Goal: Task Accomplishment & Management: Manage account settings

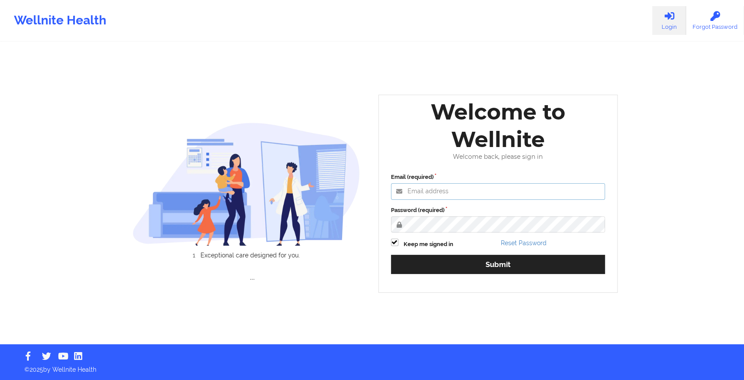
type input "[EMAIL_ADDRESS][DOMAIN_NAME]"
drag, startPoint x: 21, startPoint y: 83, endPoint x: 92, endPoint y: 110, distance: 75.6
click at [21, 83] on div "Wellnite Health Login Forgot Password Exceptional care designed for you. ... We…" at bounding box center [372, 172] width 744 height 344
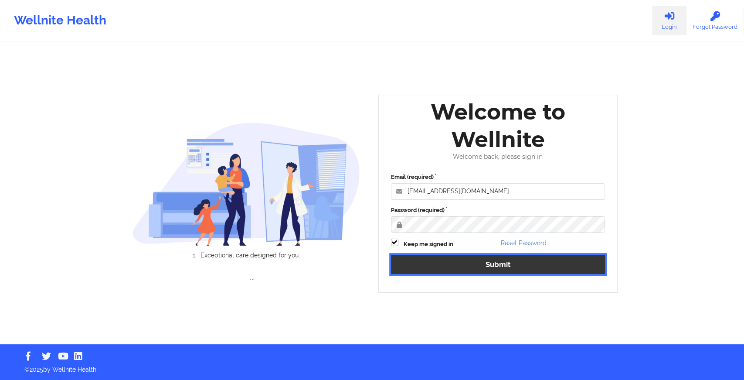
click at [436, 268] on button "Submit" at bounding box center [498, 264] width 215 height 19
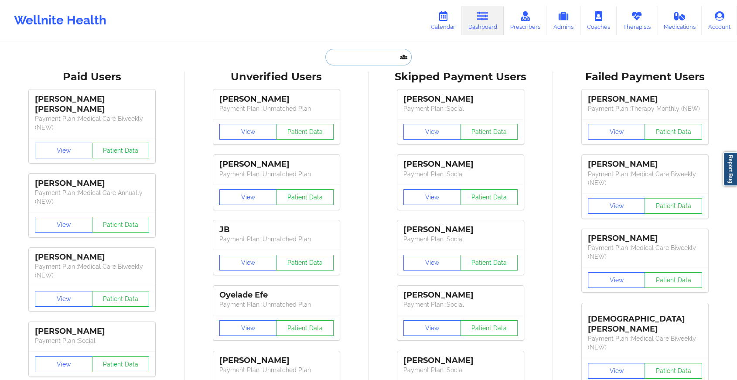
click at [355, 58] on input "text" at bounding box center [368, 57] width 86 height 17
paste input "[EMAIL_ADDRESS][DOMAIN_NAME]"
type input "[EMAIL_ADDRESS][DOMAIN_NAME]"
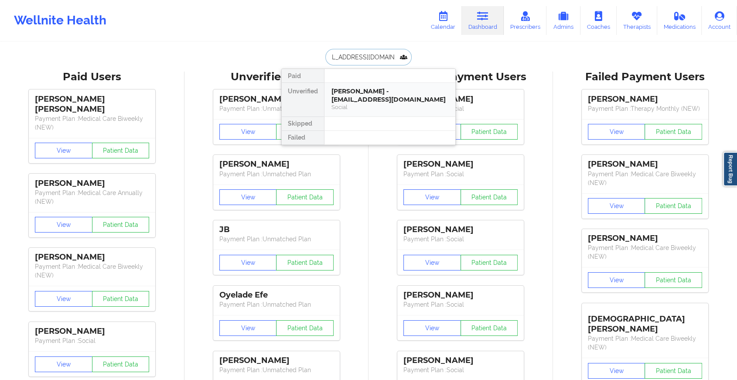
click at [361, 91] on div "[PERSON_NAME] - [EMAIL_ADDRESS][DOMAIN_NAME]" at bounding box center [389, 95] width 117 height 16
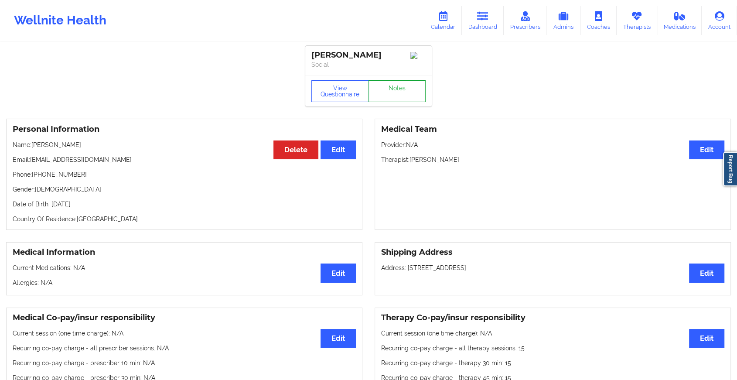
click at [394, 92] on link "Notes" at bounding box center [398, 91] width 58 height 22
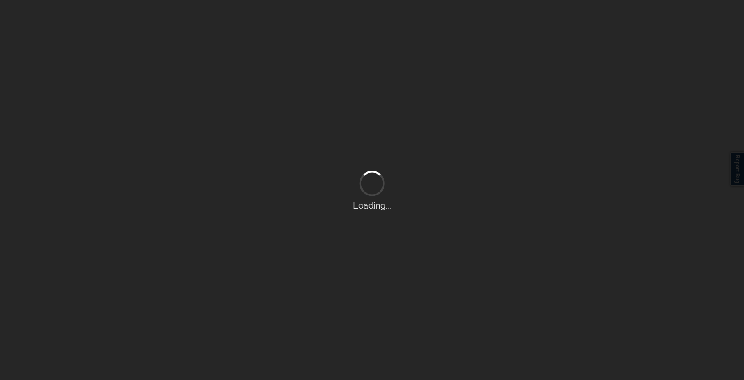
click at [394, 92] on div "Loading..." at bounding box center [372, 190] width 744 height 380
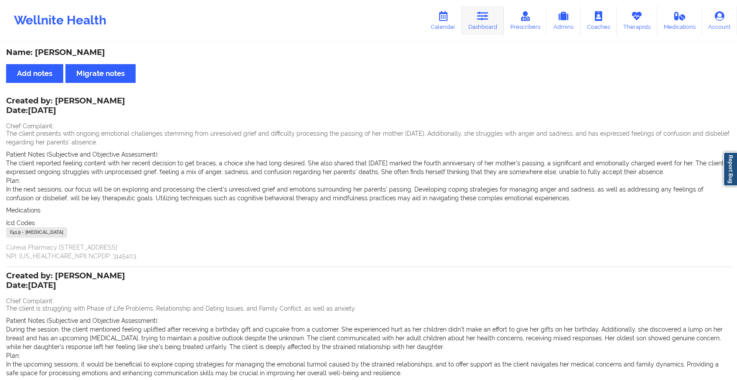
click at [482, 20] on icon at bounding box center [482, 16] width 11 height 10
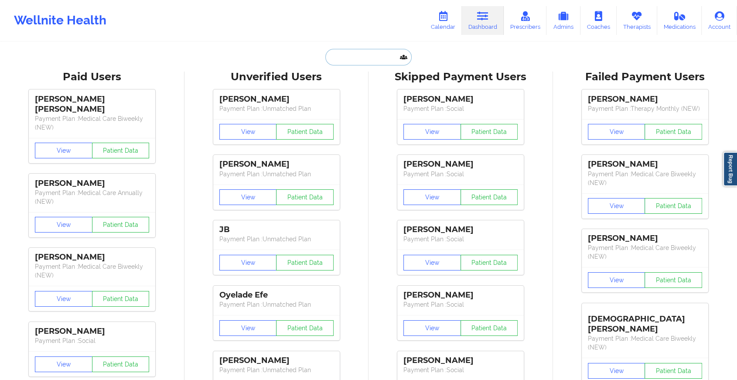
click at [377, 58] on input "text" at bounding box center [368, 57] width 86 height 17
paste input "[EMAIL_ADDRESS][DOMAIN_NAME]"
type input "[EMAIL_ADDRESS][DOMAIN_NAME]"
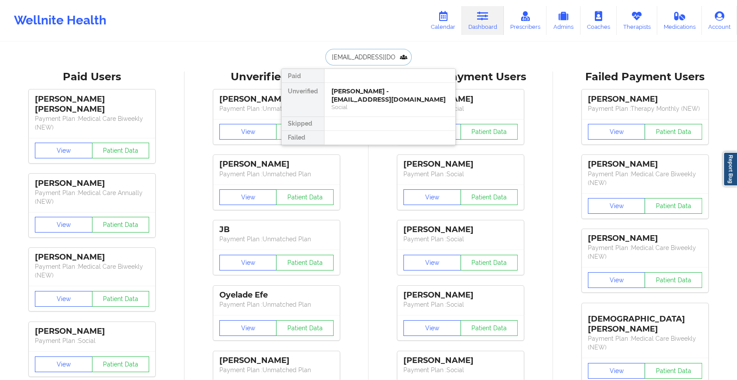
click at [386, 93] on div "[PERSON_NAME] - [EMAIL_ADDRESS][DOMAIN_NAME]" at bounding box center [389, 95] width 117 height 16
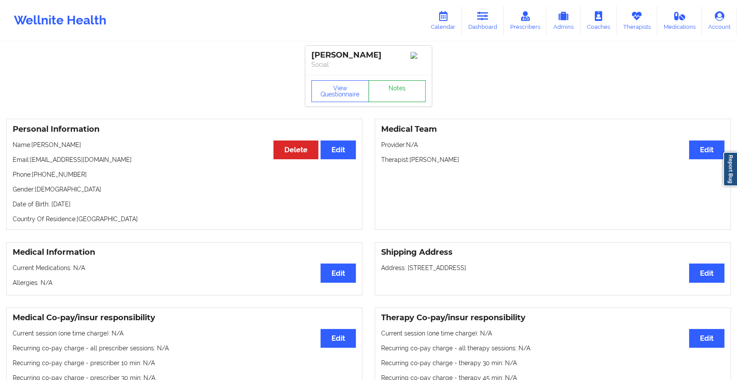
click at [396, 94] on link "Notes" at bounding box center [398, 91] width 58 height 22
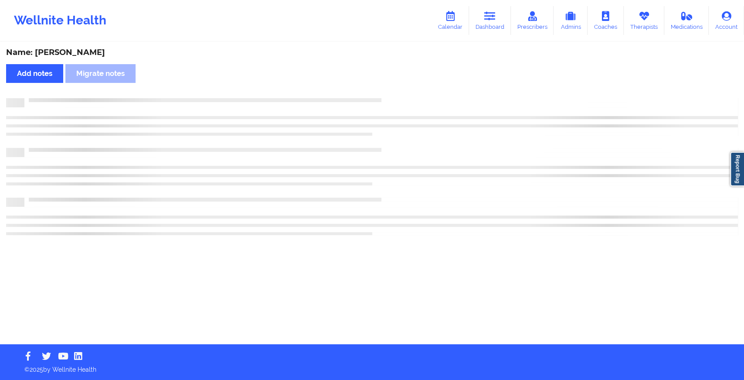
click at [396, 94] on div "Name: [PERSON_NAME] Add notes Migrate notes" at bounding box center [372, 193] width 744 height 301
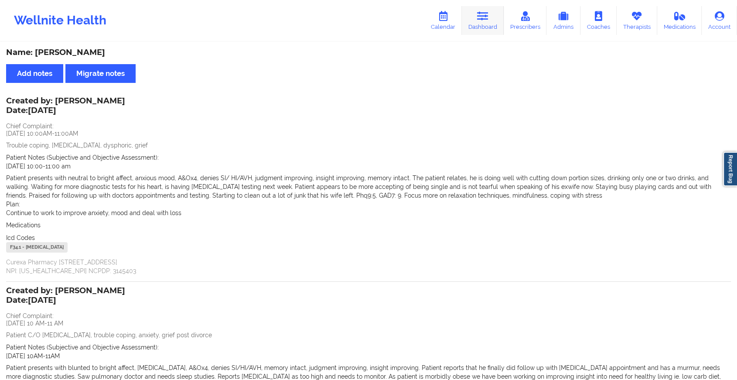
click at [479, 24] on link "Dashboard" at bounding box center [483, 20] width 42 height 29
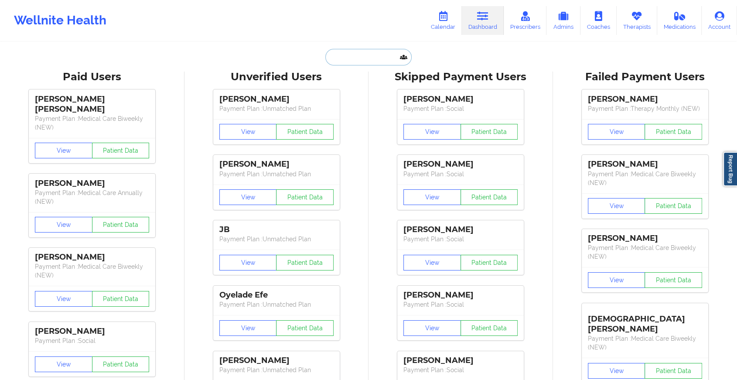
click at [367, 63] on input "text" at bounding box center [368, 57] width 86 height 17
paste input "[EMAIL_ADDRESS][DOMAIN_NAME]"
type input "[EMAIL_ADDRESS][DOMAIN_NAME]"
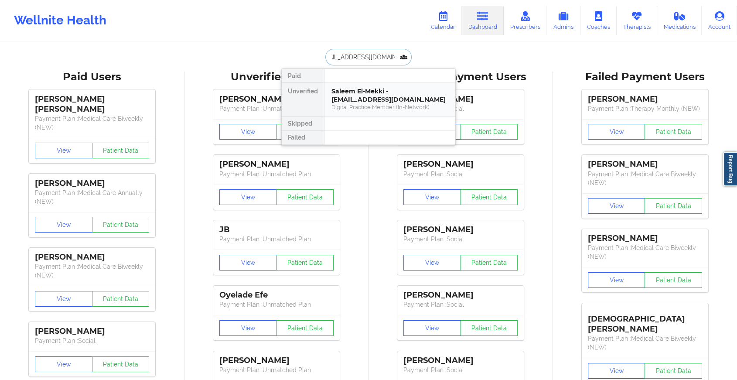
click at [392, 97] on div "Saleem El-Mekki - [EMAIL_ADDRESS][DOMAIN_NAME]" at bounding box center [389, 95] width 117 height 16
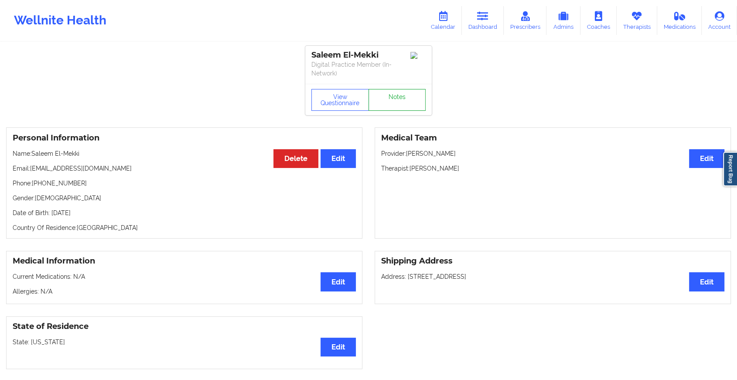
click at [396, 105] on link "Notes" at bounding box center [398, 100] width 58 height 22
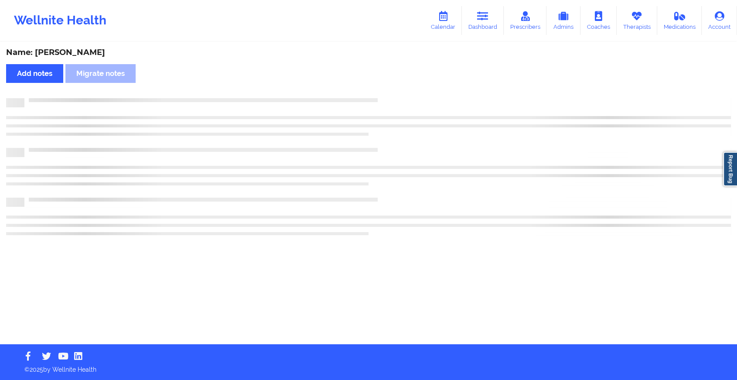
click at [396, 105] on div at bounding box center [368, 102] width 725 height 9
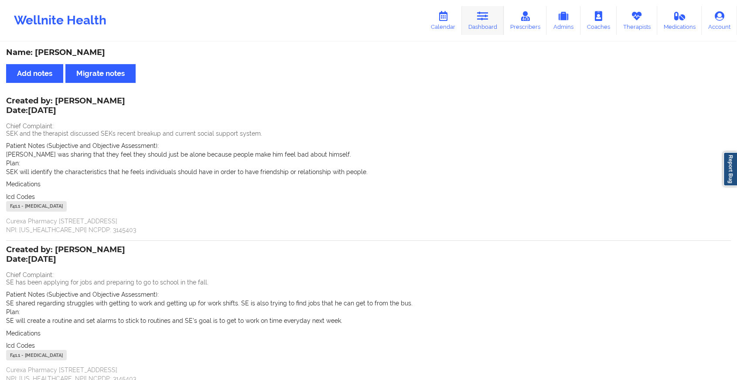
click at [488, 24] on link "Dashboard" at bounding box center [483, 20] width 42 height 29
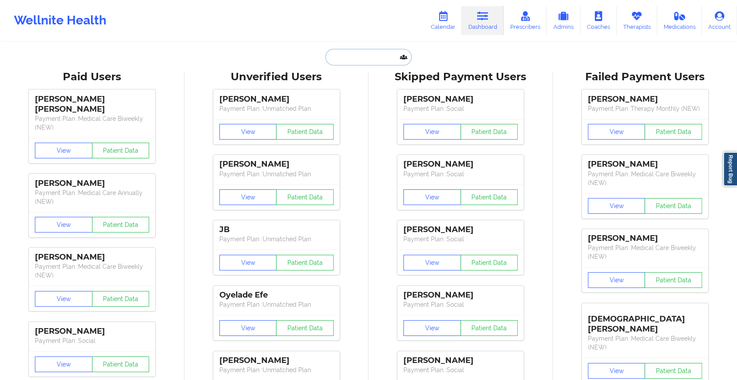
click at [361, 54] on input "text" at bounding box center [368, 57] width 86 height 17
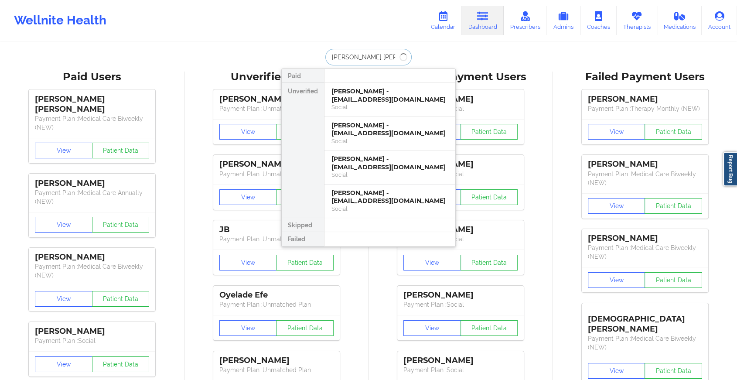
type input "[PERSON_NAME]"
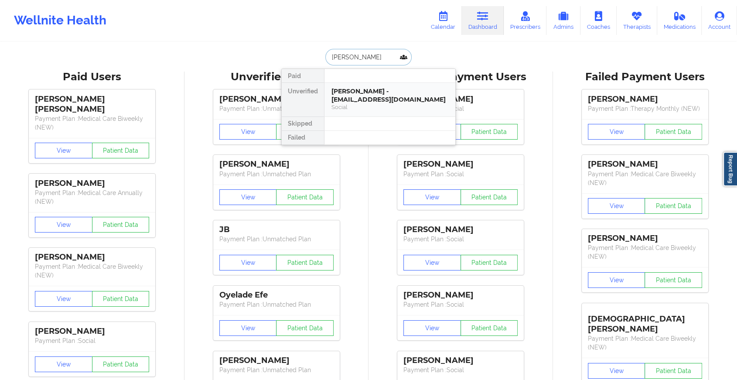
click at [370, 99] on div "[PERSON_NAME] - [EMAIL_ADDRESS][DOMAIN_NAME]" at bounding box center [389, 95] width 117 height 16
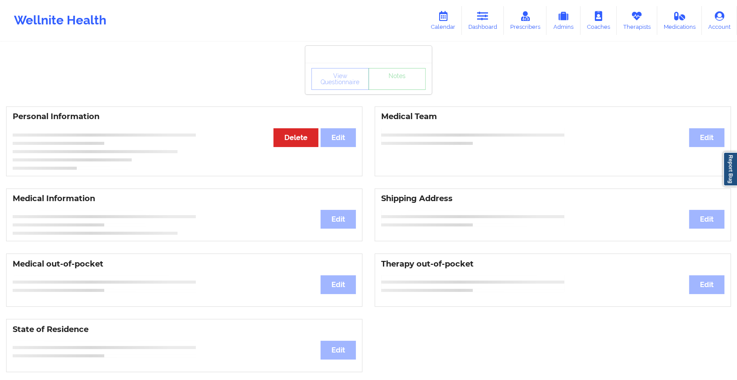
click at [404, 93] on div "View Questionnaire Notes" at bounding box center [368, 78] width 126 height 31
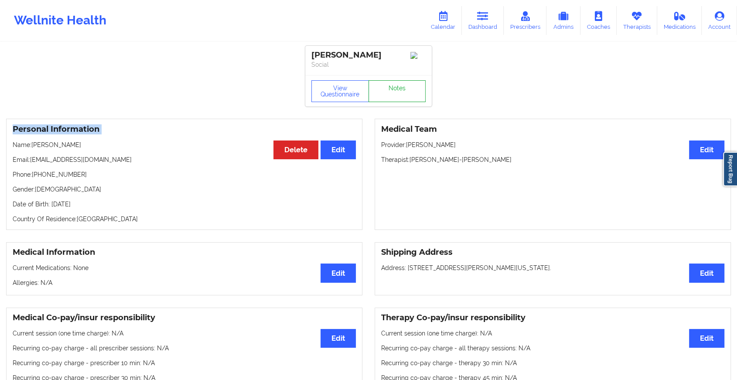
drag, startPoint x: 404, startPoint y: 93, endPoint x: 400, endPoint y: 103, distance: 10.8
click at [400, 102] on link "Notes" at bounding box center [398, 91] width 58 height 22
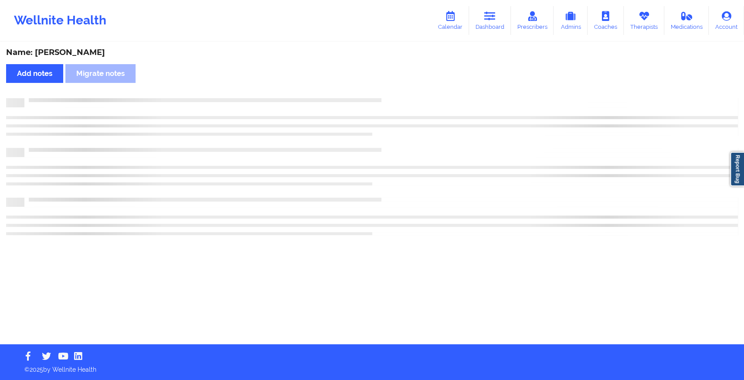
click at [400, 103] on div at bounding box center [372, 102] width 732 height 9
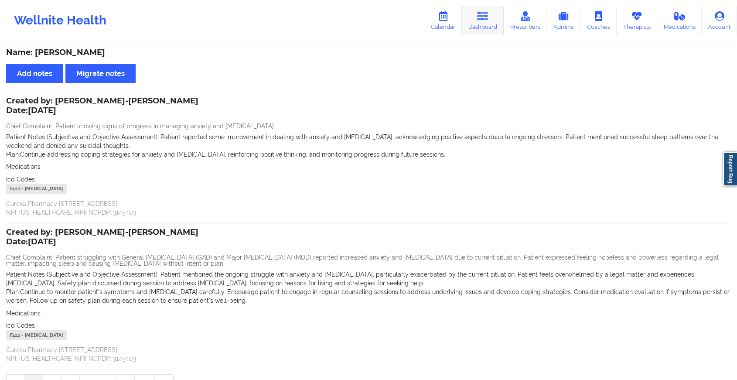
click at [481, 12] on icon at bounding box center [482, 16] width 11 height 10
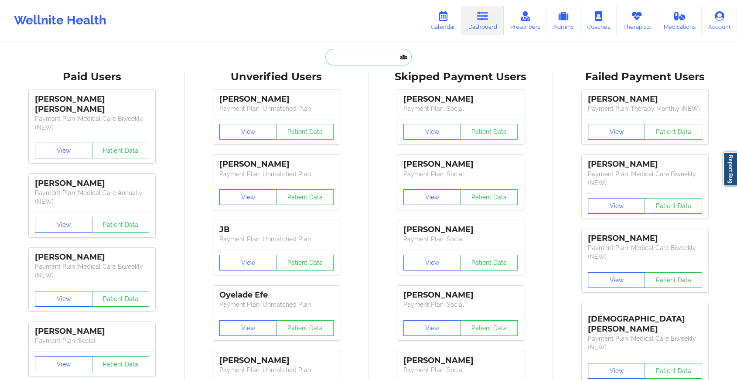
click at [352, 63] on input "text" at bounding box center [368, 57] width 86 height 17
paste input "[EMAIL_ADDRESS][DOMAIN_NAME]"
type input "[EMAIL_ADDRESS][DOMAIN_NAME]"
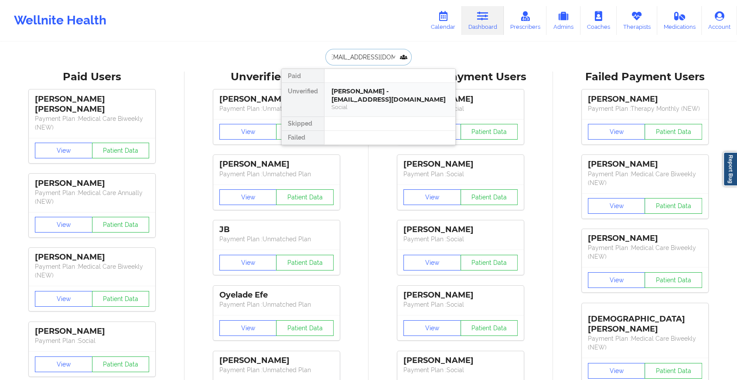
click at [385, 97] on div "[PERSON_NAME] - [EMAIL_ADDRESS][DOMAIN_NAME]" at bounding box center [389, 95] width 117 height 16
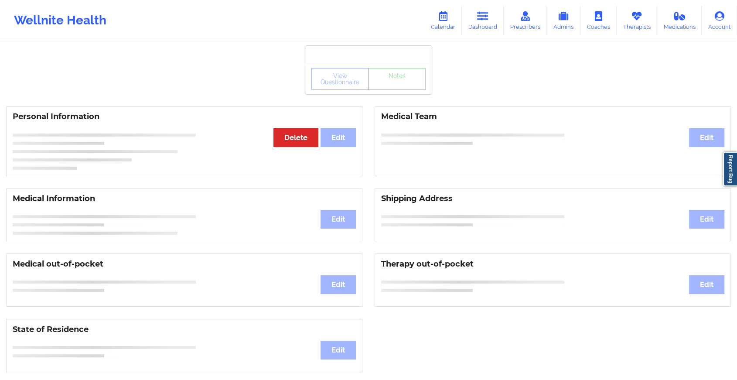
click at [408, 89] on link "Notes" at bounding box center [398, 79] width 58 height 22
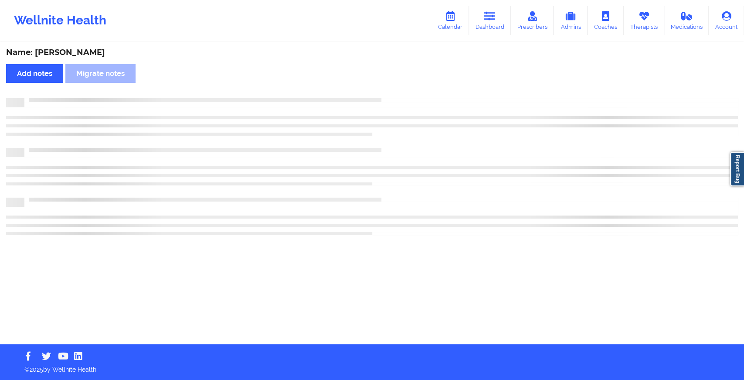
click at [408, 89] on div "Name: [PERSON_NAME] Add notes Migrate notes" at bounding box center [372, 193] width 744 height 301
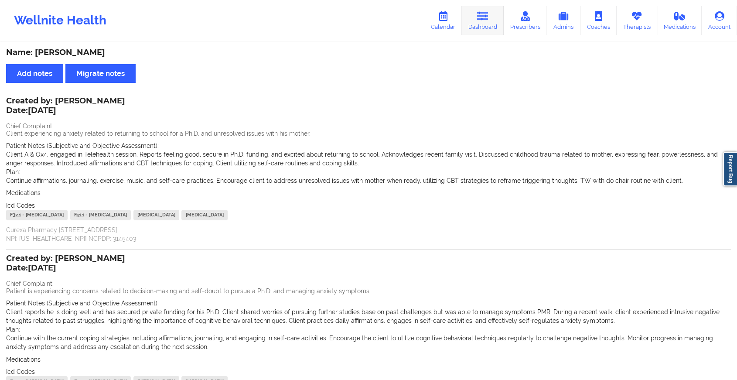
click at [491, 27] on link "Dashboard" at bounding box center [483, 20] width 42 height 29
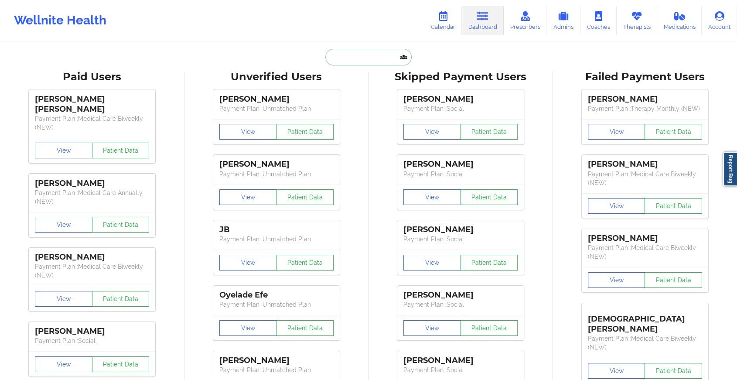
click at [371, 57] on input "text" at bounding box center [368, 57] width 86 height 17
paste input "[EMAIL_ADDRESS][DOMAIN_NAME]"
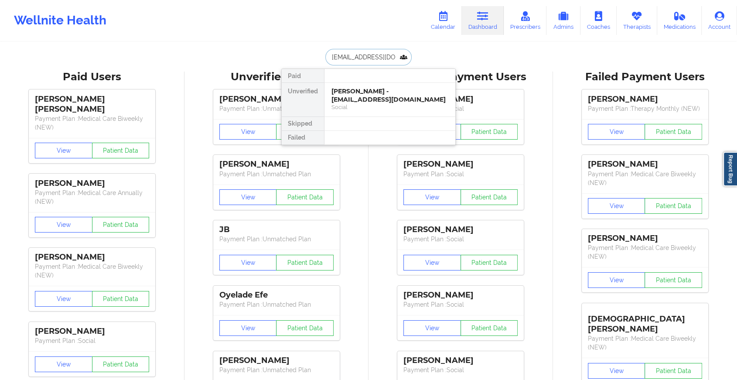
type input "[EMAIL_ADDRESS][DOMAIN_NAME]"
click at [371, 94] on div "[PERSON_NAME] - [EMAIL_ADDRESS][DOMAIN_NAME]" at bounding box center [389, 95] width 117 height 16
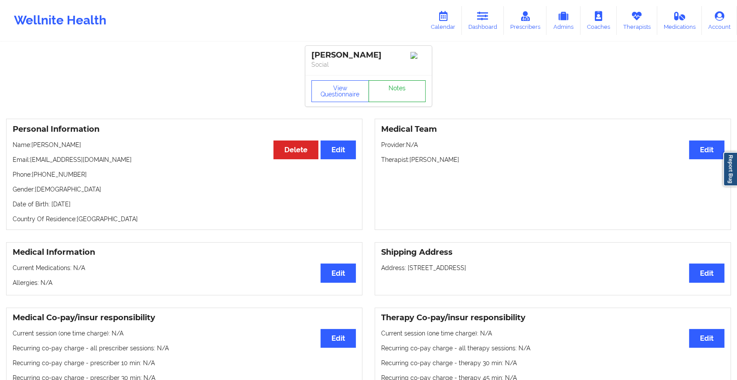
click at [389, 94] on link "Notes" at bounding box center [398, 91] width 58 height 22
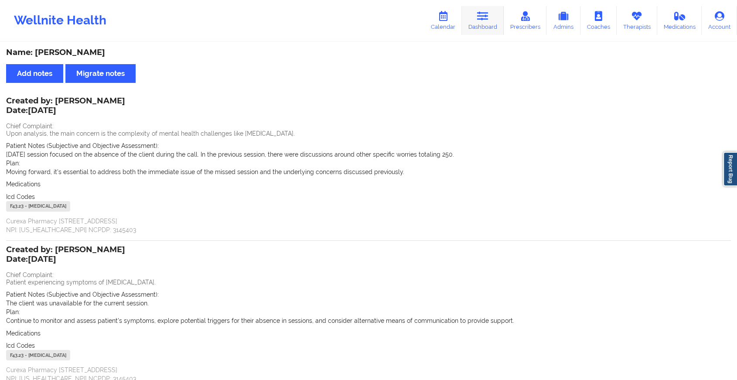
click at [487, 32] on link "Dashboard" at bounding box center [483, 20] width 42 height 29
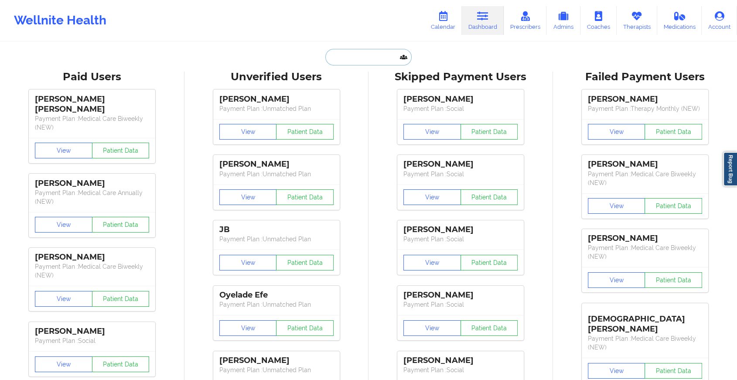
click at [369, 56] on input "text" at bounding box center [368, 57] width 86 height 17
paste input "[EMAIL_ADDRESS][DOMAIN_NAME]"
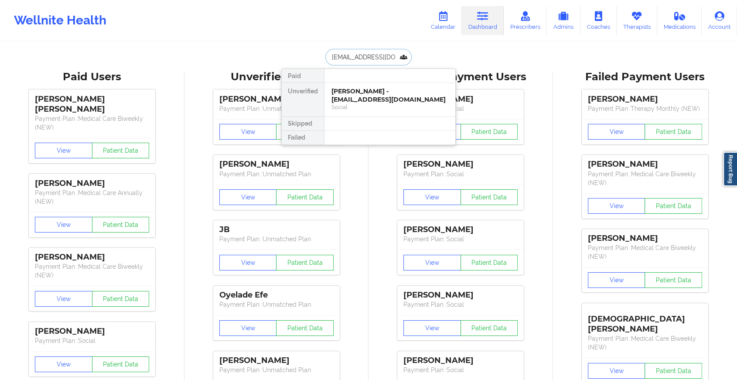
type input "[EMAIL_ADDRESS][DOMAIN_NAME]"
click at [360, 91] on div "[PERSON_NAME] - [EMAIL_ADDRESS][DOMAIN_NAME]" at bounding box center [389, 95] width 117 height 16
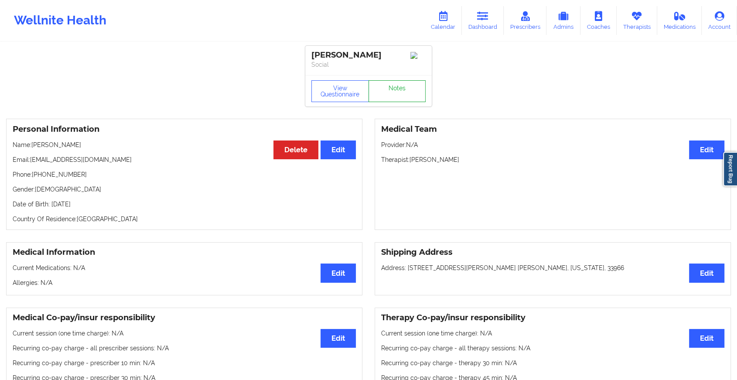
click at [396, 84] on link "Notes" at bounding box center [398, 91] width 58 height 22
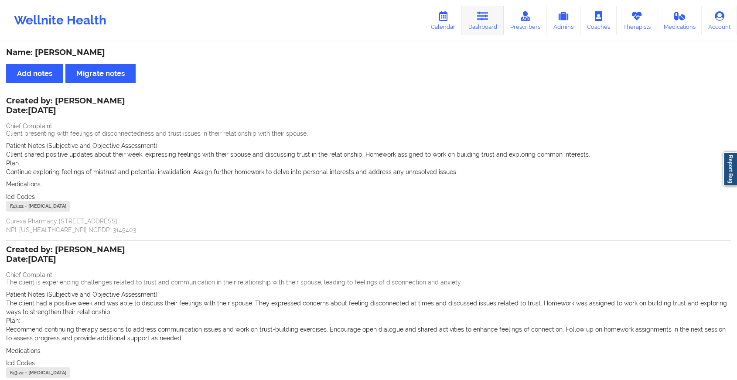
click at [485, 14] on icon at bounding box center [482, 16] width 11 height 10
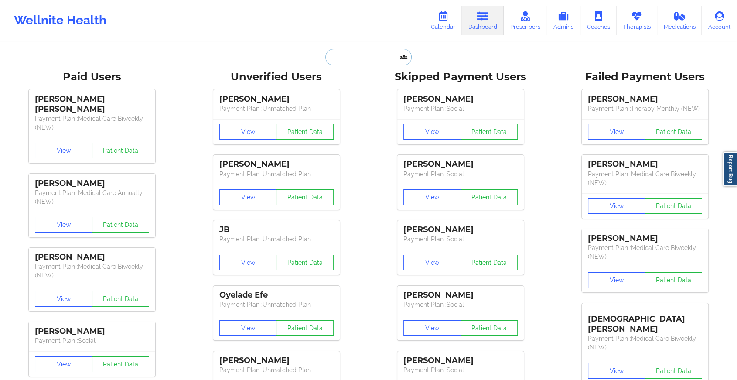
click at [379, 52] on input "text" at bounding box center [368, 57] width 86 height 17
paste input "[PERSON_NAME][EMAIL_ADDRESS][PERSON_NAME][DOMAIN_NAME]"
type input "[PERSON_NAME][EMAIL_ADDRESS][PERSON_NAME][DOMAIN_NAME]"
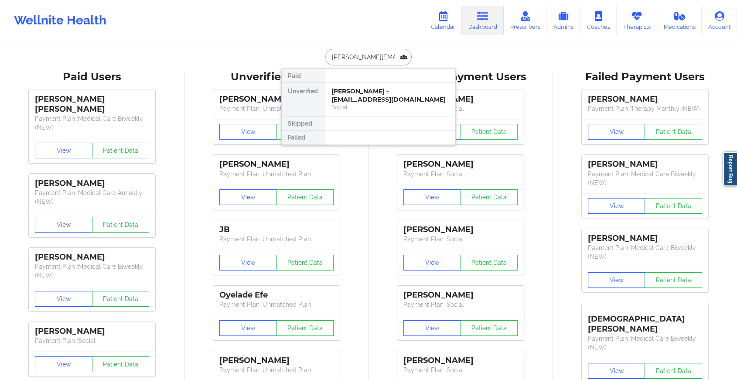
scroll to position [0, 7]
click at [387, 93] on div "[PERSON_NAME] - [PERSON_NAME][EMAIL_ADDRESS][PERSON_NAME][DOMAIN_NAME]" at bounding box center [389, 99] width 117 height 24
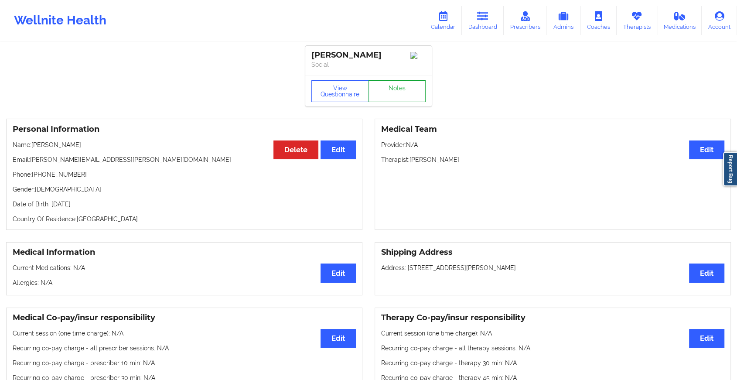
click at [398, 92] on link "Notes" at bounding box center [398, 91] width 58 height 22
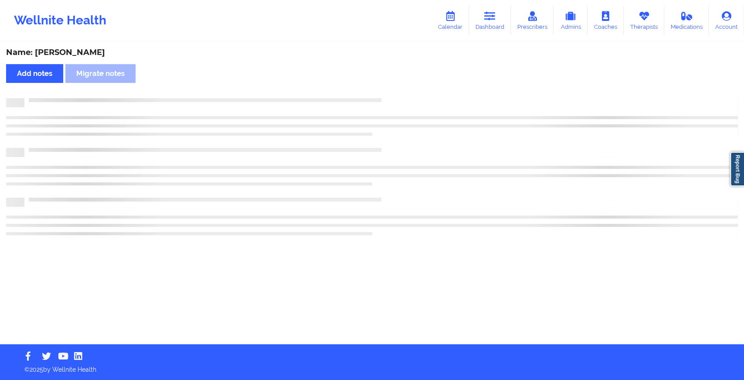
click at [398, 92] on div "Name: [PERSON_NAME] Add notes Migrate notes" at bounding box center [372, 193] width 744 height 301
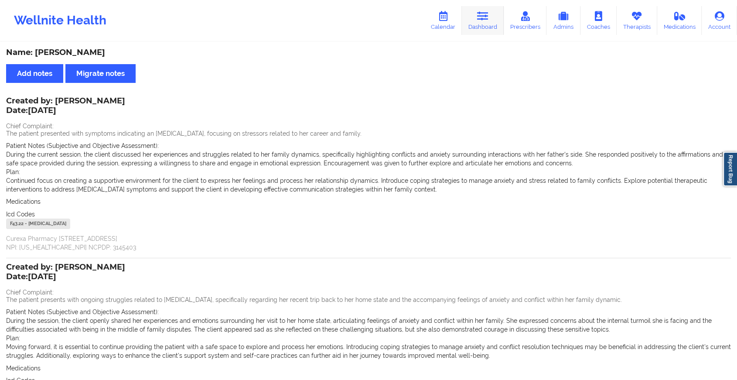
click at [475, 19] on link "Dashboard" at bounding box center [483, 20] width 42 height 29
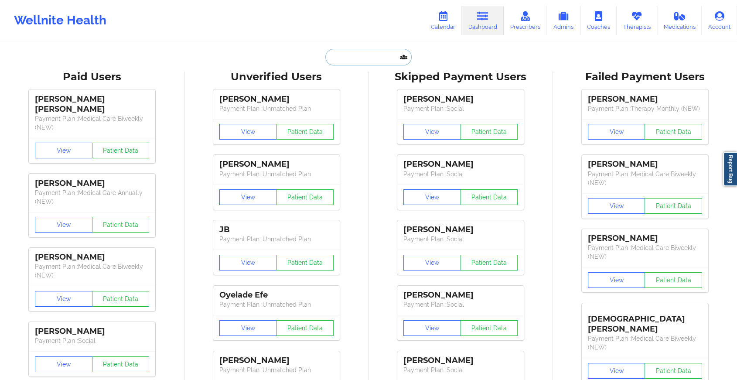
click at [382, 52] on input "text" at bounding box center [368, 57] width 86 height 17
paste input "[EMAIL_ADDRESS][DOMAIN_NAME]"
type input "[EMAIL_ADDRESS][DOMAIN_NAME]"
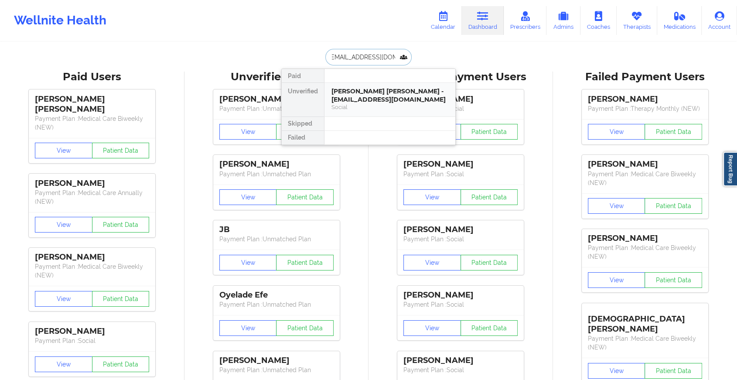
click at [383, 87] on div "[PERSON_NAME] [PERSON_NAME] - [EMAIL_ADDRESS][DOMAIN_NAME]" at bounding box center [389, 95] width 117 height 16
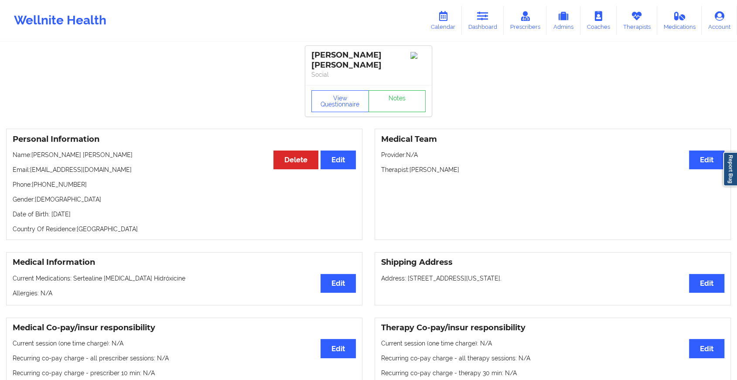
click at [408, 85] on div "View Questionnaire Notes" at bounding box center [368, 100] width 126 height 31
drag, startPoint x: 408, startPoint y: 85, endPoint x: 405, endPoint y: 101, distance: 16.5
click at [405, 101] on div "View Questionnaire Notes" at bounding box center [368, 100] width 126 height 31
click at [405, 101] on link "Notes" at bounding box center [398, 101] width 58 height 22
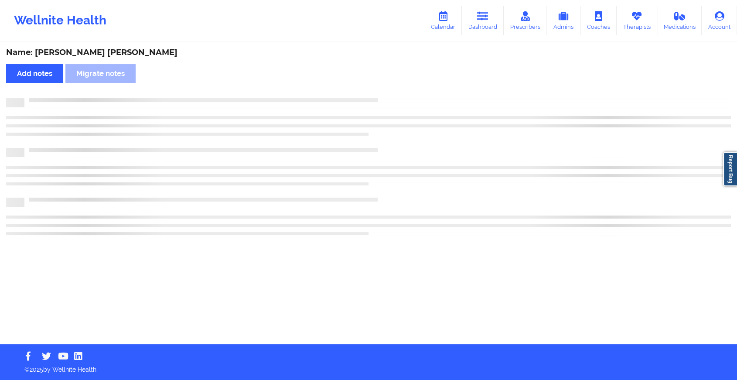
click at [405, 98] on div at bounding box center [377, 98] width 706 height 0
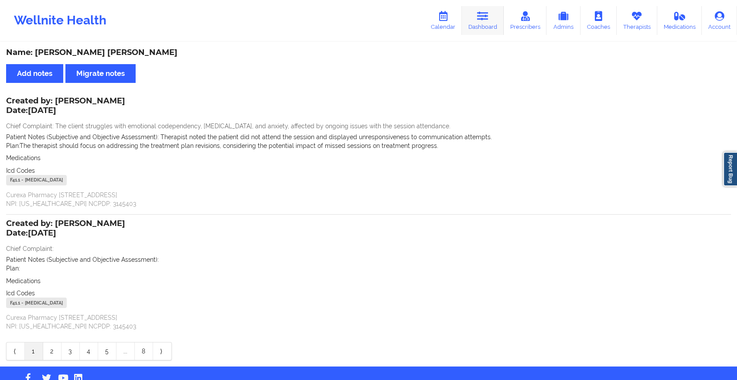
click at [495, 23] on link "Dashboard" at bounding box center [483, 20] width 42 height 29
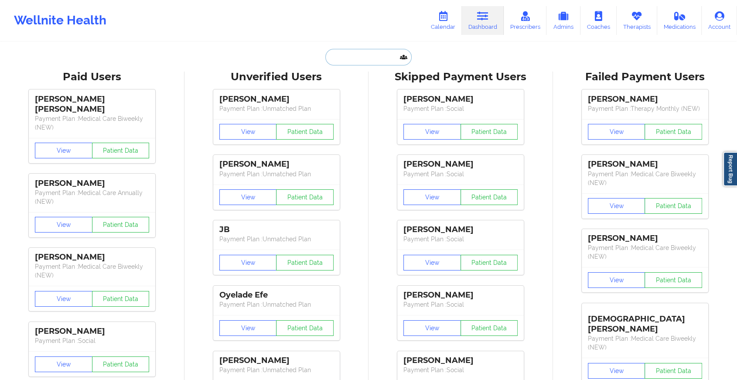
click at [362, 49] on input "text" at bounding box center [368, 57] width 86 height 17
paste input "[EMAIL_ADDRESS][DOMAIN_NAME]"
type input "[EMAIL_ADDRESS][DOMAIN_NAME]"
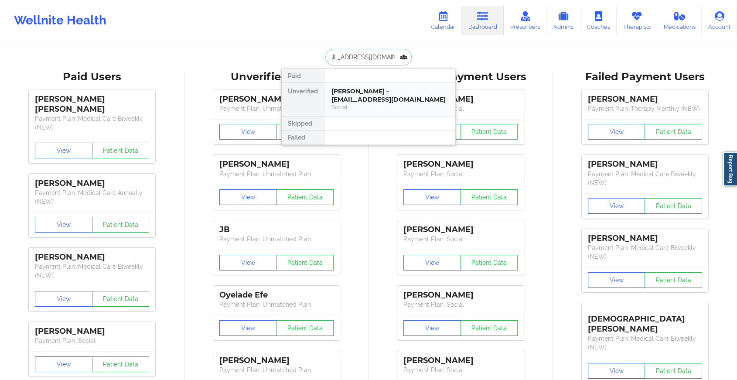
click at [375, 92] on div "[PERSON_NAME] - [EMAIL_ADDRESS][DOMAIN_NAME]" at bounding box center [389, 95] width 117 height 16
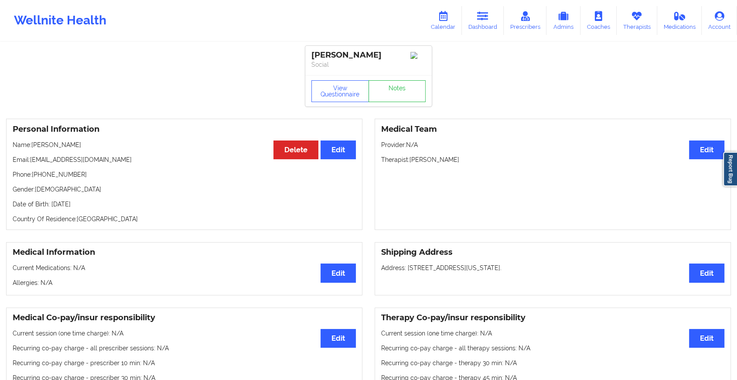
click at [388, 88] on div "View Questionnaire Notes" at bounding box center [368, 90] width 126 height 31
drag, startPoint x: 388, startPoint y: 88, endPoint x: 391, endPoint y: 105, distance: 17.7
click at [391, 102] on link "Notes" at bounding box center [398, 91] width 58 height 22
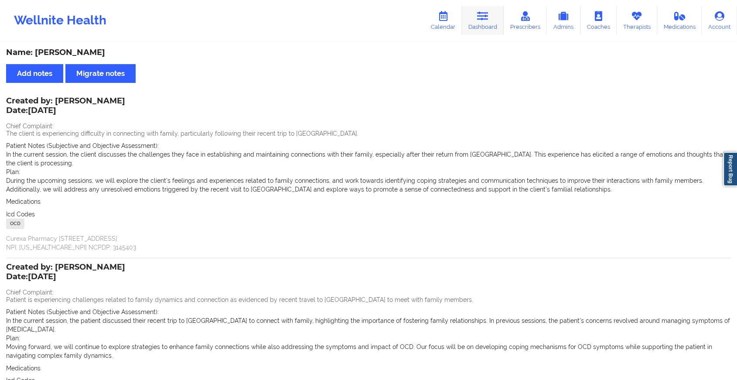
click at [485, 23] on link "Dashboard" at bounding box center [483, 20] width 42 height 29
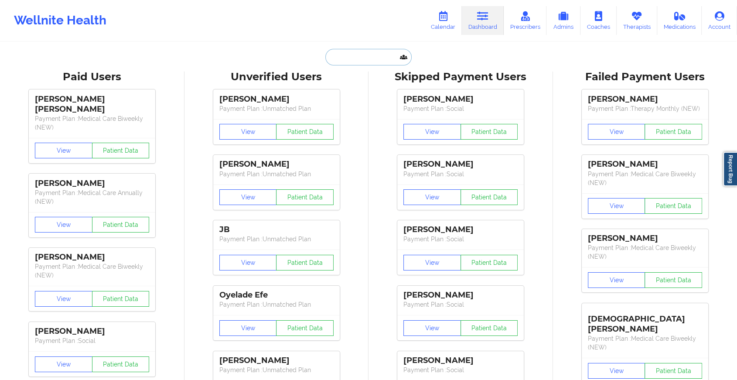
click at [372, 57] on input "text" at bounding box center [368, 57] width 86 height 17
paste input "[PERSON_NAME][EMAIL_ADDRESS][DOMAIN_NAME]"
type input "[PERSON_NAME][EMAIL_ADDRESS][DOMAIN_NAME]"
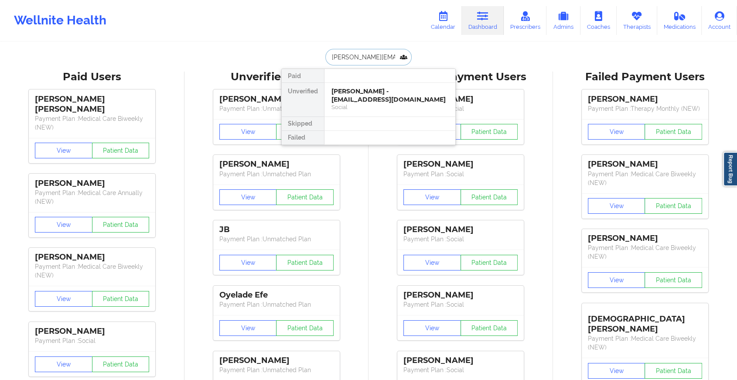
scroll to position [0, 5]
click at [375, 85] on div "[PERSON_NAME] - [PERSON_NAME][EMAIL_ADDRESS][DOMAIN_NAME] Social" at bounding box center [389, 100] width 131 height 34
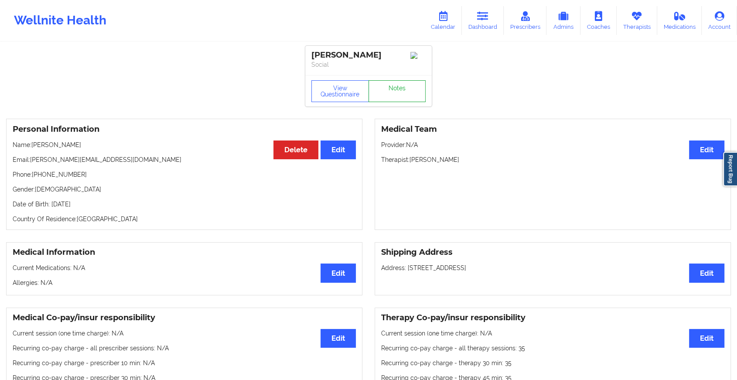
click at [401, 101] on link "Notes" at bounding box center [398, 91] width 58 height 22
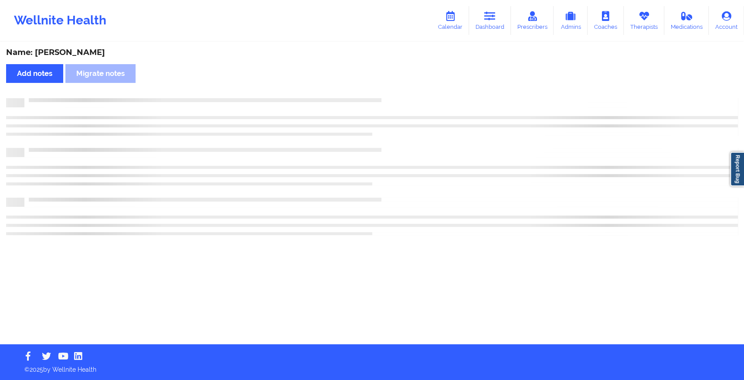
click at [401, 98] on div at bounding box center [381, 98] width 714 height 0
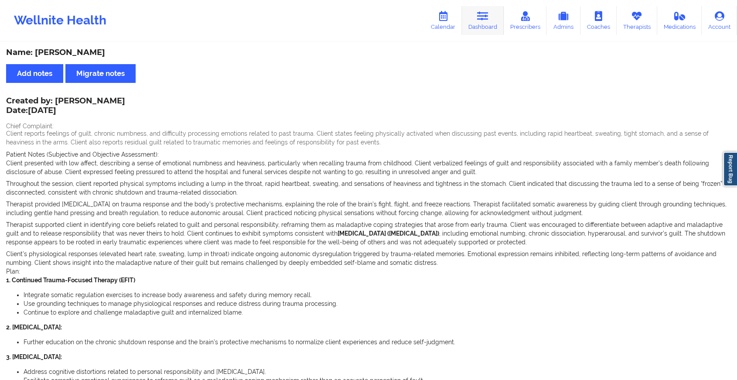
click at [489, 24] on link "Dashboard" at bounding box center [483, 20] width 42 height 29
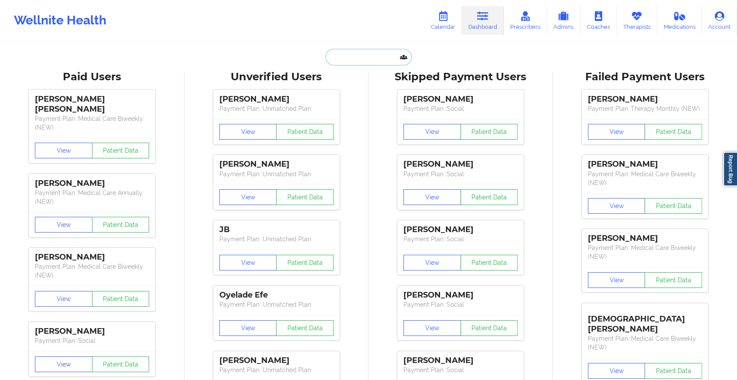
click at [373, 61] on input "text" at bounding box center [368, 57] width 86 height 17
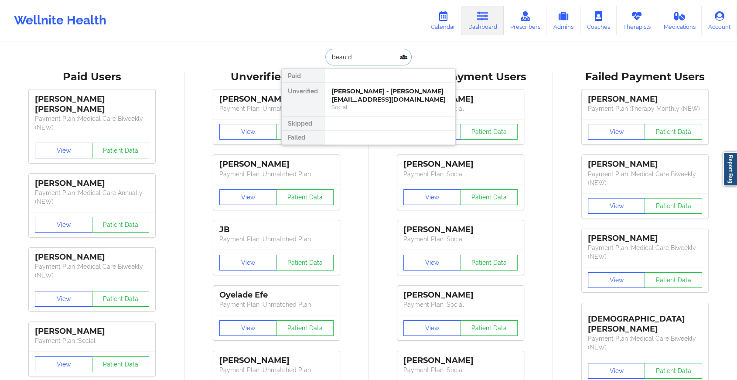
type input "beau do"
click at [373, 100] on div "[PERSON_NAME] - [PERSON_NAME][EMAIL_ADDRESS][DOMAIN_NAME]" at bounding box center [389, 95] width 117 height 16
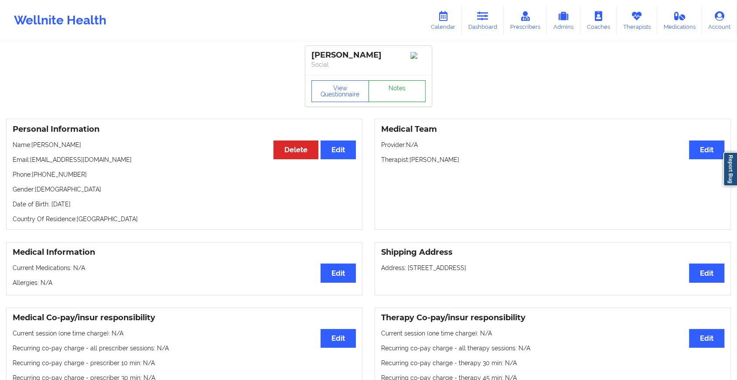
click at [391, 92] on link "Notes" at bounding box center [398, 91] width 58 height 22
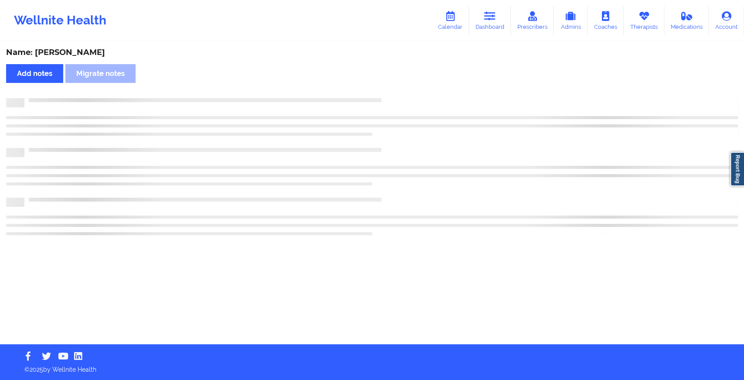
click at [450, 132] on div "Name: [PERSON_NAME] Add notes Migrate notes" at bounding box center [372, 193] width 744 height 301
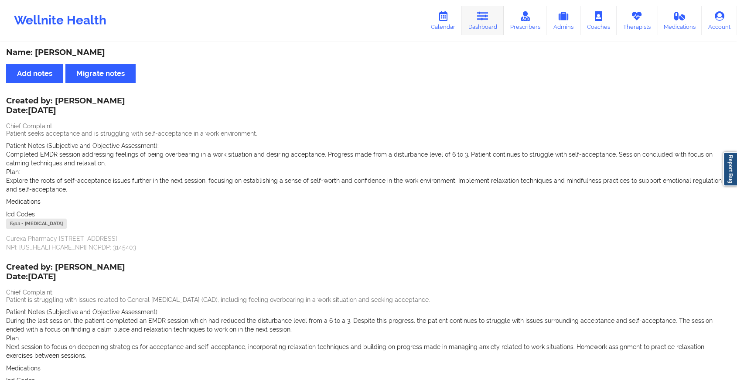
click at [490, 31] on link "Dashboard" at bounding box center [483, 20] width 42 height 29
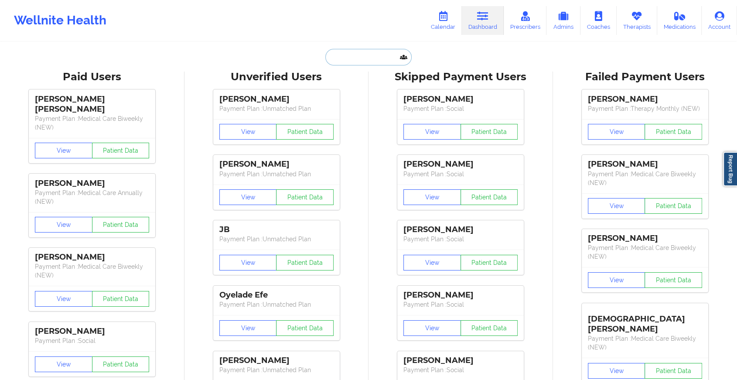
click at [376, 61] on input "text" at bounding box center [368, 57] width 86 height 17
paste input "[PERSON_NAME][EMAIL_ADDRESS][PERSON_NAME][DOMAIN_NAME]"
type input "[PERSON_NAME][EMAIL_ADDRESS][PERSON_NAME][DOMAIN_NAME]"
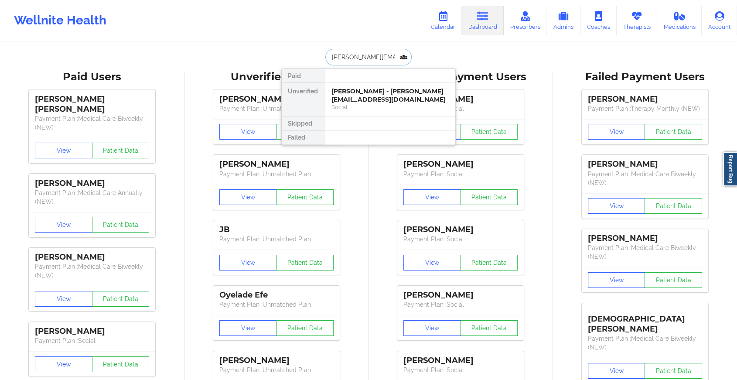
scroll to position [0, 9]
click at [371, 89] on div "[PERSON_NAME] Pimenta - [EMAIL_ADDRESS][PERSON_NAME][DOMAIN_NAME]" at bounding box center [389, 99] width 117 height 24
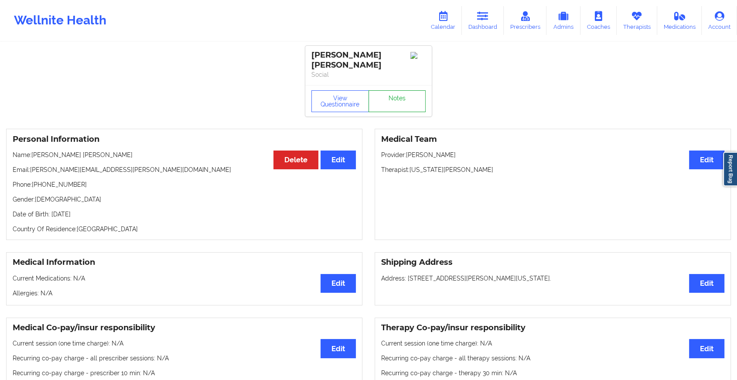
click at [393, 90] on link "Notes" at bounding box center [398, 101] width 58 height 22
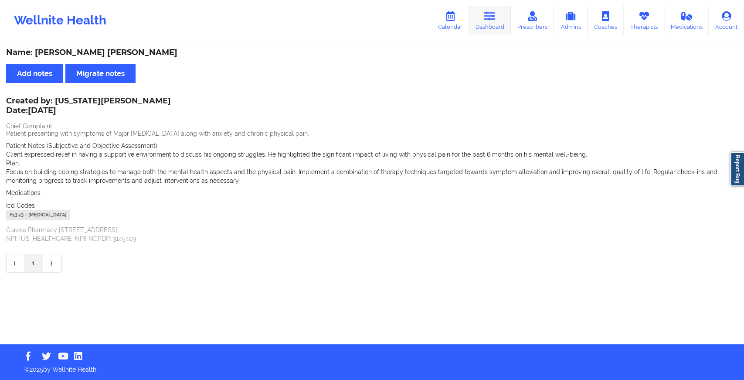
click at [495, 22] on link "Dashboard" at bounding box center [490, 20] width 42 height 29
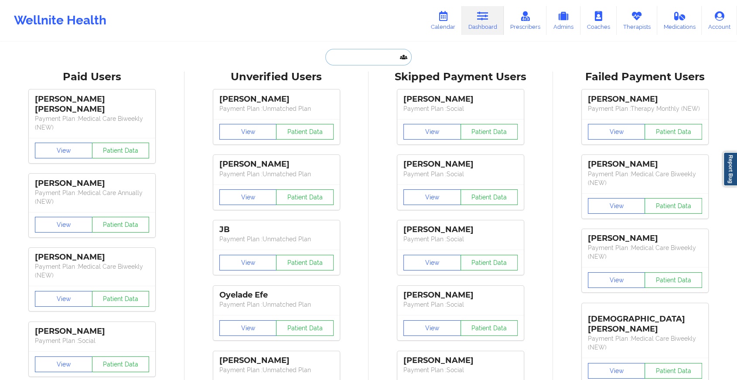
click at [356, 58] on input "text" at bounding box center [368, 57] width 86 height 17
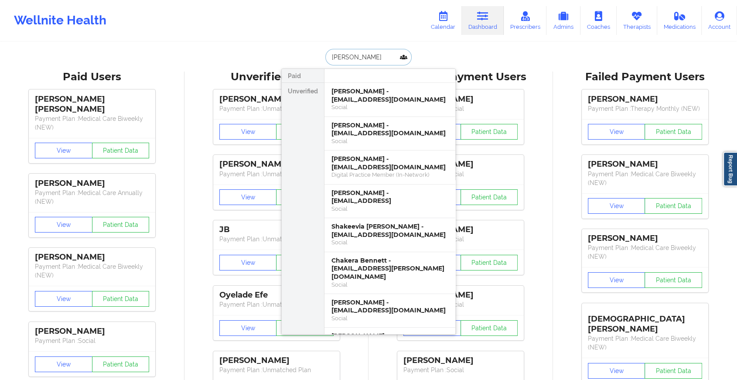
type input "[PERSON_NAME]"
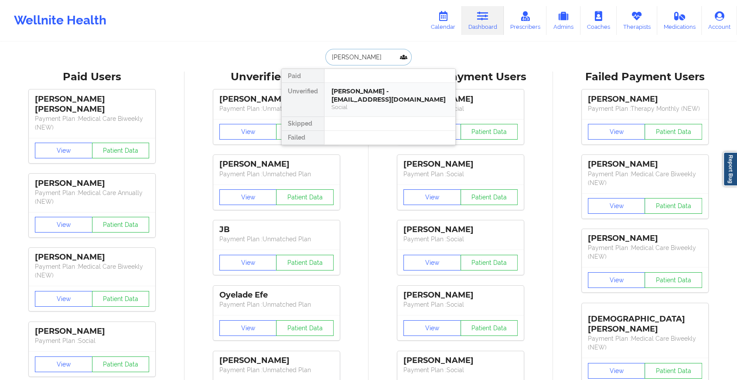
click at [350, 91] on div "[PERSON_NAME] - [EMAIL_ADDRESS][DOMAIN_NAME]" at bounding box center [389, 95] width 117 height 16
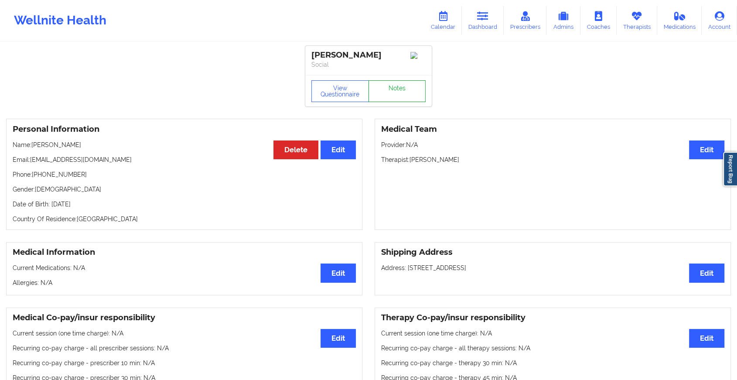
click at [412, 96] on link "Notes" at bounding box center [398, 91] width 58 height 22
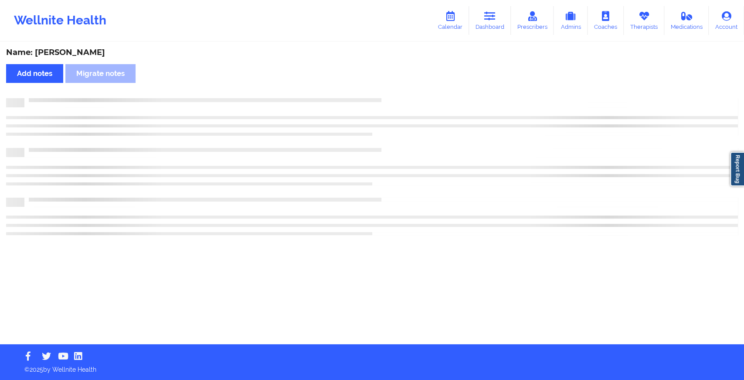
click at [412, 96] on div "Name: [PERSON_NAME] Add notes Migrate notes" at bounding box center [372, 193] width 744 height 301
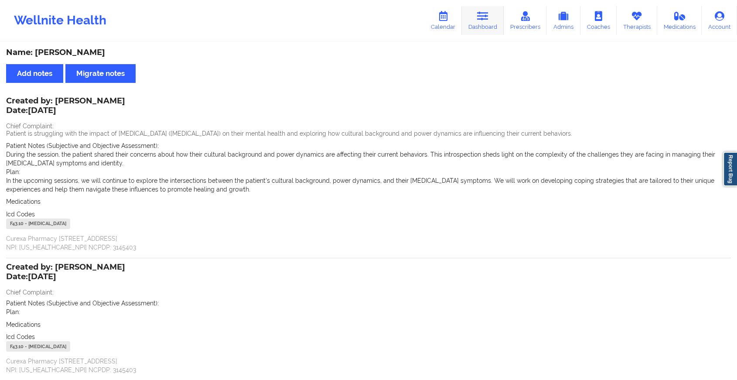
click at [482, 17] on icon at bounding box center [482, 16] width 11 height 10
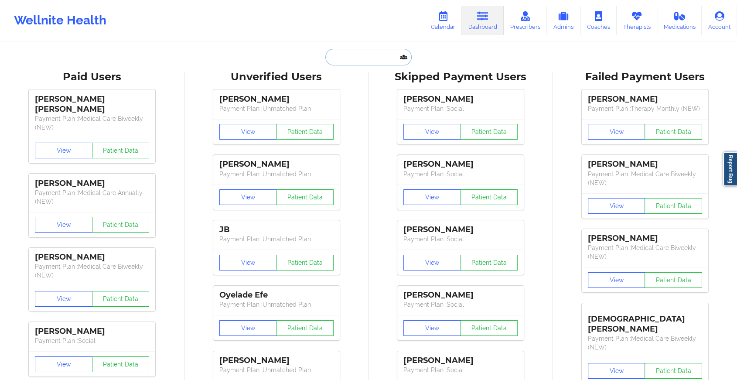
click at [358, 56] on input "text" at bounding box center [368, 57] width 86 height 17
paste input "[EMAIL_ADDRESS][DOMAIN_NAME]"
type input "[EMAIL_ADDRESS][DOMAIN_NAME]"
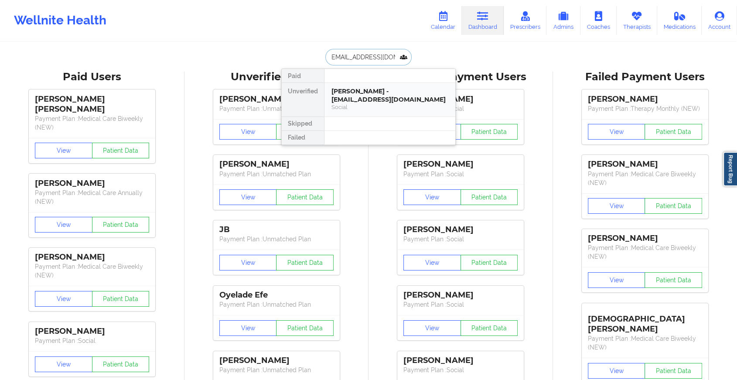
click at [361, 89] on div "[PERSON_NAME] - [EMAIL_ADDRESS][DOMAIN_NAME]" at bounding box center [389, 95] width 117 height 16
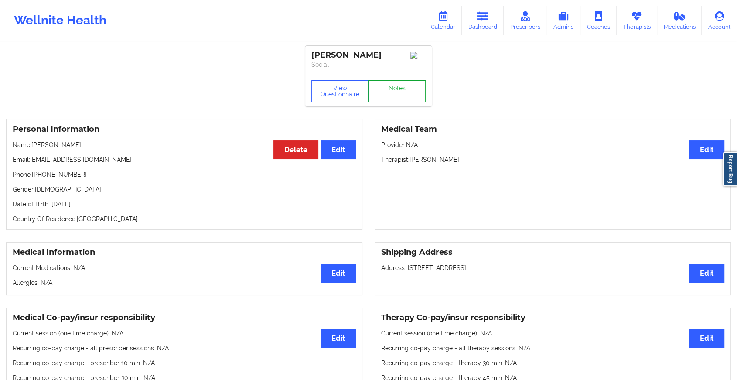
click at [399, 95] on link "Notes" at bounding box center [398, 91] width 58 height 22
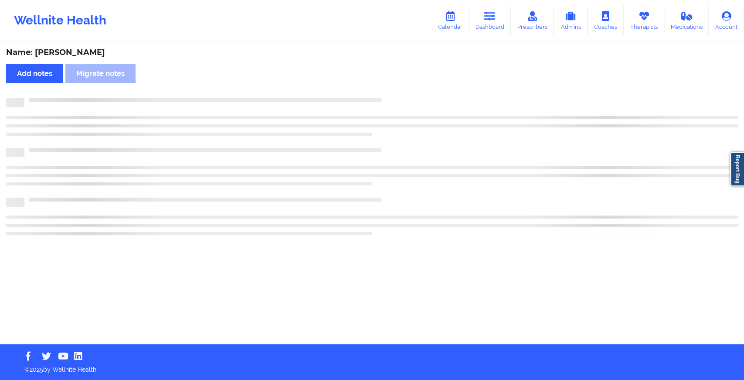
click at [399, 95] on div "Name: [PERSON_NAME] Add notes Migrate notes" at bounding box center [372, 193] width 744 height 301
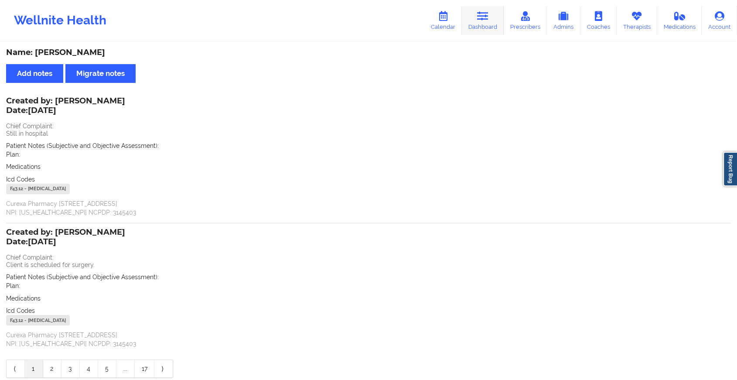
drag, startPoint x: 477, startPoint y: 35, endPoint x: 485, endPoint y: 24, distance: 13.4
click at [485, 24] on div "Wellnite Health Calendar Dashboard Prescribers Admins Coaches Therapists Medica…" at bounding box center [368, 20] width 737 height 35
click at [485, 24] on link "Dashboard" at bounding box center [483, 20] width 42 height 29
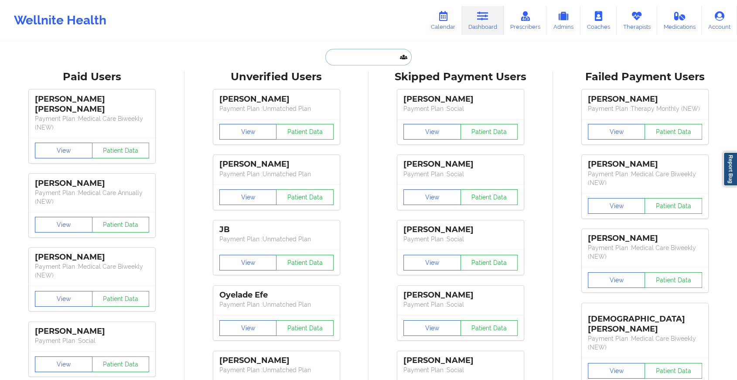
click at [363, 54] on input "text" at bounding box center [368, 57] width 86 height 17
click at [379, 378] on div "[PERSON_NAME] Payment Plan : Social View Patient Data [PERSON_NAME] Payment Pla…" at bounding box center [461, 280] width 178 height 392
click at [374, 56] on input "text" at bounding box center [368, 57] width 86 height 17
paste input "[EMAIL_ADDRESS][DOMAIN_NAME]"
type input "[EMAIL_ADDRESS][DOMAIN_NAME]"
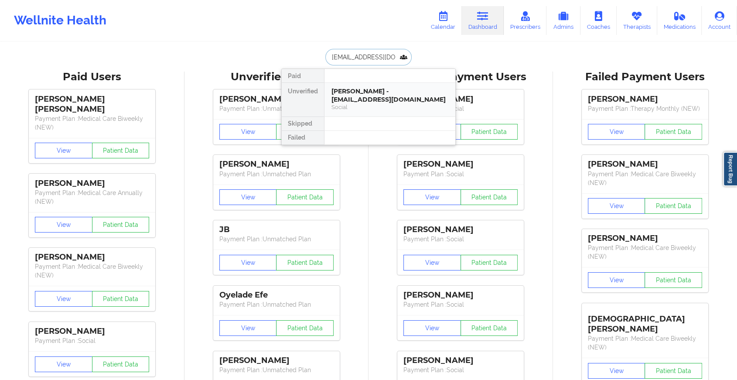
click at [370, 89] on div "[PERSON_NAME] - [EMAIL_ADDRESS][DOMAIN_NAME]" at bounding box center [389, 95] width 117 height 16
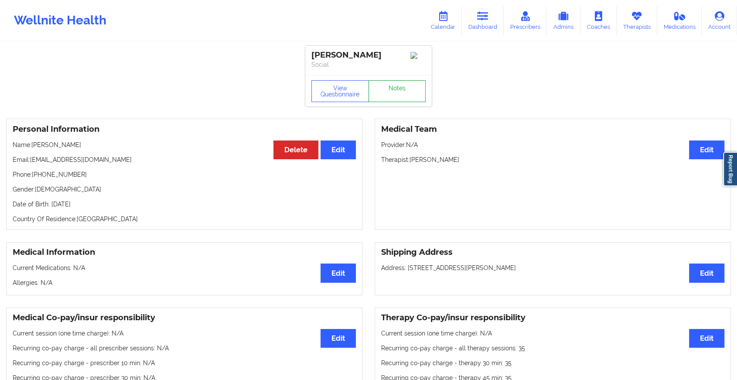
click at [396, 86] on link "Notes" at bounding box center [398, 91] width 58 height 22
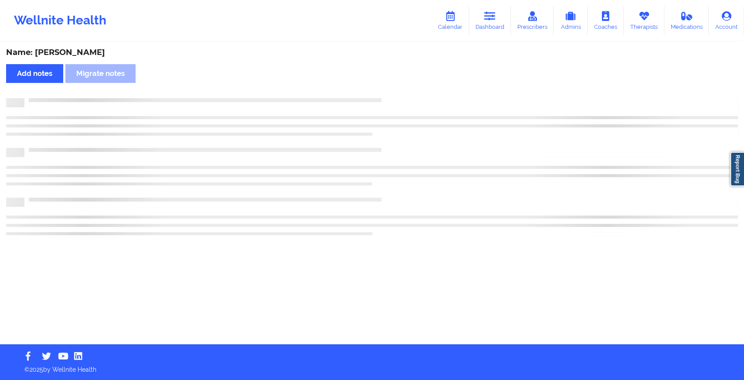
click at [396, 86] on div "Name: [PERSON_NAME] Add notes Migrate notes" at bounding box center [372, 193] width 744 height 301
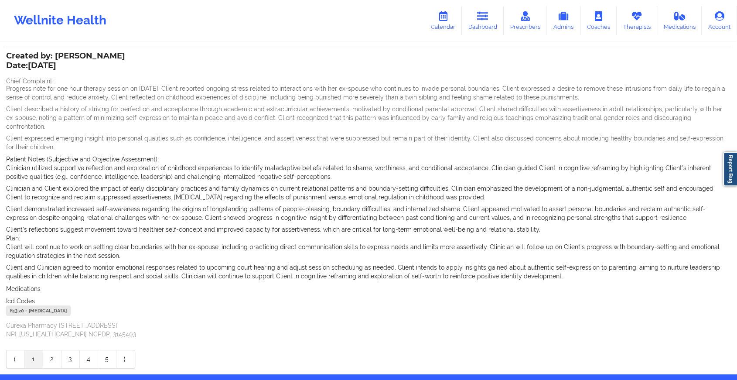
scroll to position [312, 0]
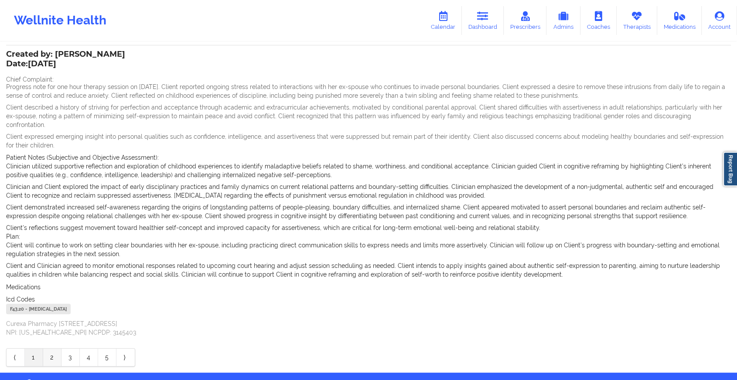
click at [53, 348] on link "2" at bounding box center [52, 356] width 18 height 17
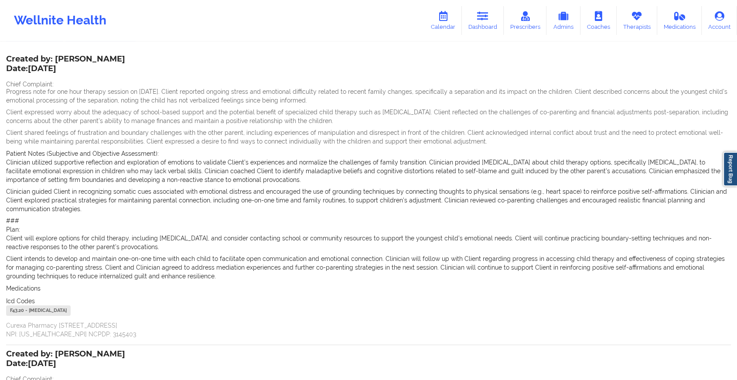
scroll to position [44, 0]
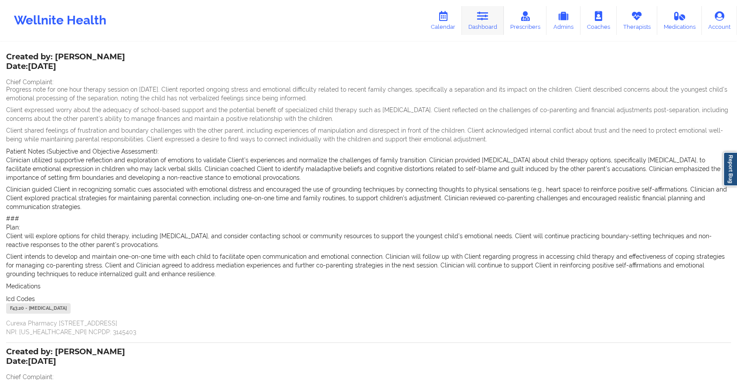
click at [484, 24] on link "Dashboard" at bounding box center [483, 20] width 42 height 29
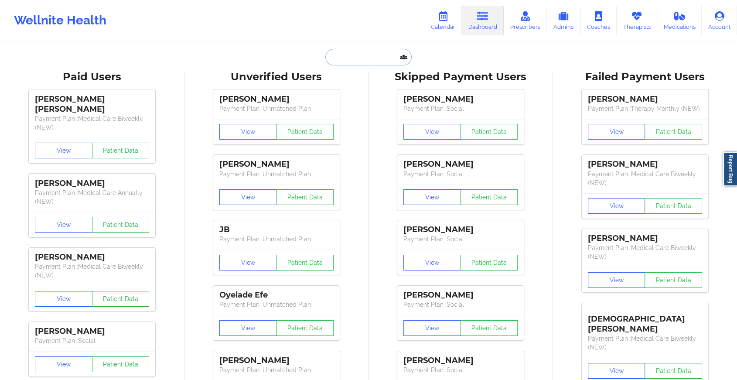
click at [381, 49] on input "text" at bounding box center [368, 57] width 86 height 17
paste input "[PERSON_NAME][EMAIL_ADDRESS][DOMAIN_NAME]"
type input "[PERSON_NAME][EMAIL_ADDRESS][DOMAIN_NAME]"
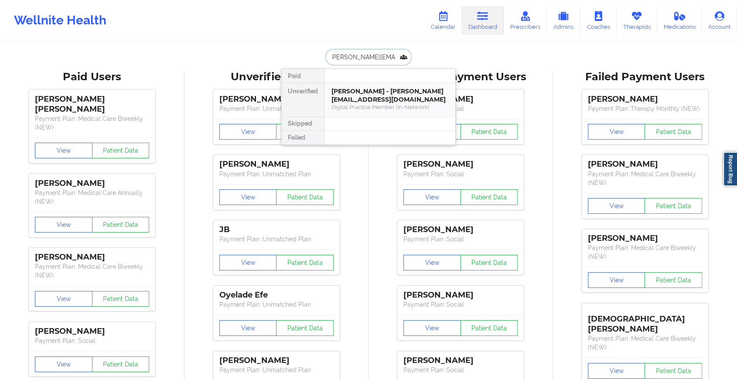
click at [387, 91] on div "[PERSON_NAME] - [PERSON_NAME][EMAIL_ADDRESS][DOMAIN_NAME]" at bounding box center [389, 95] width 117 height 16
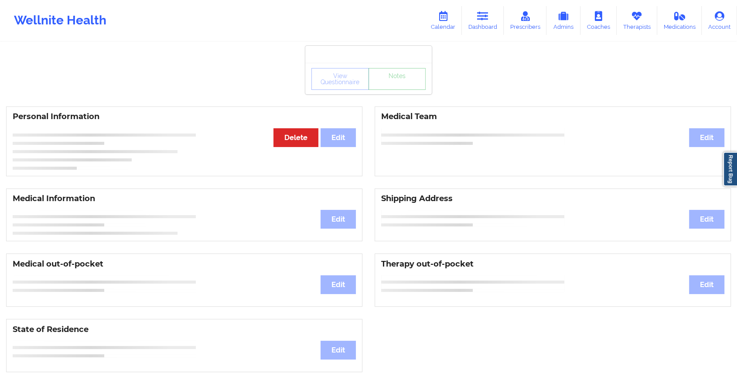
click at [400, 90] on link "Notes" at bounding box center [398, 79] width 58 height 22
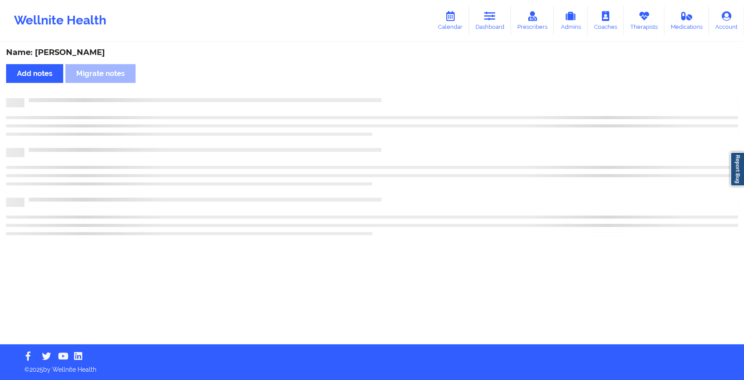
click at [400, 91] on div "Name: [PERSON_NAME] Add notes Migrate notes" at bounding box center [372, 193] width 744 height 301
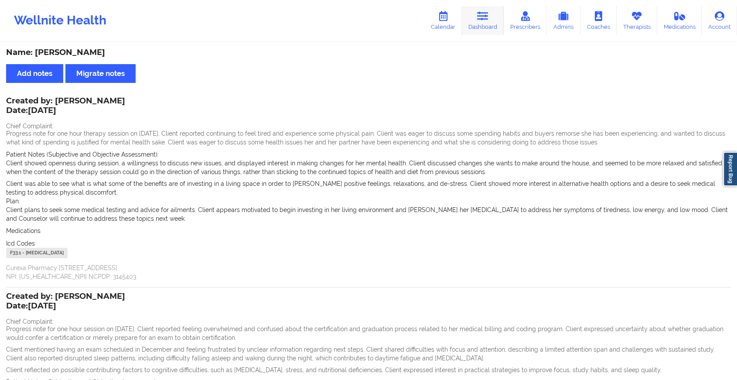
click at [492, 18] on link "Dashboard" at bounding box center [483, 20] width 42 height 29
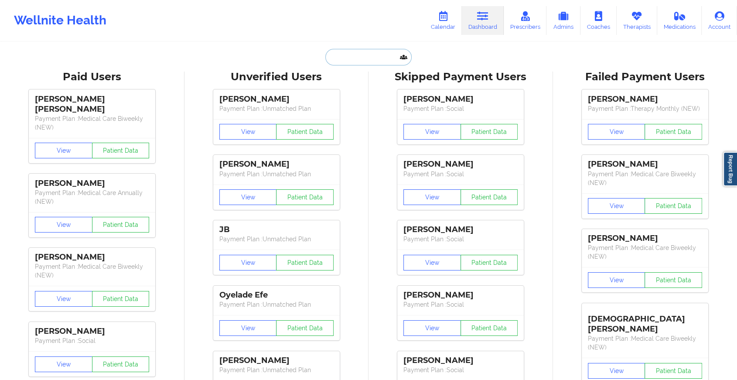
click at [372, 54] on input "text" at bounding box center [368, 57] width 86 height 17
paste input "[EMAIL_ADDRESS][DOMAIN_NAME]"
type input "[EMAIL_ADDRESS][DOMAIN_NAME]"
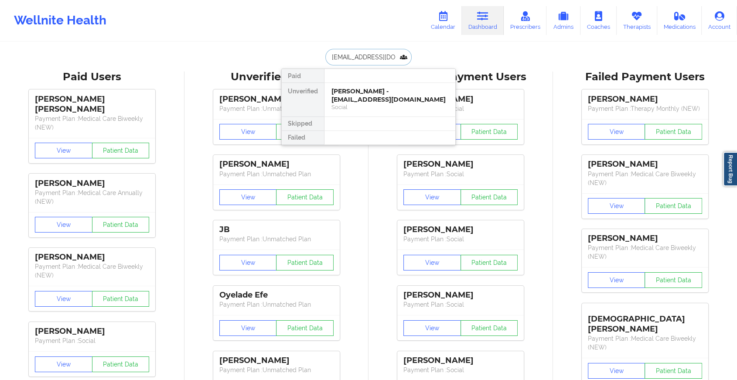
click at [391, 104] on div "Social" at bounding box center [389, 106] width 117 height 7
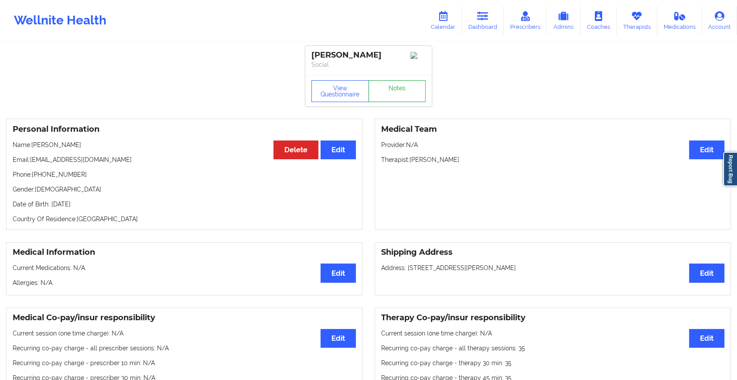
drag, startPoint x: 391, startPoint y: 104, endPoint x: 383, endPoint y: 95, distance: 11.8
click at [383, 95] on link "Notes" at bounding box center [398, 91] width 58 height 22
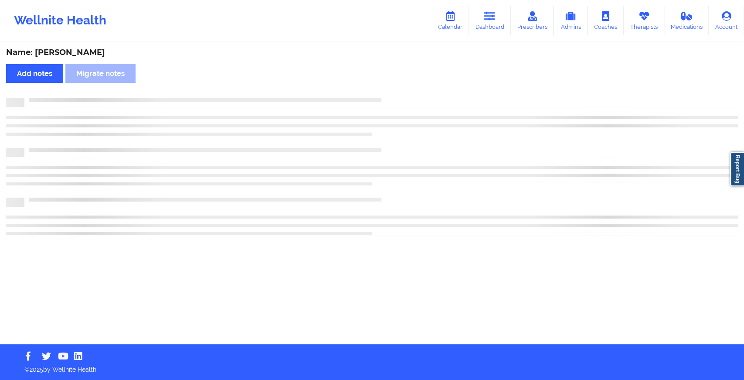
click at [486, 140] on div "Name: [PERSON_NAME] Add notes Migrate notes" at bounding box center [372, 193] width 744 height 301
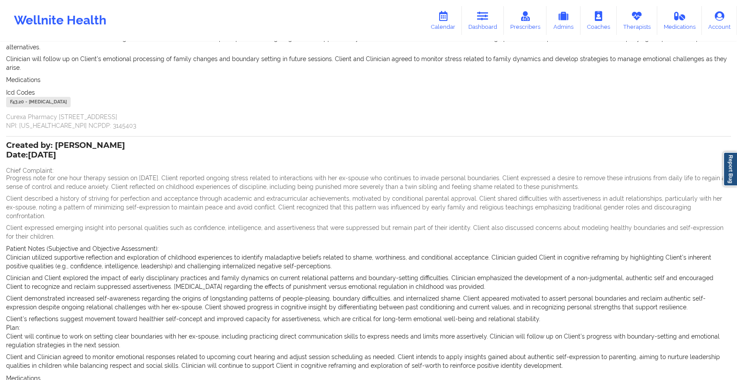
scroll to position [314, 0]
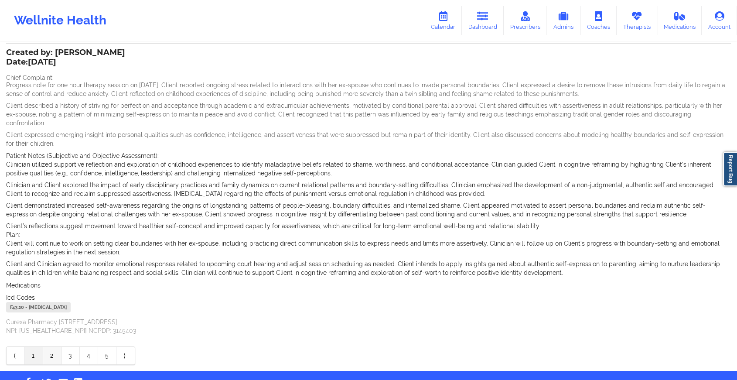
click at [48, 347] on link "2" at bounding box center [52, 355] width 18 height 17
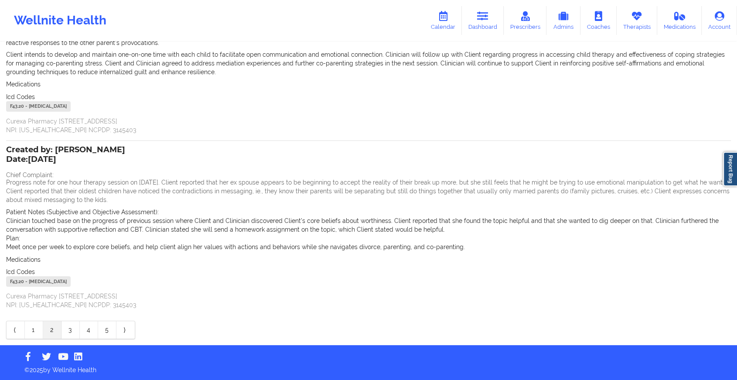
scroll to position [0, 0]
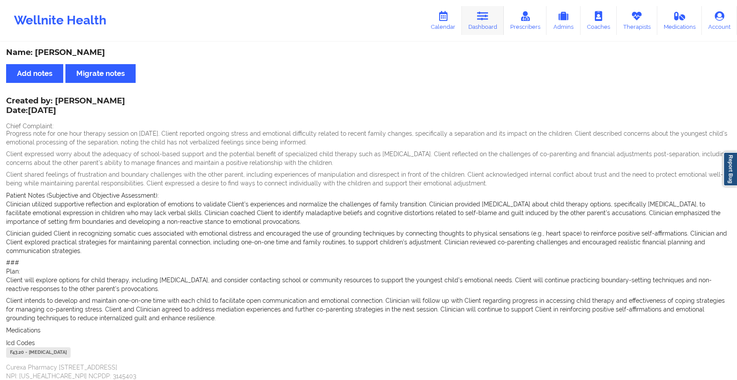
click at [481, 23] on link "Dashboard" at bounding box center [483, 20] width 42 height 29
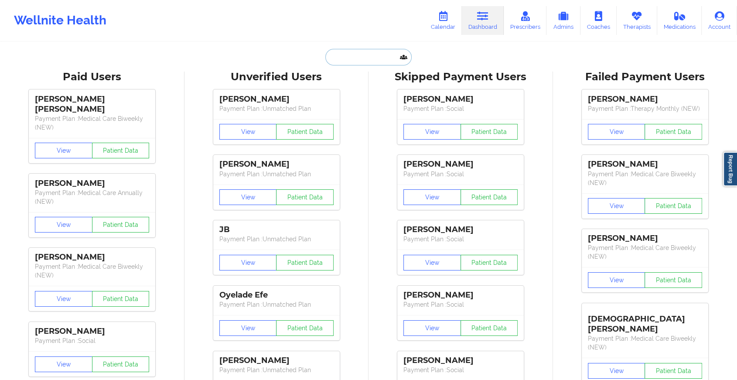
click at [369, 55] on input "text" at bounding box center [368, 57] width 86 height 17
paste input "[PERSON_NAME][EMAIL_ADDRESS][PERSON_NAME][DOMAIN_NAME]"
type input "[PERSON_NAME][EMAIL_ADDRESS][PERSON_NAME][DOMAIN_NAME]"
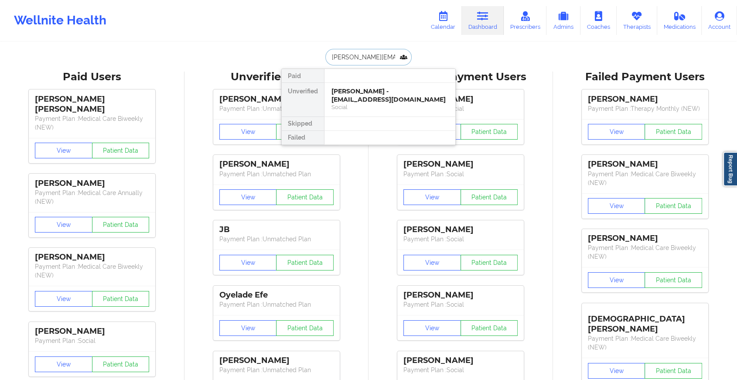
scroll to position [0, 4]
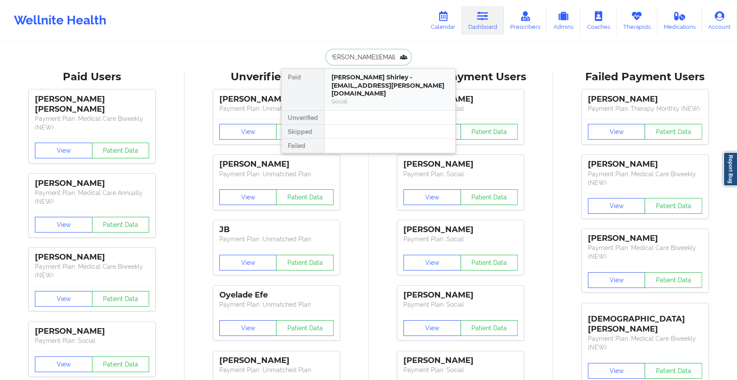
click at [363, 101] on div "[PERSON_NAME] Shirley - [EMAIL_ADDRESS][PERSON_NAME][DOMAIN_NAME] Social" at bounding box center [389, 89] width 131 height 41
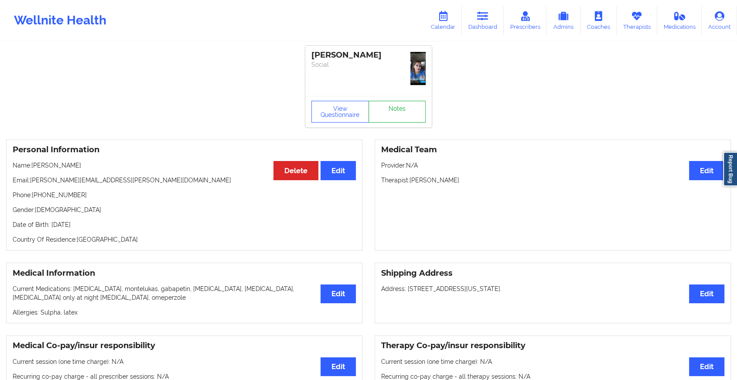
drag, startPoint x: 399, startPoint y: 99, endPoint x: 400, endPoint y: 120, distance: 21.8
click at [400, 120] on div "View Questionnaire Notes" at bounding box center [368, 111] width 126 height 31
click at [400, 120] on link "Notes" at bounding box center [398, 112] width 58 height 22
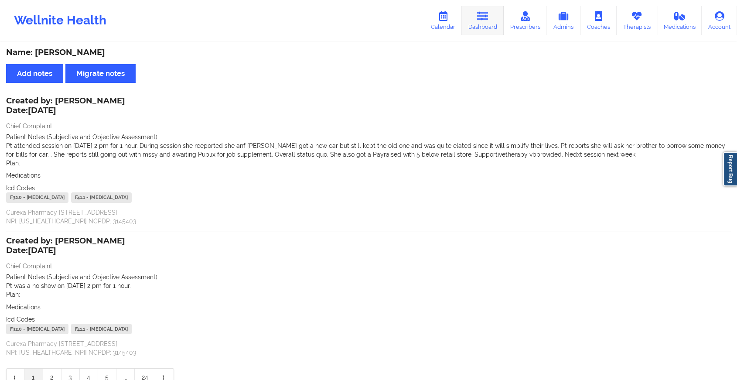
click at [478, 15] on link "Dashboard" at bounding box center [483, 20] width 42 height 29
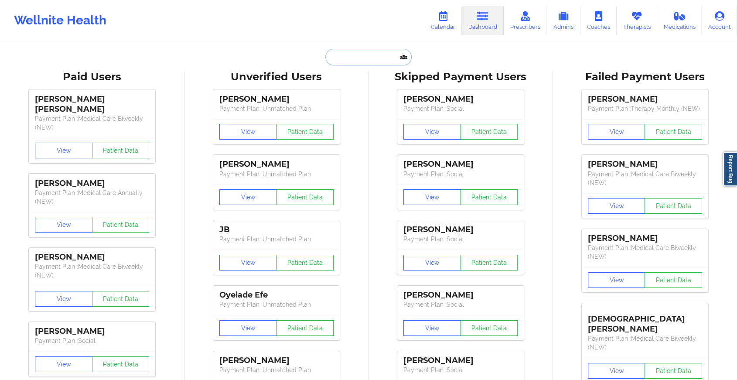
click at [360, 64] on input "text" at bounding box center [368, 57] width 86 height 17
paste input "[EMAIL_ADDRESS][PERSON_NAME][PERSON_NAME][DOMAIN_NAME]"
type input "[EMAIL_ADDRESS][PERSON_NAME][PERSON_NAME][DOMAIN_NAME]"
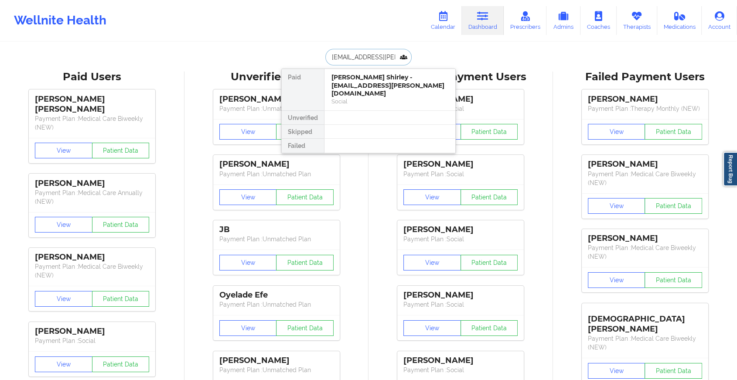
scroll to position [0, 17]
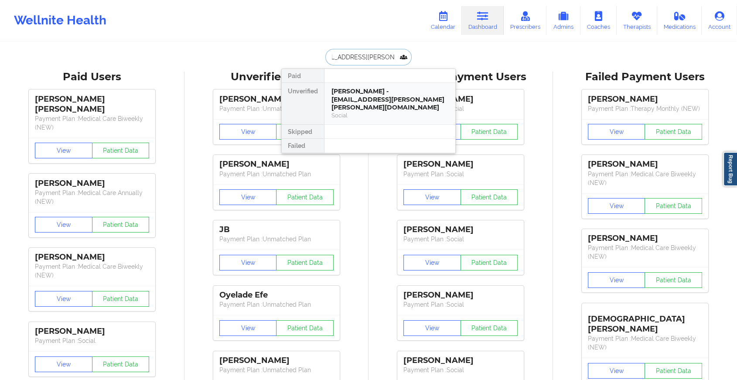
click at [380, 91] on div "[PERSON_NAME] - [EMAIL_ADDRESS][PERSON_NAME][PERSON_NAME][DOMAIN_NAME]" at bounding box center [389, 99] width 117 height 24
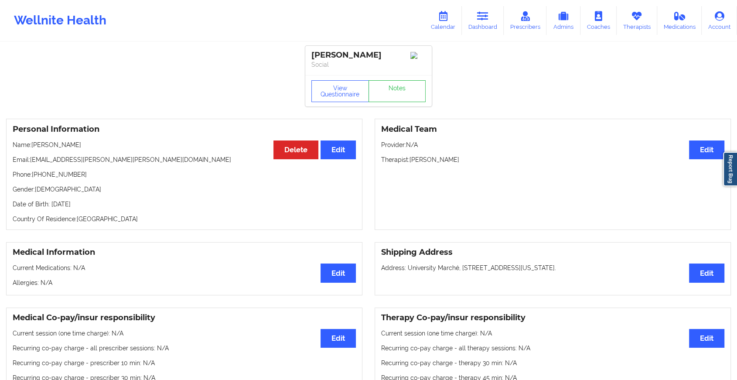
click at [403, 89] on div "View Questionnaire Notes" at bounding box center [368, 91] width 114 height 22
click at [408, 98] on link "Notes" at bounding box center [398, 91] width 58 height 22
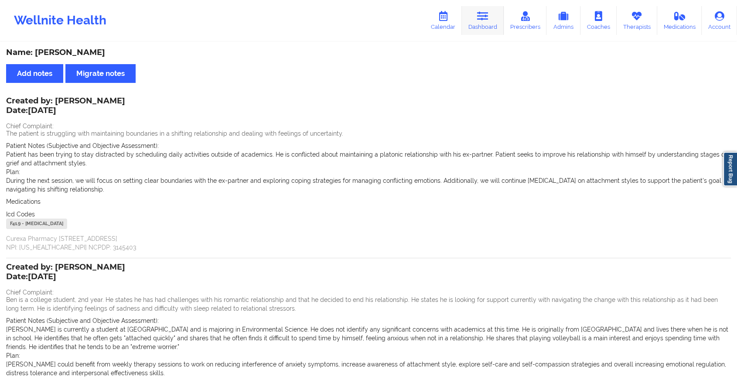
click at [485, 21] on link "Dashboard" at bounding box center [483, 20] width 42 height 29
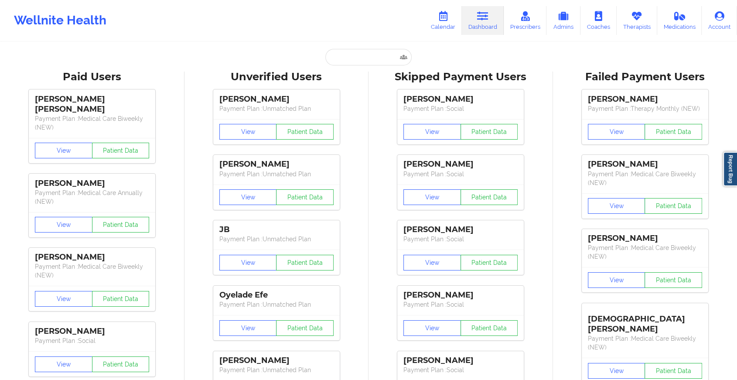
click at [369, 58] on input "text" at bounding box center [368, 57] width 86 height 17
paste input "[EMAIL_ADDRESS][DOMAIN_NAME]"
type input "[EMAIL_ADDRESS][DOMAIN_NAME]"
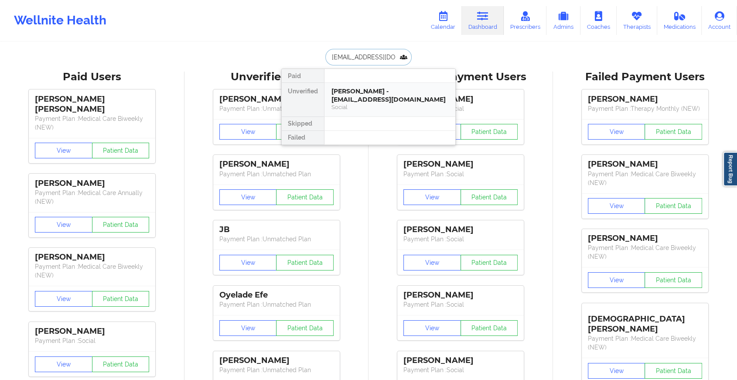
click at [385, 95] on div "[PERSON_NAME] - [EMAIL_ADDRESS][DOMAIN_NAME]" at bounding box center [389, 95] width 117 height 16
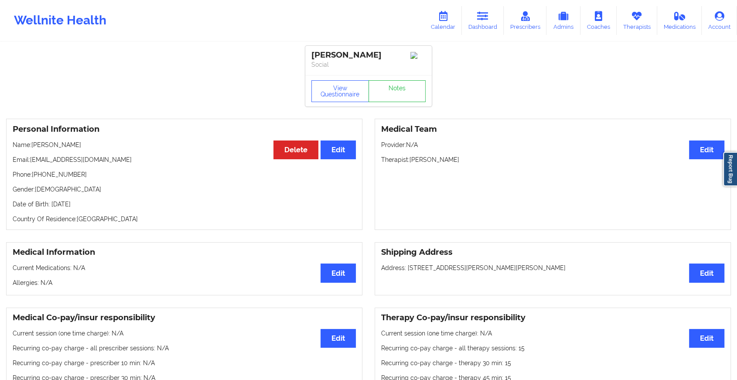
click at [407, 92] on div "View Questionnaire Notes" at bounding box center [368, 90] width 126 height 31
drag, startPoint x: 407, startPoint y: 92, endPoint x: 461, endPoint y: 147, distance: 77.1
click at [402, 102] on link "Notes" at bounding box center [398, 91] width 58 height 22
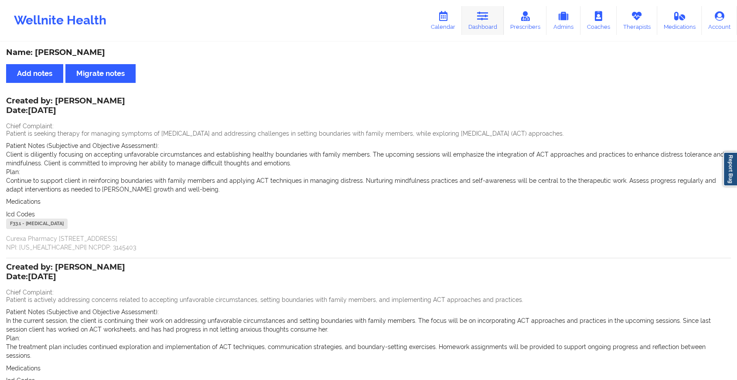
click at [479, 21] on link "Dashboard" at bounding box center [483, 20] width 42 height 29
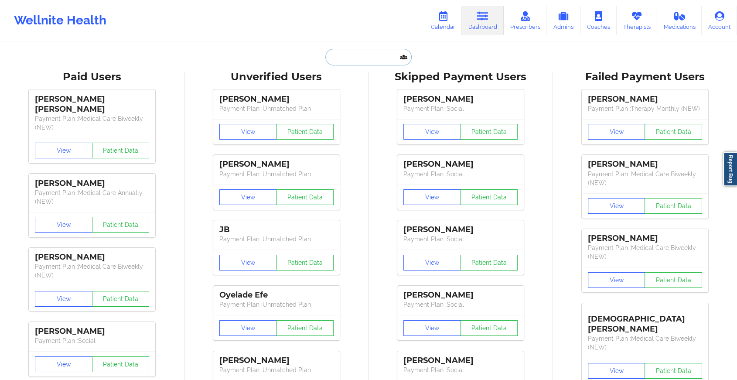
click at [371, 55] on input "text" at bounding box center [368, 57] width 86 height 17
paste input "[EMAIL_ADDRESS][DOMAIN_NAME]"
type input "[EMAIL_ADDRESS][DOMAIN_NAME]"
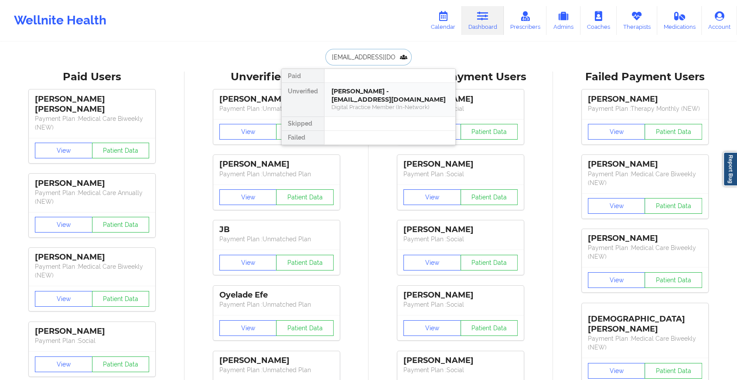
click at [386, 103] on div "Digital Practice Member (In-Network)" at bounding box center [389, 106] width 117 height 7
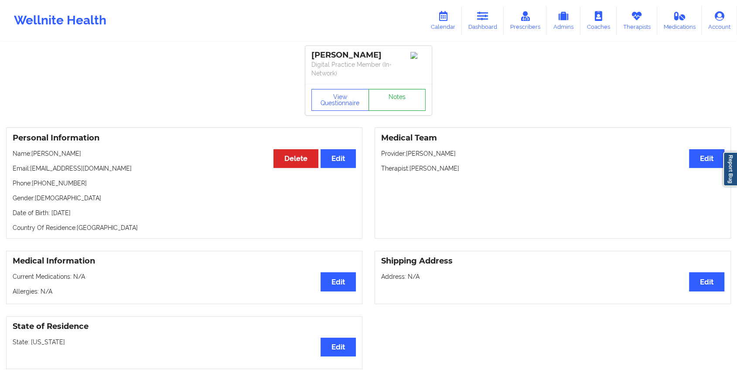
click at [386, 96] on link "Notes" at bounding box center [398, 100] width 58 height 22
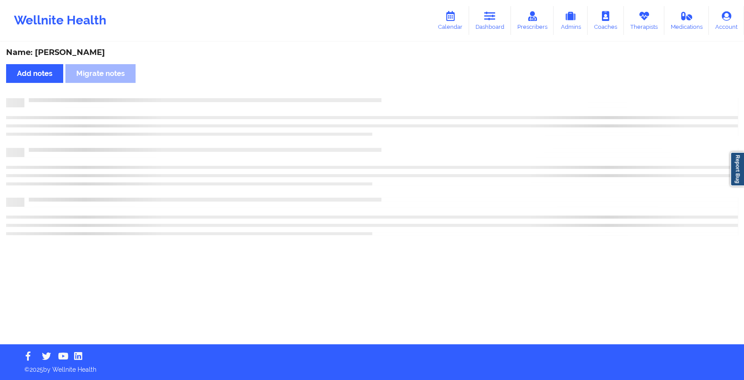
click at [447, 188] on div "Name: [PERSON_NAME] Add notes Migrate notes" at bounding box center [372, 193] width 744 height 301
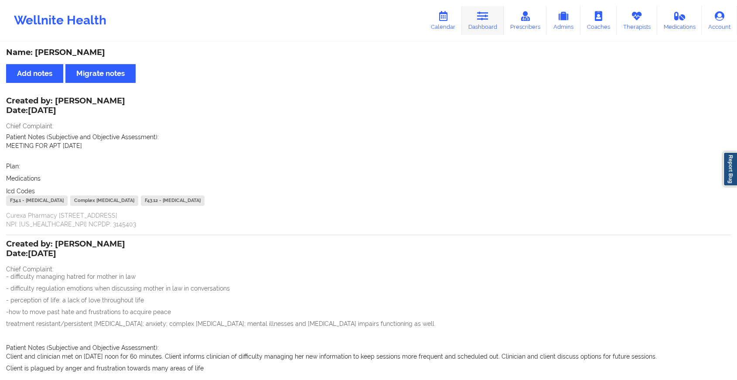
click at [485, 23] on link "Dashboard" at bounding box center [483, 20] width 42 height 29
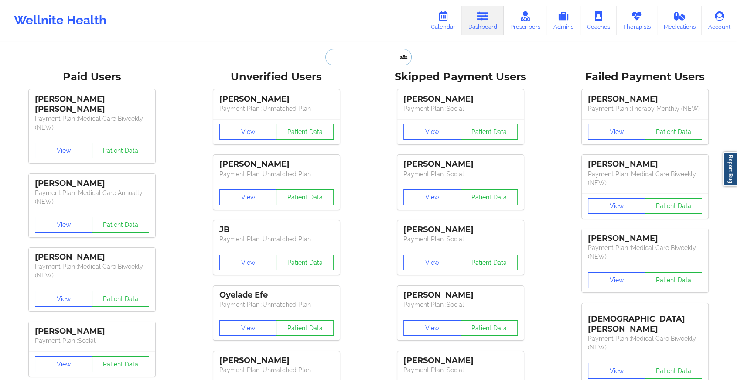
click at [377, 54] on input "text" at bounding box center [368, 57] width 86 height 17
paste input "[EMAIL_ADDRESS][DOMAIN_NAME]"
type input "[EMAIL_ADDRESS][DOMAIN_NAME]"
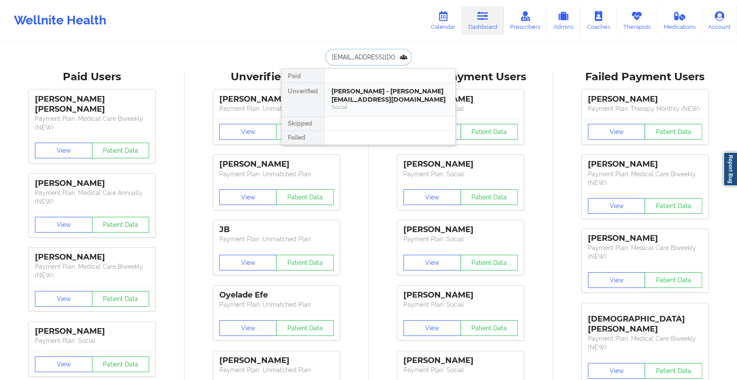
click at [385, 93] on div "[PERSON_NAME] - [PERSON_NAME][EMAIL_ADDRESS][DOMAIN_NAME]" at bounding box center [389, 95] width 117 height 16
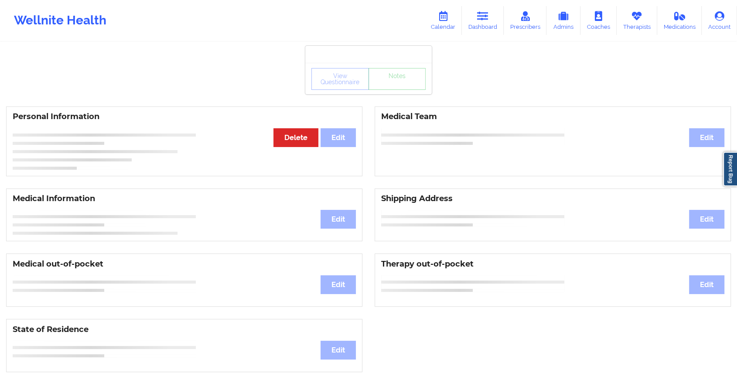
click at [403, 91] on div "View Questionnaire Notes" at bounding box center [368, 78] width 126 height 31
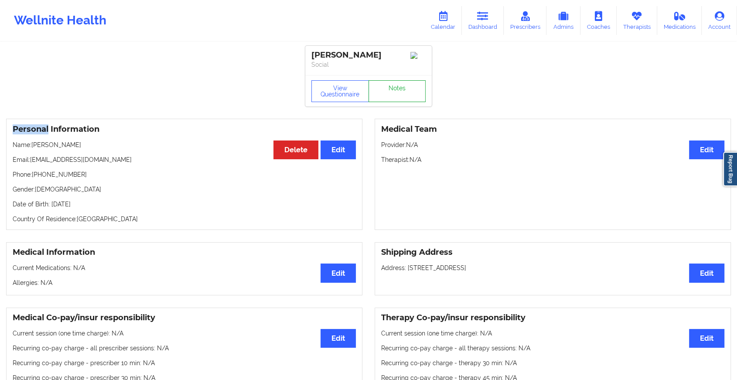
click at [403, 91] on link "Notes" at bounding box center [398, 91] width 58 height 22
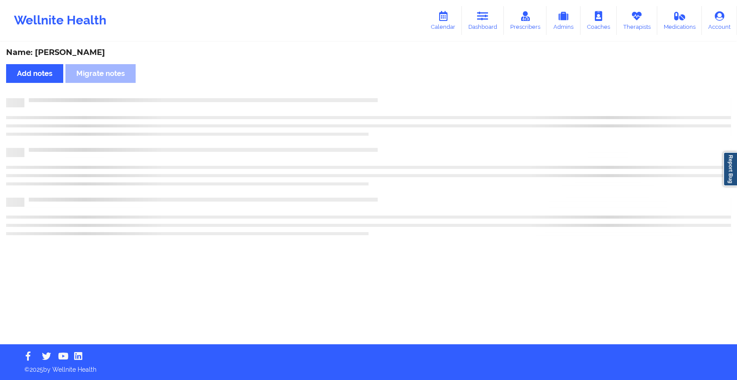
click at [403, 91] on div "Name: [PERSON_NAME] Add notes Migrate notes" at bounding box center [368, 193] width 737 height 301
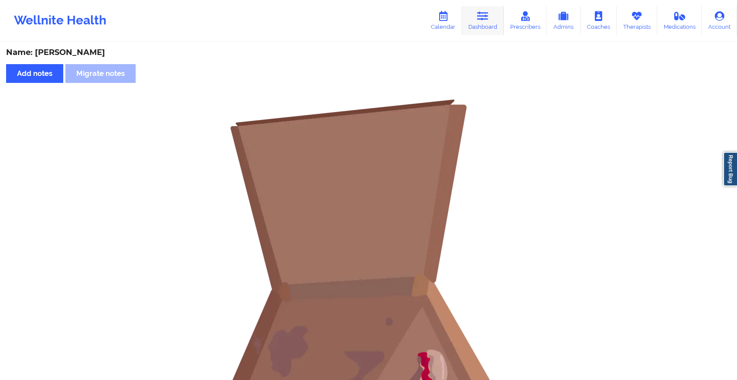
click at [481, 32] on link "Dashboard" at bounding box center [483, 20] width 42 height 29
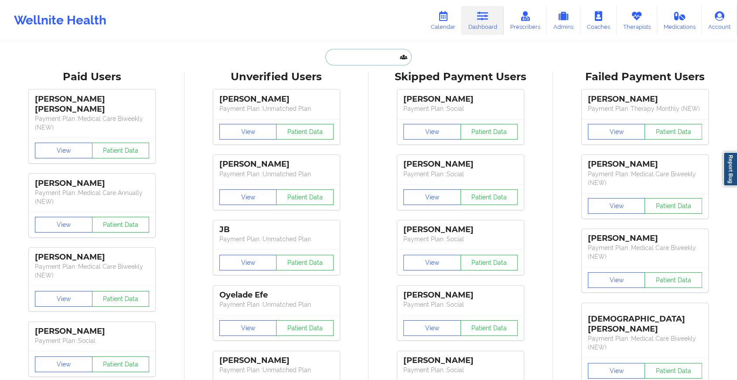
click at [373, 55] on input "text" at bounding box center [368, 57] width 86 height 17
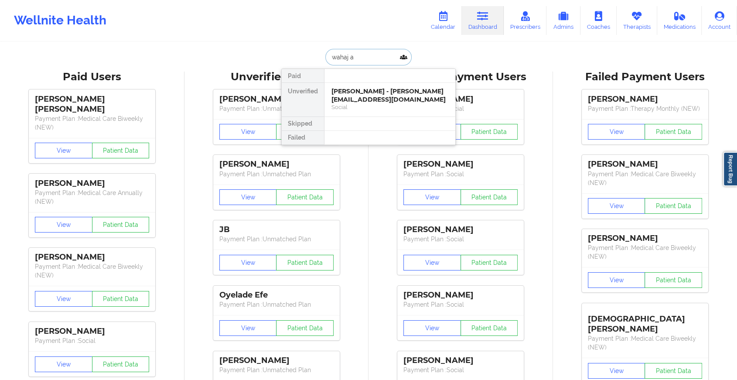
type input "wahaj an"
click at [373, 91] on div "[PERSON_NAME] - [PERSON_NAME][EMAIL_ADDRESS][DOMAIN_NAME]" at bounding box center [389, 95] width 117 height 16
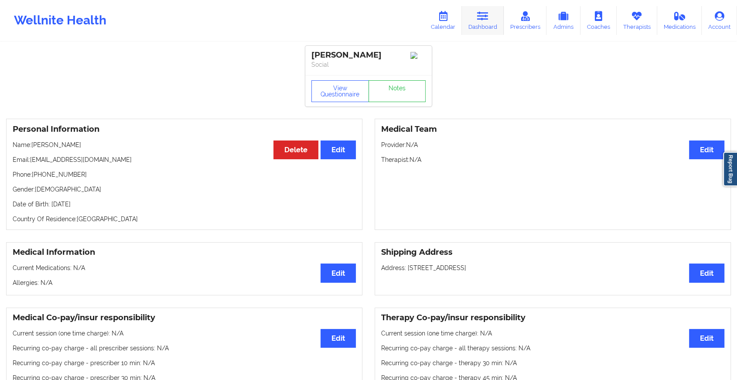
click at [492, 18] on link "Dashboard" at bounding box center [483, 20] width 42 height 29
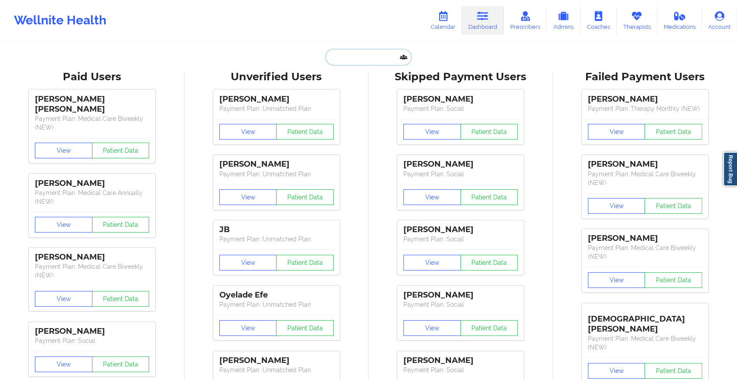
click at [363, 58] on input "text" at bounding box center [368, 57] width 86 height 17
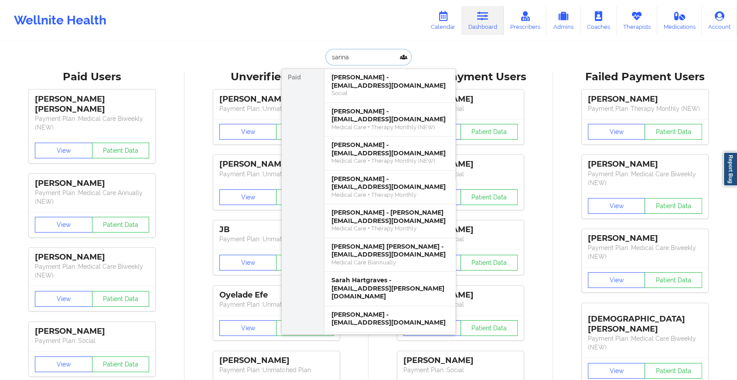
type input "[PERSON_NAME]"
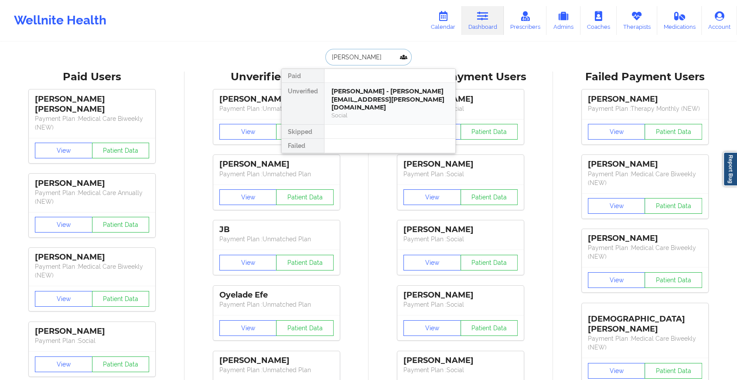
click at [378, 91] on div "[PERSON_NAME] - [PERSON_NAME][EMAIL_ADDRESS][PERSON_NAME][DOMAIN_NAME]" at bounding box center [389, 99] width 117 height 24
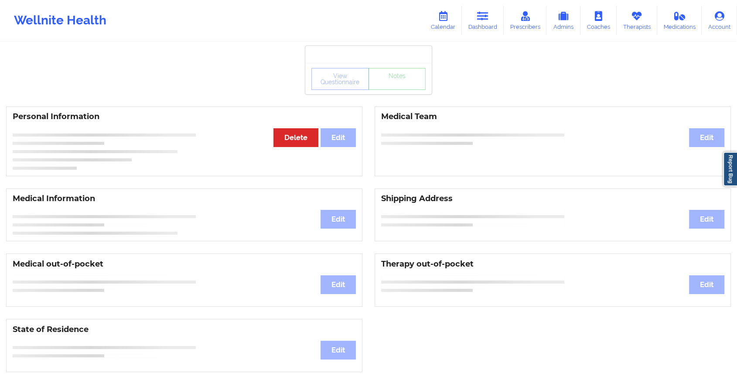
click at [404, 96] on div "View Questionnaire Notes Personal Information Edit Delete Medical Team Edit Med…" at bounding box center [368, 368] width 737 height 736
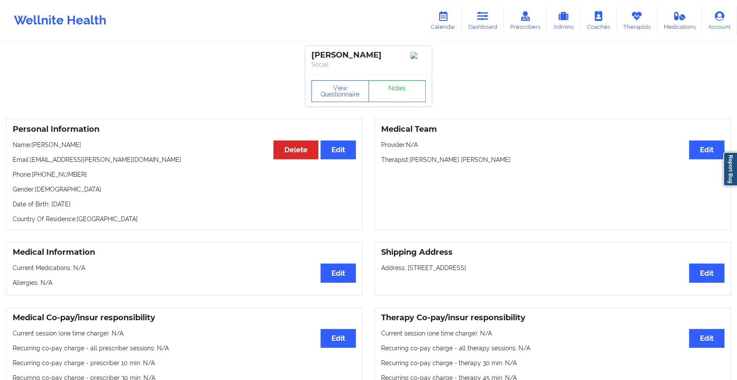
click at [404, 96] on link "Notes" at bounding box center [398, 91] width 58 height 22
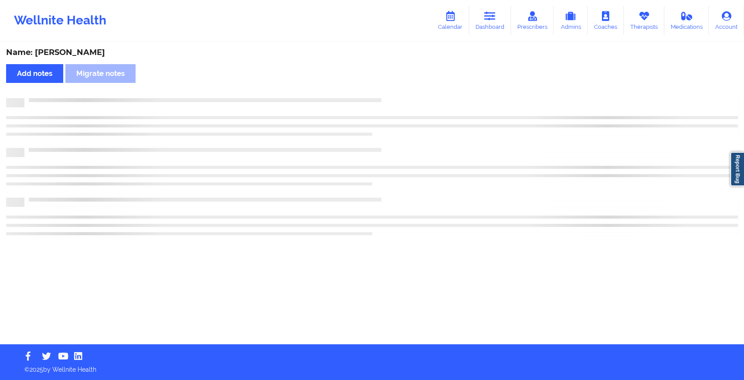
click at [404, 96] on div "Name: [PERSON_NAME] Add notes Migrate notes" at bounding box center [372, 193] width 744 height 301
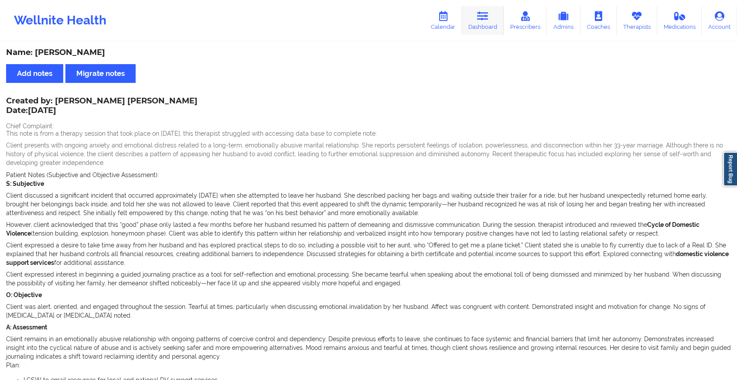
click at [476, 24] on link "Dashboard" at bounding box center [483, 20] width 42 height 29
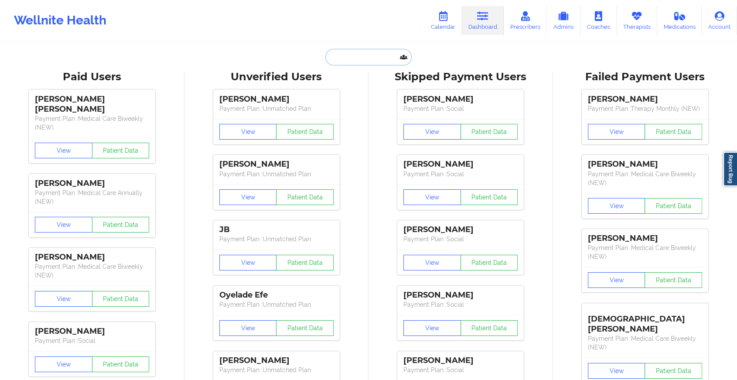
click at [370, 59] on input "text" at bounding box center [368, 57] width 86 height 17
paste input "[EMAIL_ADDRESS][DOMAIN_NAME]"
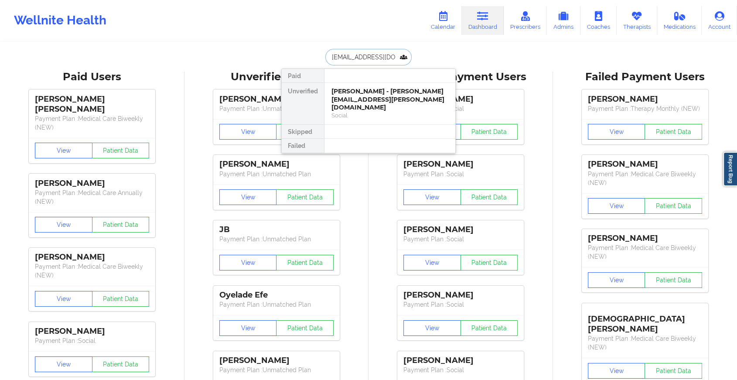
type input "[EMAIL_ADDRESS][DOMAIN_NAME]"
click at [371, 91] on div "[PERSON_NAME] - [EMAIL_ADDRESS][DOMAIN_NAME]" at bounding box center [389, 95] width 117 height 16
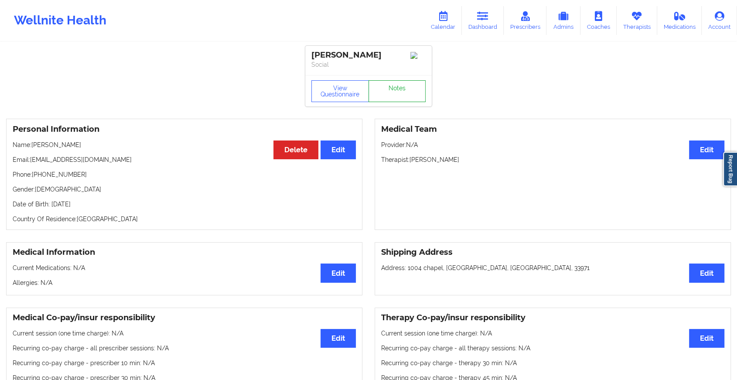
click at [403, 86] on link "Notes" at bounding box center [398, 91] width 58 height 22
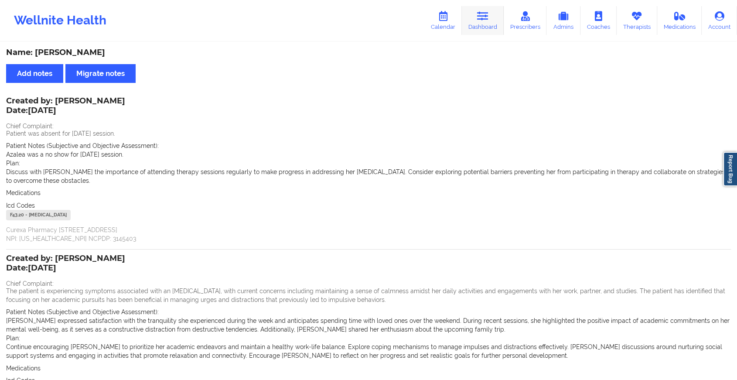
click at [493, 21] on link "Dashboard" at bounding box center [483, 20] width 42 height 29
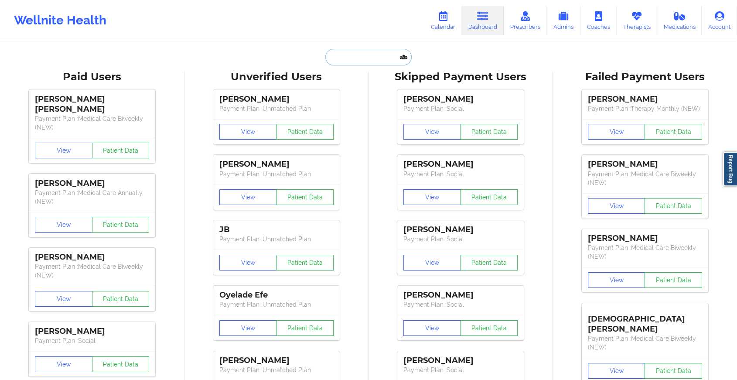
click at [349, 54] on input "text" at bounding box center [368, 57] width 86 height 17
paste input "[EMAIL_ADDRESS][DOMAIN_NAME]"
type input "[EMAIL_ADDRESS][DOMAIN_NAME]"
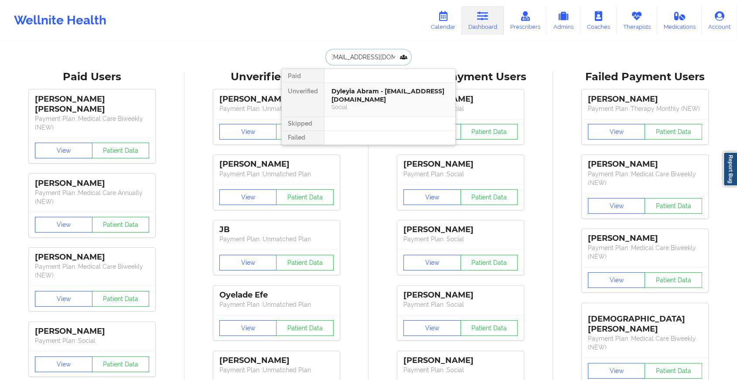
click at [365, 95] on div "Dyleyia Abram - [EMAIL_ADDRESS][DOMAIN_NAME]" at bounding box center [389, 95] width 117 height 16
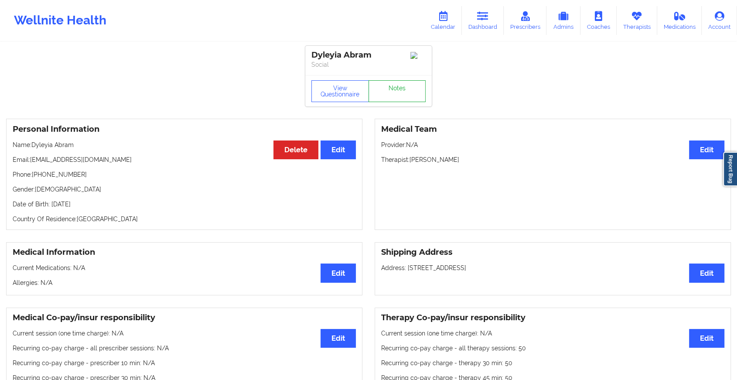
drag, startPoint x: 389, startPoint y: 75, endPoint x: 391, endPoint y: 94, distance: 19.7
click at [391, 94] on div "Dyleyia Abram Social View Questionnaire Notes" at bounding box center [368, 76] width 126 height 61
click at [391, 94] on link "Notes" at bounding box center [398, 91] width 58 height 22
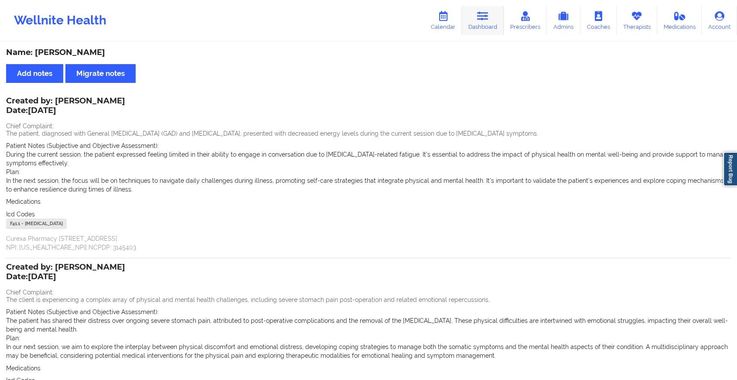
click at [473, 10] on link "Dashboard" at bounding box center [483, 20] width 42 height 29
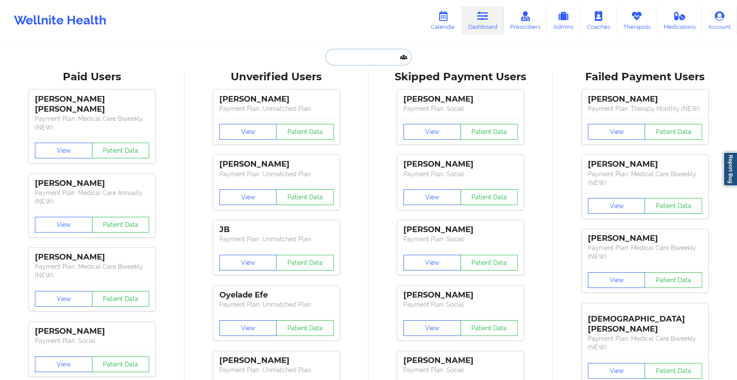
click at [344, 56] on input "text" at bounding box center [368, 57] width 86 height 17
paste input "[EMAIL_ADDRESS][DOMAIN_NAME]"
type input "[EMAIL_ADDRESS][DOMAIN_NAME]"
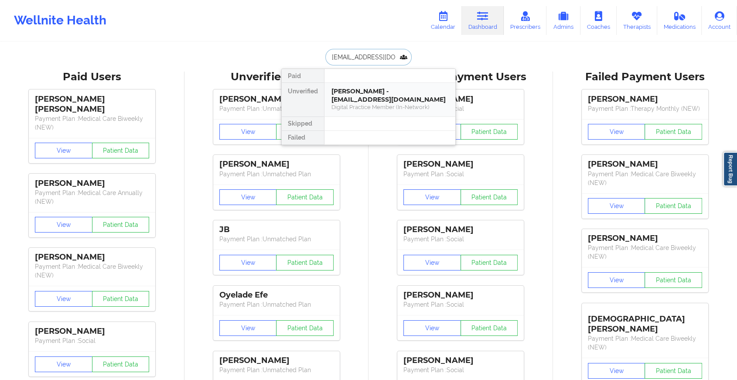
click at [365, 99] on div "[PERSON_NAME] - [EMAIL_ADDRESS][DOMAIN_NAME]" at bounding box center [389, 95] width 117 height 16
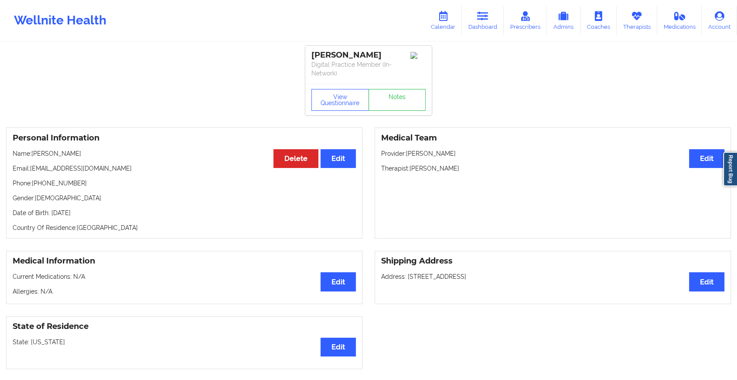
click at [390, 88] on div "[PERSON_NAME] Digital Practice Member (In-Network) View Questionnaire Notes" at bounding box center [368, 80] width 126 height 69
click at [389, 109] on link "Notes" at bounding box center [398, 100] width 58 height 22
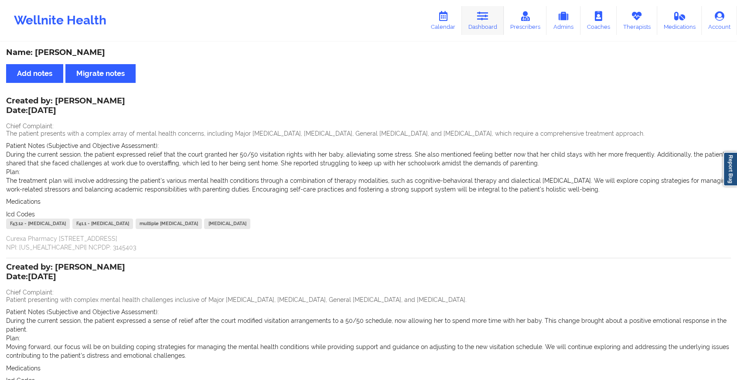
click at [478, 25] on link "Dashboard" at bounding box center [483, 20] width 42 height 29
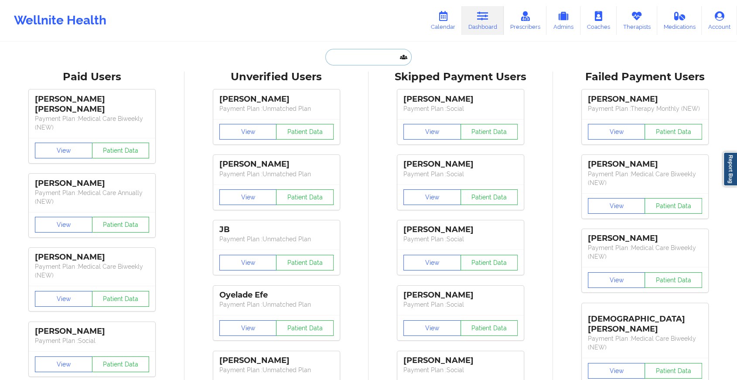
click at [346, 61] on input "text" at bounding box center [368, 57] width 86 height 17
paste input "[EMAIL_ADDRESS][DOMAIN_NAME]"
type input "[EMAIL_ADDRESS][DOMAIN_NAME]"
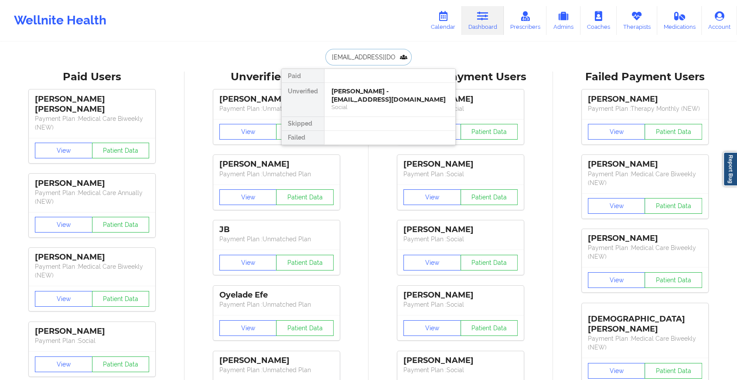
click at [379, 103] on div "Social" at bounding box center [389, 106] width 117 height 7
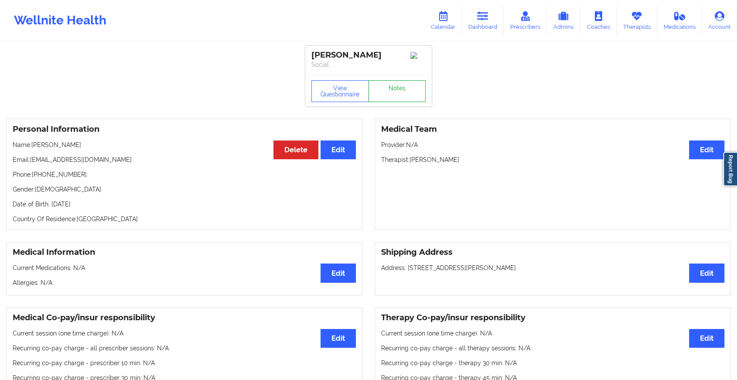
click at [394, 85] on link "Notes" at bounding box center [398, 91] width 58 height 22
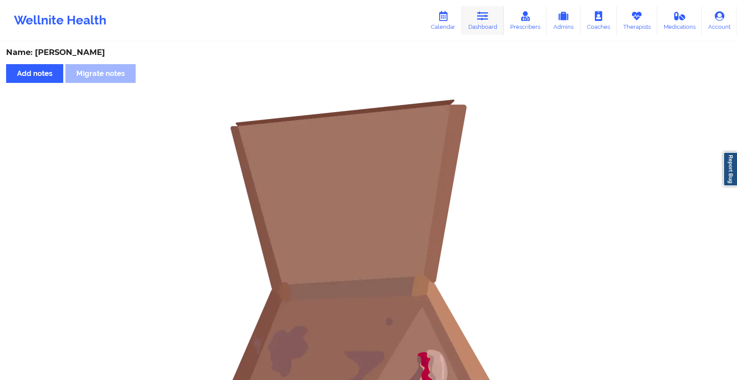
click at [495, 19] on link "Dashboard" at bounding box center [483, 20] width 42 height 29
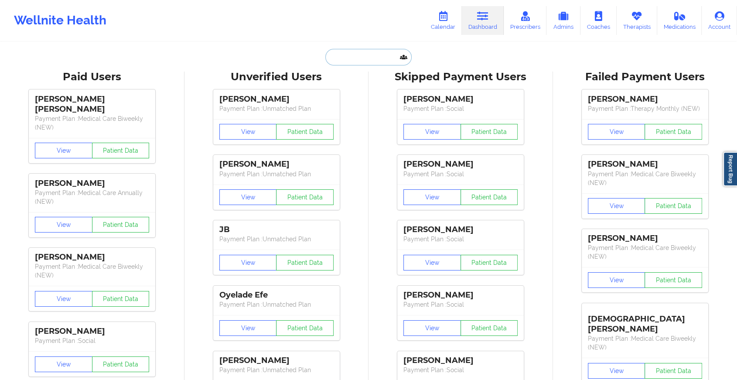
click at [365, 63] on input "text" at bounding box center [368, 57] width 86 height 17
paste input "[EMAIL_ADDRESS][DOMAIN_NAME]"
type input "[EMAIL_ADDRESS][DOMAIN_NAME]"
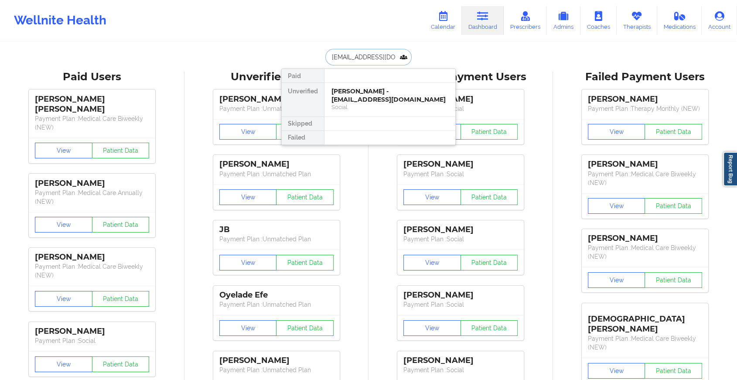
click at [384, 96] on div "[PERSON_NAME] - [EMAIL_ADDRESS][DOMAIN_NAME]" at bounding box center [389, 95] width 117 height 16
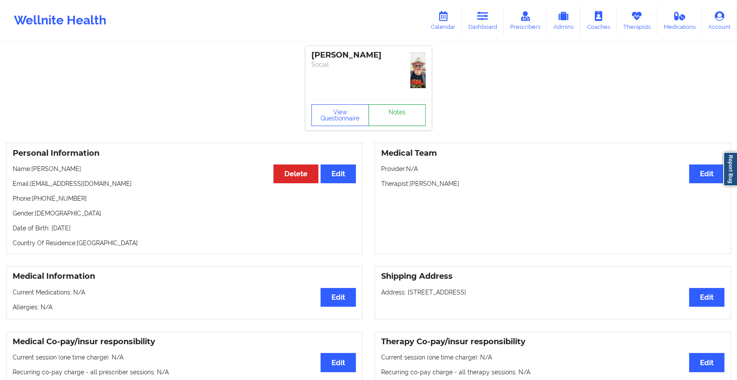
click at [398, 104] on link "Notes" at bounding box center [398, 115] width 58 height 22
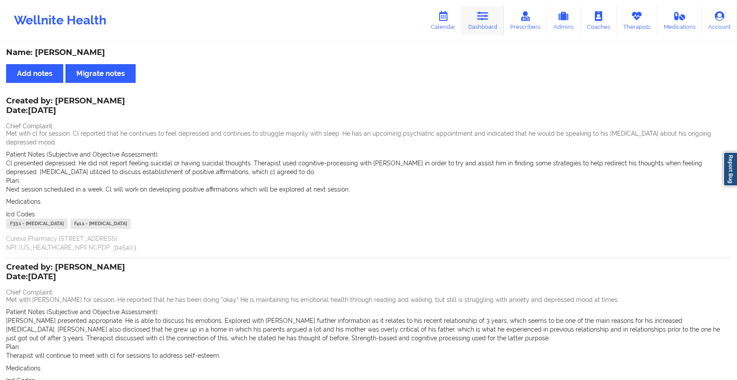
click at [482, 24] on link "Dashboard" at bounding box center [483, 20] width 42 height 29
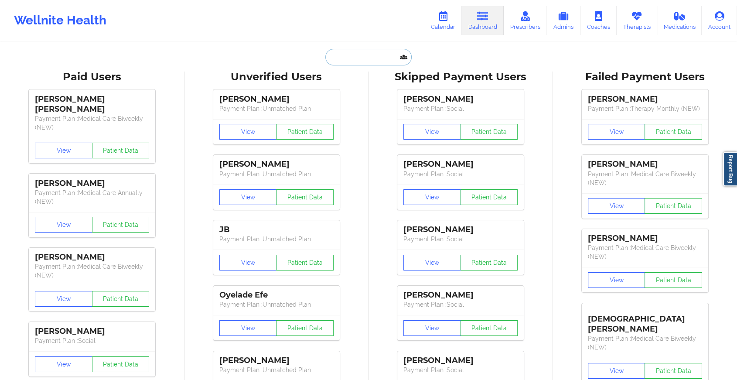
click at [365, 55] on input "text" at bounding box center [368, 57] width 86 height 17
paste input "[EMAIL_ADDRESS][DOMAIN_NAME]"
type input "[EMAIL_ADDRESS][DOMAIN_NAME]"
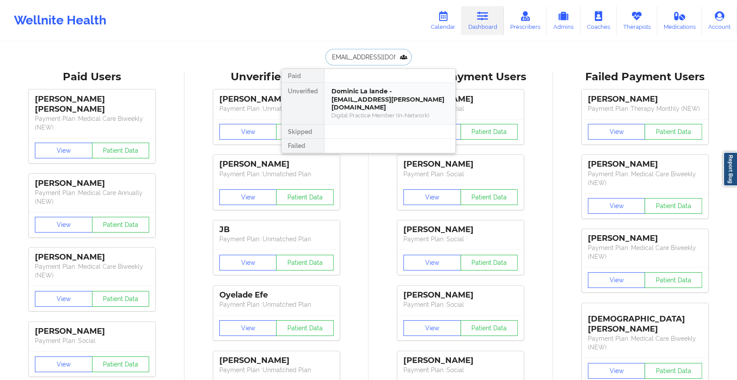
click at [376, 112] on div "Digital Practice Member (In-Network)" at bounding box center [389, 115] width 117 height 7
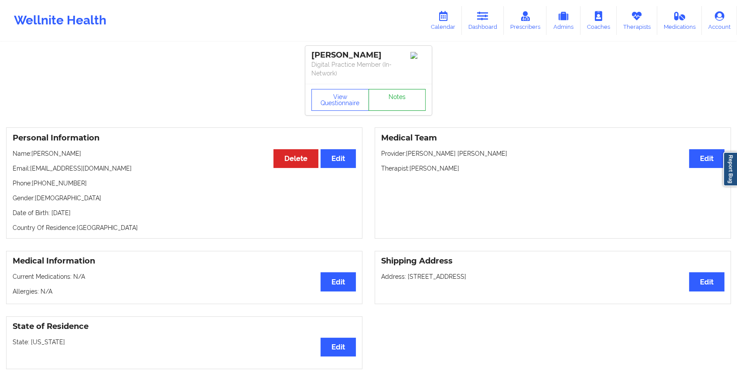
click at [399, 90] on link "Notes" at bounding box center [398, 100] width 58 height 22
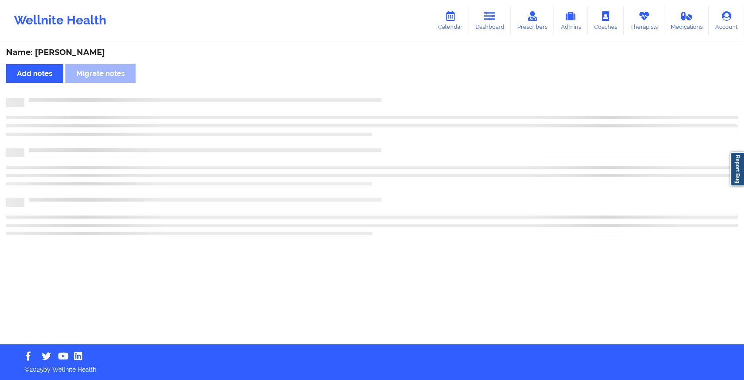
click at [399, 90] on div "Name: [PERSON_NAME] Add notes Migrate notes" at bounding box center [372, 193] width 744 height 301
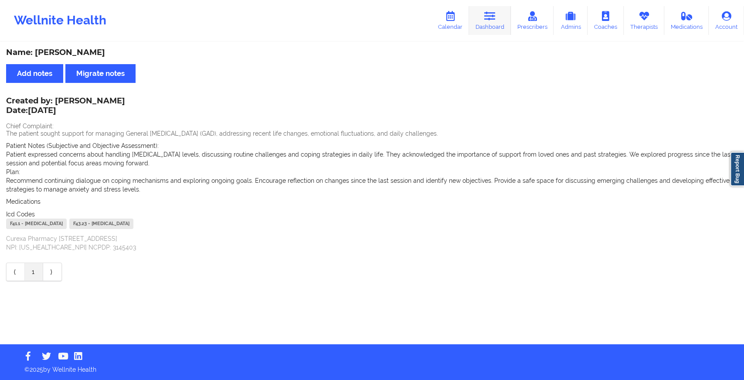
click at [475, 32] on link "Dashboard" at bounding box center [490, 20] width 42 height 29
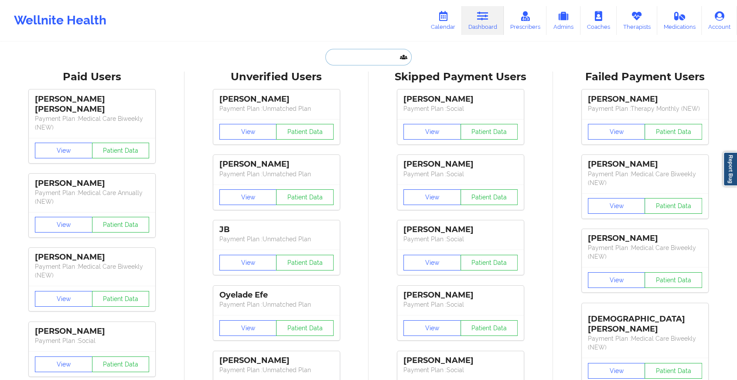
click at [358, 56] on input "text" at bounding box center [368, 57] width 86 height 17
paste input "[EMAIL_ADDRESS][DOMAIN_NAME]"
type input "[EMAIL_ADDRESS][DOMAIN_NAME]"
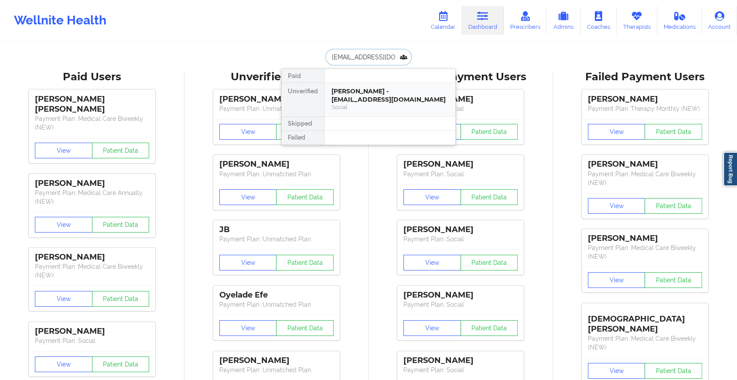
click at [371, 101] on div "[PERSON_NAME] - [EMAIL_ADDRESS][DOMAIN_NAME]" at bounding box center [389, 95] width 117 height 16
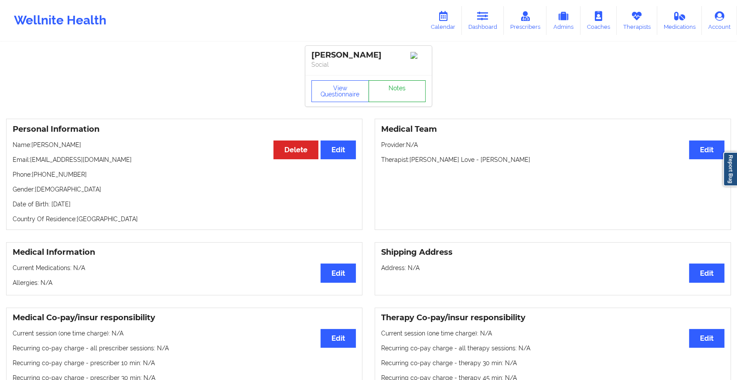
click at [396, 89] on link "Notes" at bounding box center [398, 91] width 58 height 22
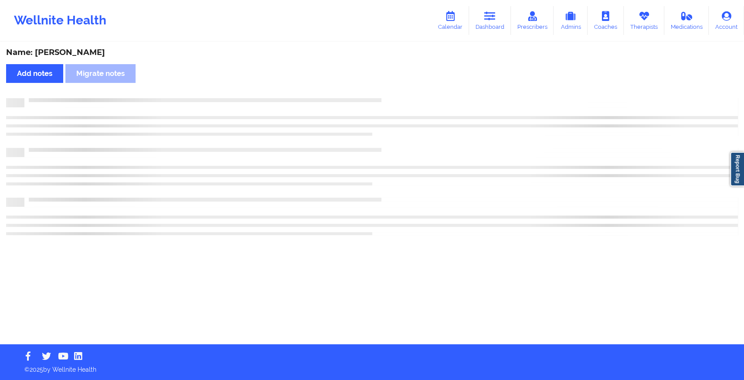
click at [396, 89] on div "Name: [PERSON_NAME] Add notes Migrate notes" at bounding box center [372, 193] width 744 height 301
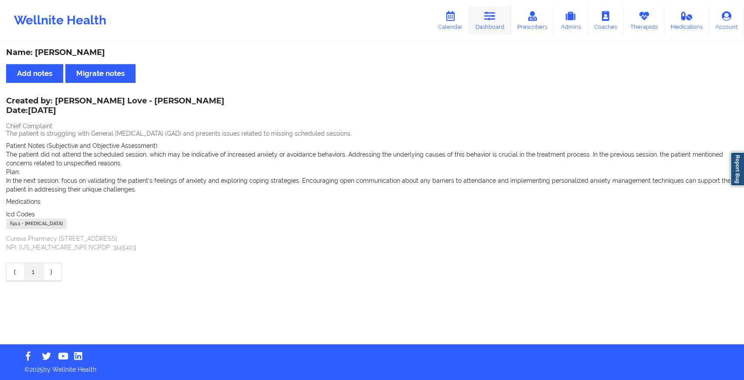
click at [493, 20] on icon at bounding box center [490, 16] width 11 height 10
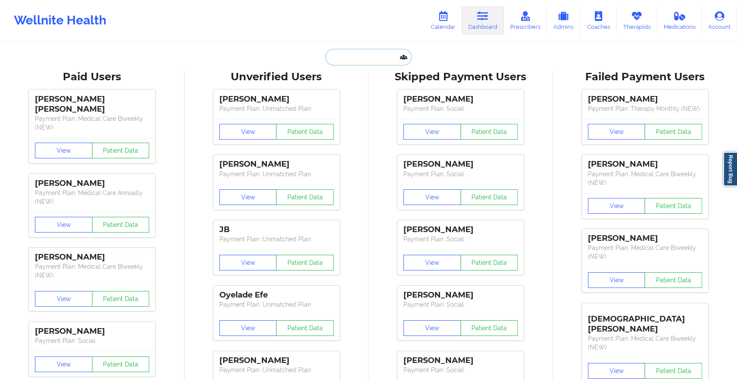
click at [383, 62] on input "text" at bounding box center [368, 57] width 86 height 17
paste input "[PERSON_NAME][EMAIL_ADDRESS][DOMAIN_NAME]"
type input "[PERSON_NAME][EMAIL_ADDRESS][DOMAIN_NAME]"
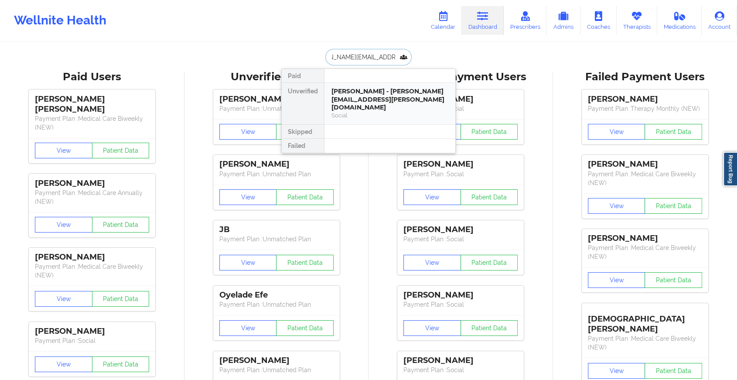
click at [370, 99] on div "[PERSON_NAME] - [PERSON_NAME][EMAIL_ADDRESS][PERSON_NAME][DOMAIN_NAME]" at bounding box center [389, 99] width 117 height 24
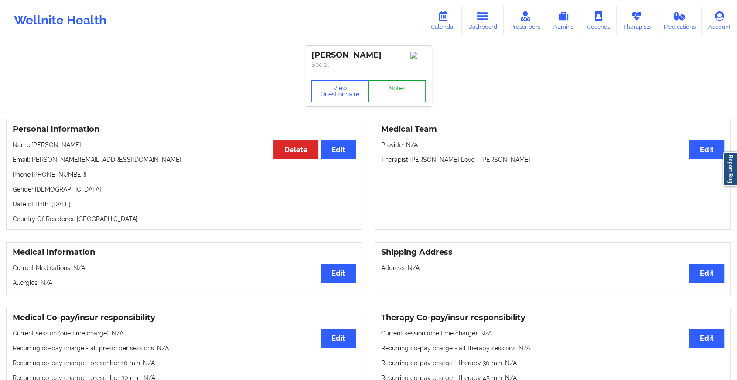
click at [392, 91] on link "Notes" at bounding box center [398, 91] width 58 height 22
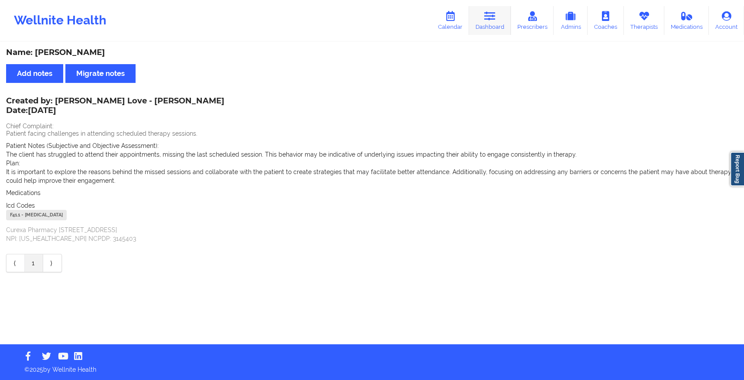
click at [492, 11] on icon at bounding box center [490, 16] width 11 height 10
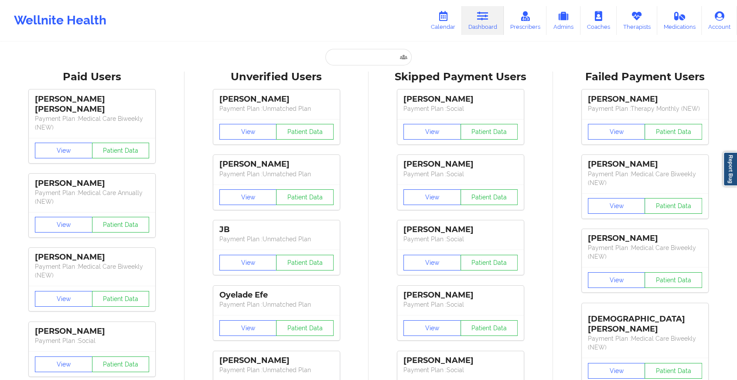
click at [354, 53] on input "text" at bounding box center [368, 57] width 86 height 17
paste input "[EMAIL_ADDRESS][DOMAIN_NAME]"
type input "[EMAIL_ADDRESS][DOMAIN_NAME]"
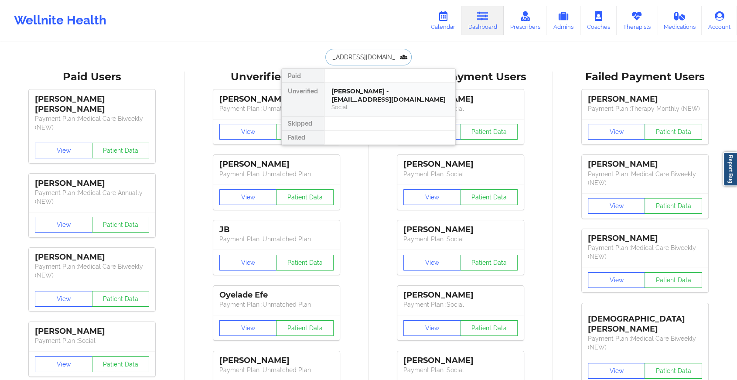
click at [403, 98] on div "[PERSON_NAME] - [EMAIL_ADDRESS][DOMAIN_NAME]" at bounding box center [389, 95] width 117 height 16
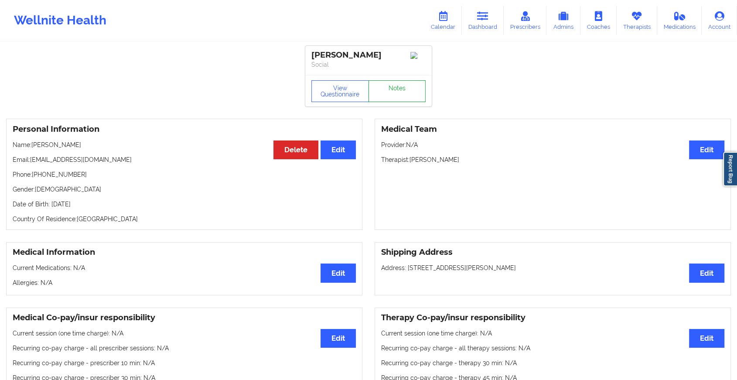
click at [407, 94] on link "Notes" at bounding box center [398, 91] width 58 height 22
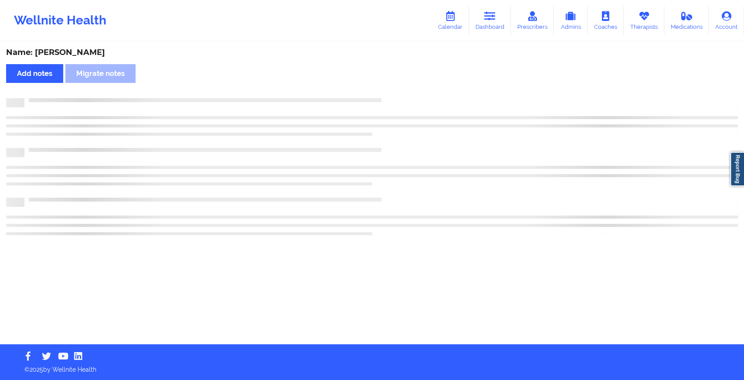
click at [488, 156] on div "Name: [PERSON_NAME] Add notes Migrate notes" at bounding box center [372, 193] width 744 height 301
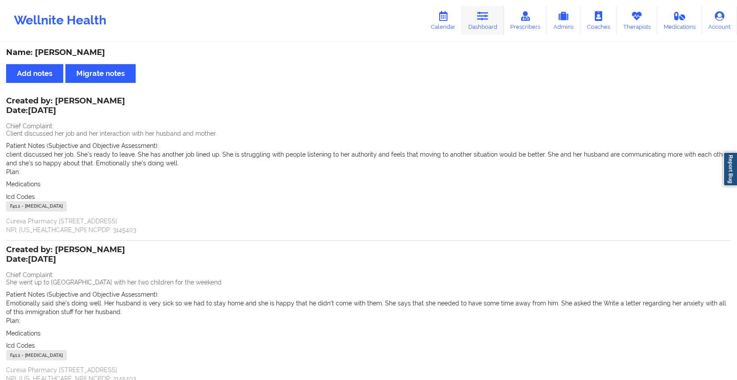
click at [492, 20] on link "Dashboard" at bounding box center [483, 20] width 42 height 29
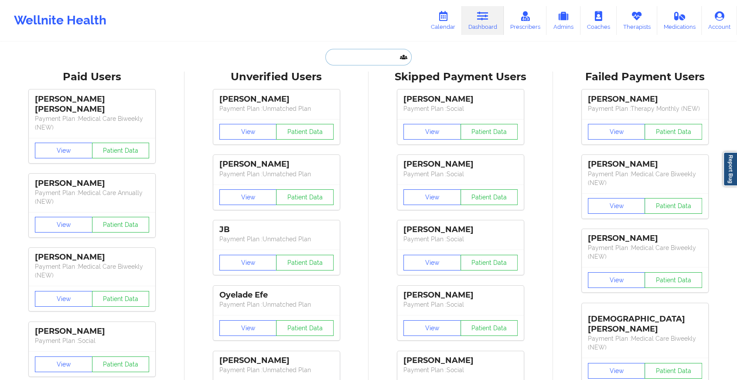
click at [373, 59] on input "text" at bounding box center [368, 57] width 86 height 17
paste input "[EMAIL_ADDRESS][DOMAIN_NAME]"
type input "[EMAIL_ADDRESS][DOMAIN_NAME]"
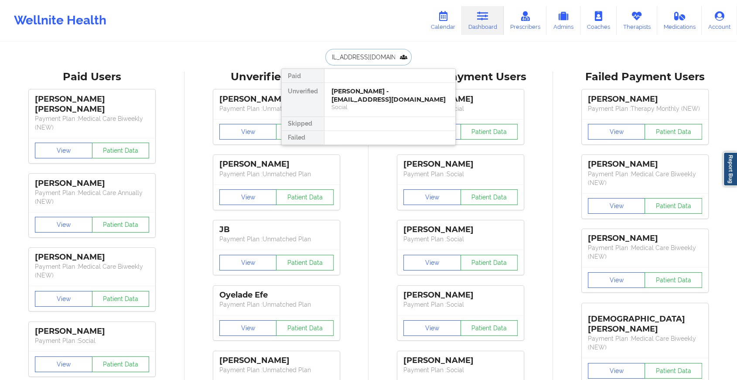
click at [377, 91] on div "[PERSON_NAME] - [EMAIL_ADDRESS][DOMAIN_NAME]" at bounding box center [389, 95] width 117 height 16
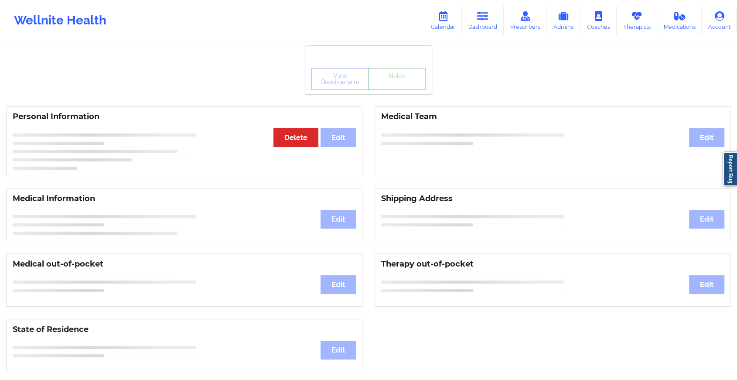
click at [393, 85] on link "Notes" at bounding box center [398, 79] width 58 height 22
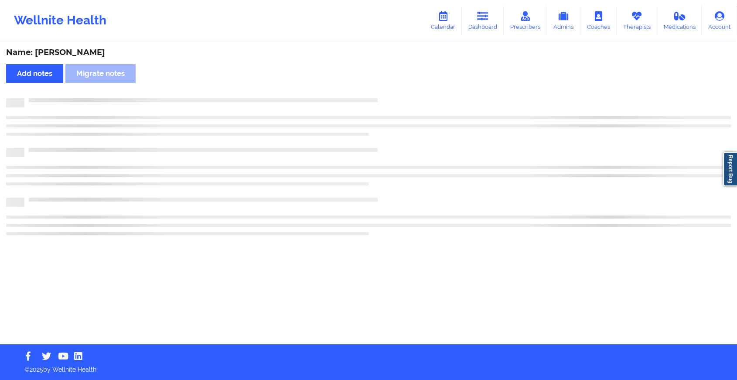
click at [393, 85] on div "Name: [PERSON_NAME] Add notes Migrate notes" at bounding box center [368, 193] width 737 height 301
click at [393, 85] on div "Name: [PERSON_NAME] Add notes Migrate notes" at bounding box center [372, 193] width 744 height 301
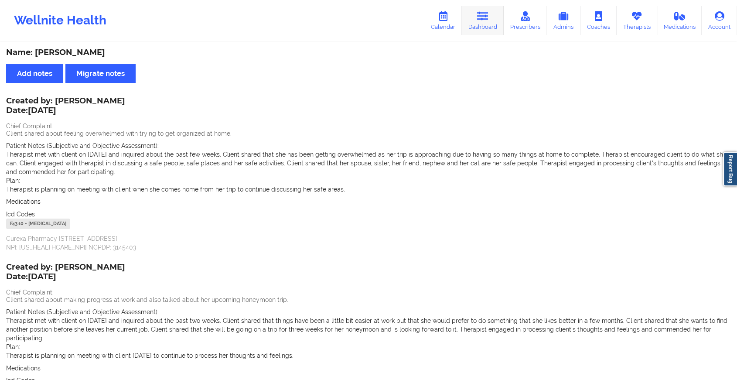
click at [478, 11] on icon at bounding box center [482, 16] width 11 height 10
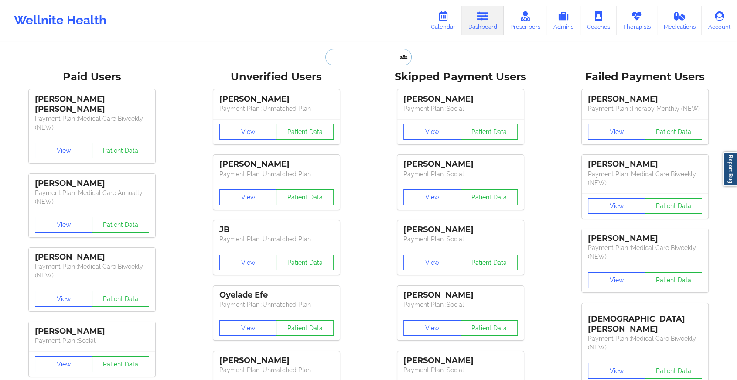
click at [339, 58] on input "text" at bounding box center [368, 57] width 86 height 17
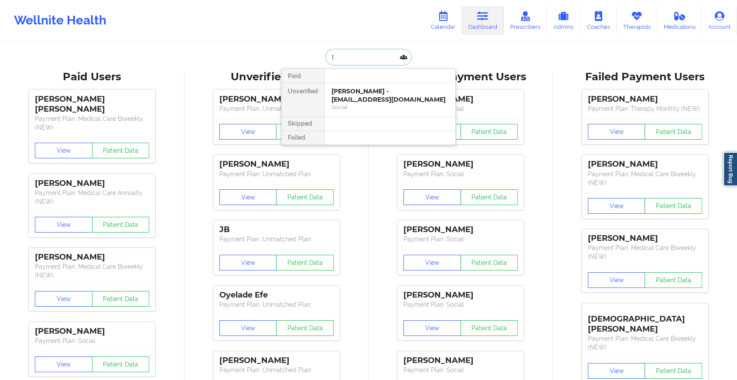
type input "t"
type input "[PERSON_NAME]"
click at [379, 102] on div "[PERSON_NAME] - [PERSON_NAME][EMAIL_ADDRESS][DOMAIN_NAME]" at bounding box center [389, 95] width 117 height 16
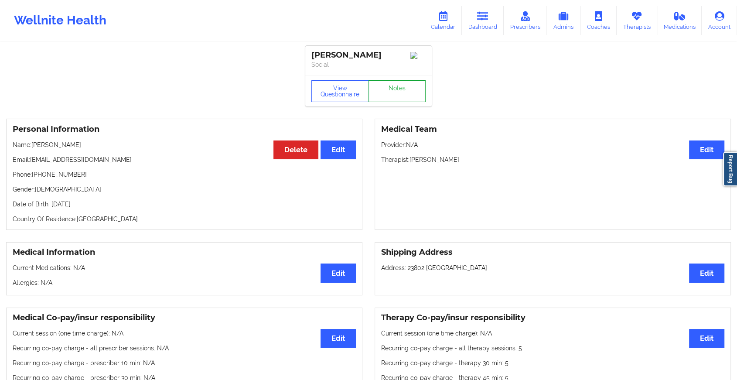
click at [390, 93] on link "Notes" at bounding box center [398, 91] width 58 height 22
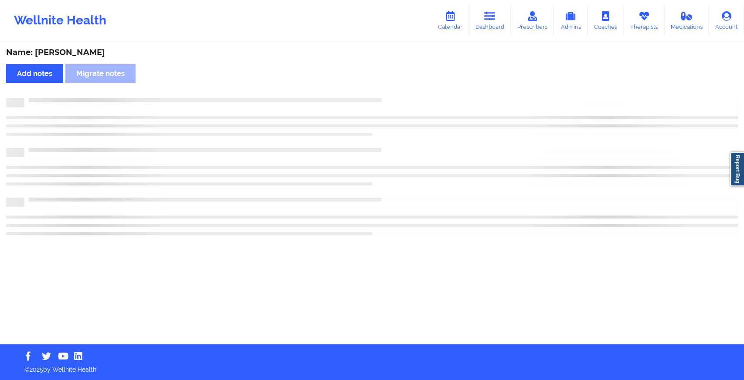
click at [390, 93] on div "Name: [PERSON_NAME] Add notes Migrate notes" at bounding box center [372, 193] width 744 height 301
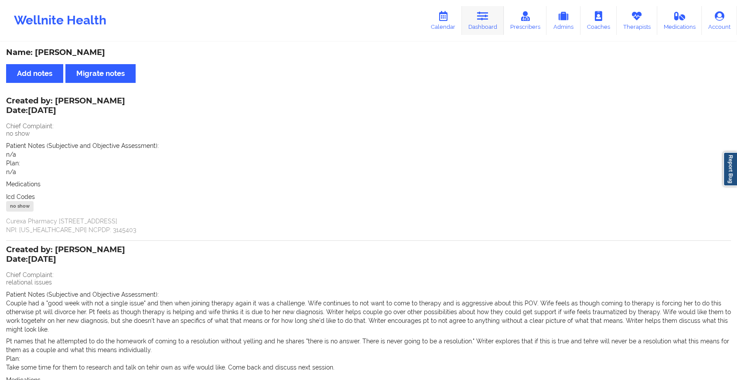
click at [484, 30] on link "Dashboard" at bounding box center [483, 20] width 42 height 29
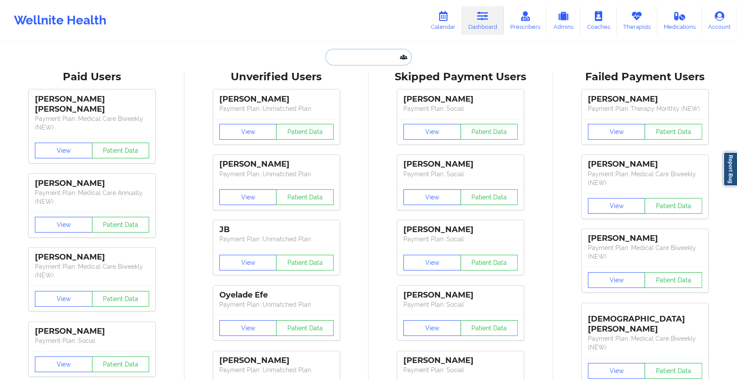
click at [349, 56] on input "text" at bounding box center [368, 57] width 86 height 17
paste input "[EMAIL_ADDRESS][DOMAIN_NAME]"
type input "[EMAIL_ADDRESS][DOMAIN_NAME]"
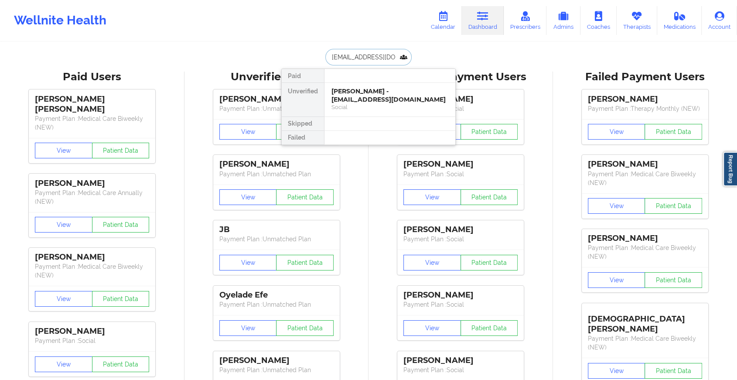
click at [389, 99] on div "[PERSON_NAME] - [EMAIL_ADDRESS][DOMAIN_NAME]" at bounding box center [389, 95] width 117 height 16
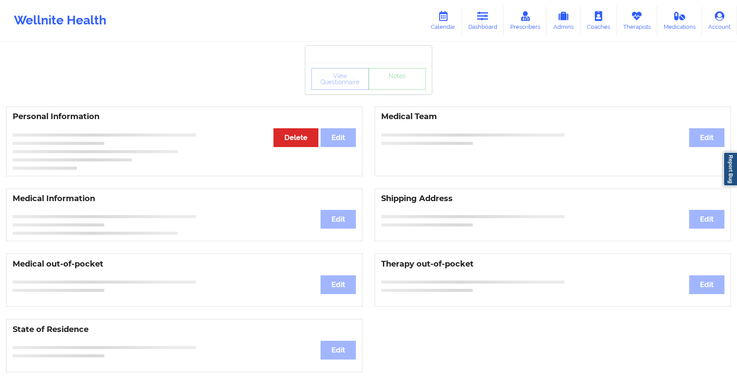
click at [409, 87] on div "View Questionnaire Notes" at bounding box center [368, 79] width 114 height 22
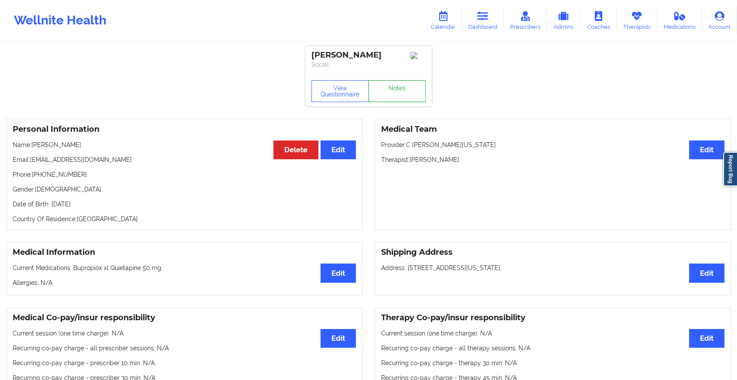
click at [409, 87] on link "Notes" at bounding box center [398, 91] width 58 height 22
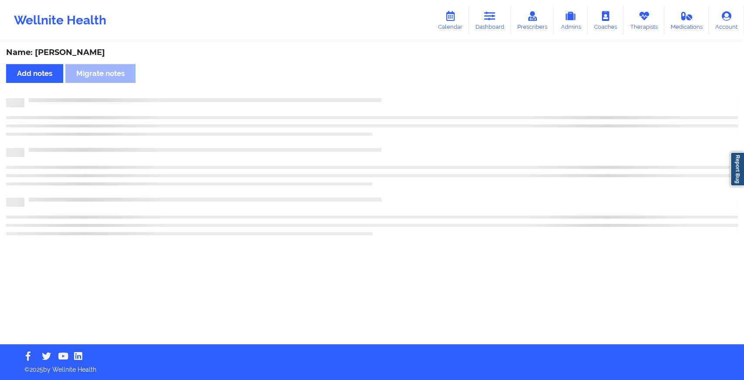
click at [405, 379] on html "Wellnite Health Calendar Dashboard Prescribers Admins Coaches Therapists Medica…" at bounding box center [372, 190] width 744 height 380
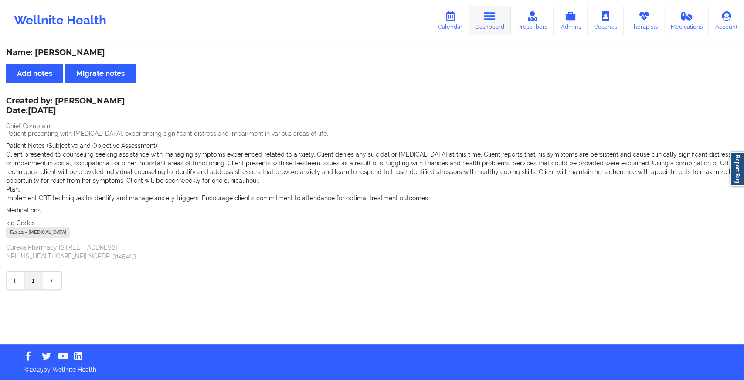
click at [489, 22] on link "Dashboard" at bounding box center [490, 20] width 42 height 29
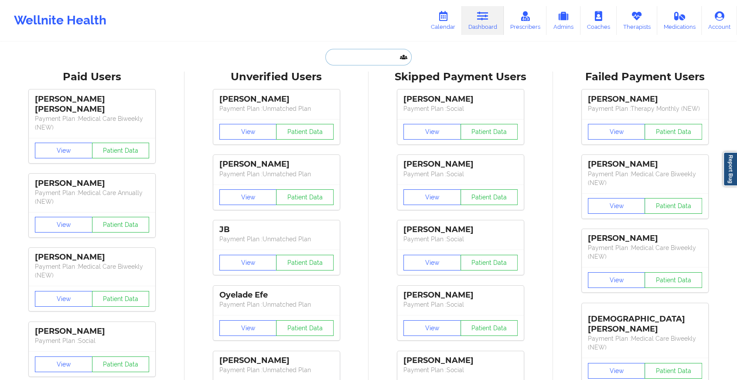
click at [376, 53] on input "text" at bounding box center [368, 57] width 86 height 17
paste input "[EMAIL_ADDRESS][DOMAIN_NAME]"
type input "[EMAIL_ADDRESS][DOMAIN_NAME]"
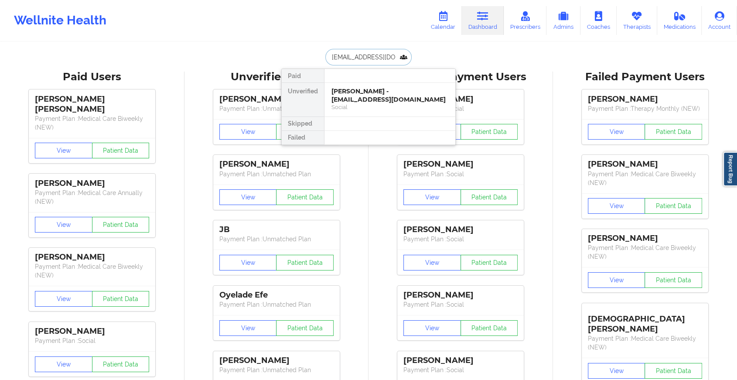
scroll to position [0, 6]
drag, startPoint x: 396, startPoint y: 98, endPoint x: 412, endPoint y: 62, distance: 38.9
click at [412, 62] on div "[EMAIL_ADDRESS][DOMAIN_NAME] Paid Unverified [PERSON_NAME] - [EMAIL_ADDRESS][DO…" at bounding box center [368, 57] width 174 height 17
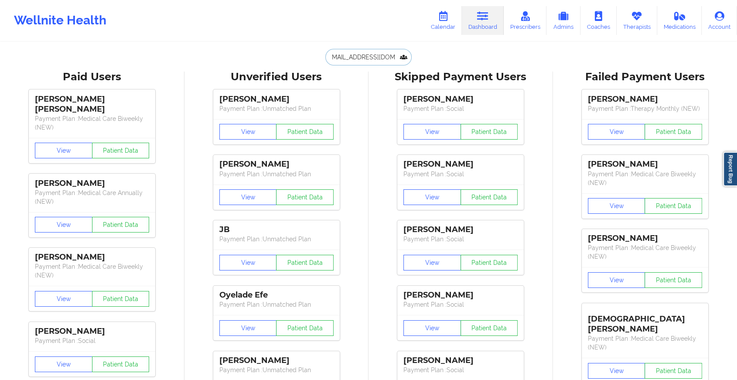
click at [359, 61] on input "[EMAIL_ADDRESS][DOMAIN_NAME]" at bounding box center [368, 57] width 86 height 17
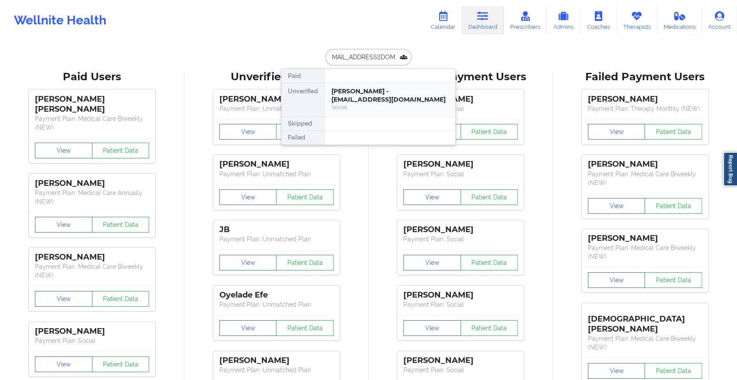
click at [387, 99] on div "[PERSON_NAME] - [EMAIL_ADDRESS][DOMAIN_NAME]" at bounding box center [389, 95] width 117 height 16
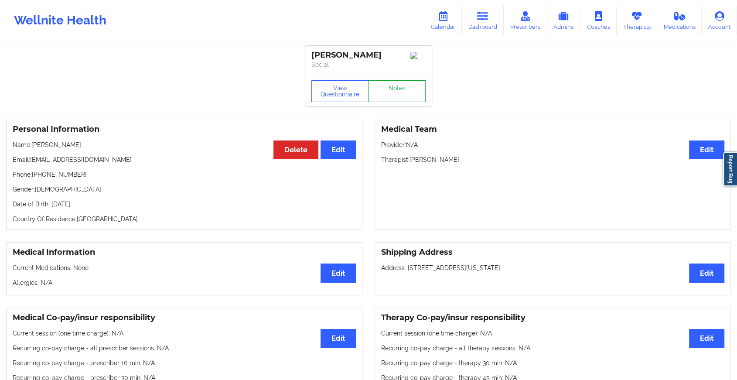
click at [400, 94] on link "Notes" at bounding box center [398, 91] width 58 height 22
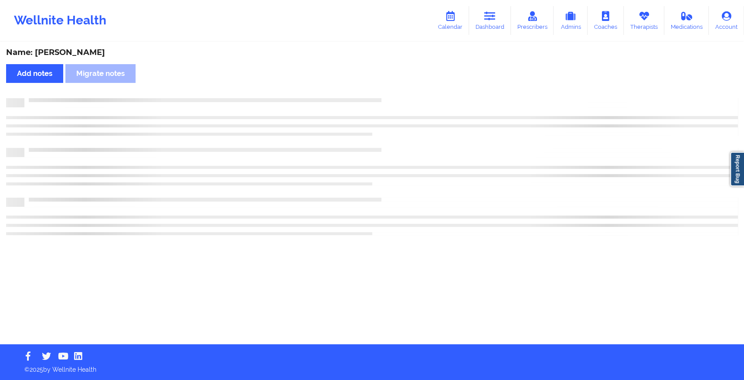
click at [400, 94] on div "Name: [PERSON_NAME] Add notes Migrate notes" at bounding box center [372, 193] width 744 height 301
drag, startPoint x: 400, startPoint y: 94, endPoint x: 481, endPoint y: 158, distance: 102.7
click at [481, 158] on div "Name: [PERSON_NAME] Add notes Migrate notes" at bounding box center [372, 193] width 744 height 301
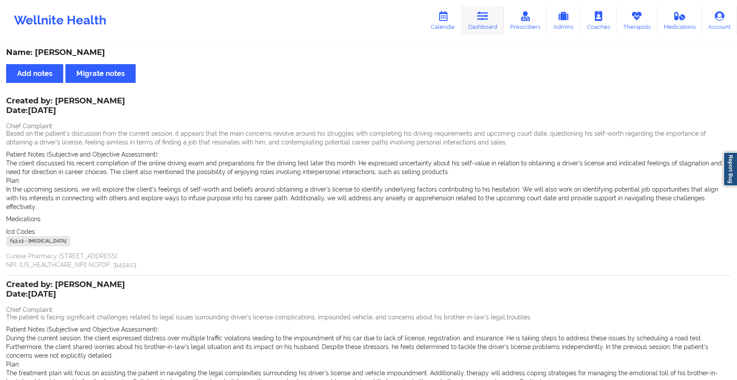
click at [482, 18] on icon at bounding box center [482, 16] width 11 height 10
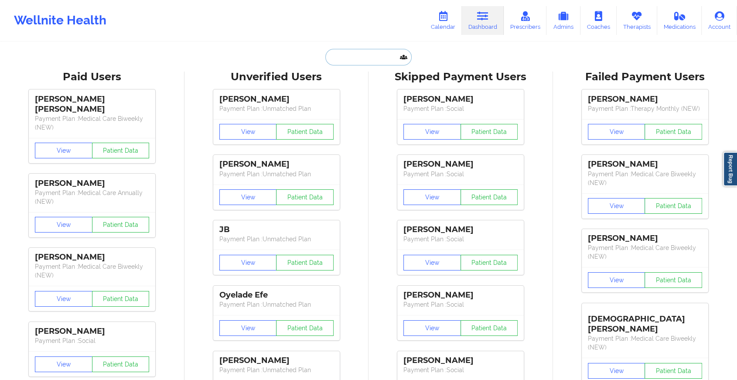
click at [352, 55] on input "text" at bounding box center [368, 57] width 86 height 17
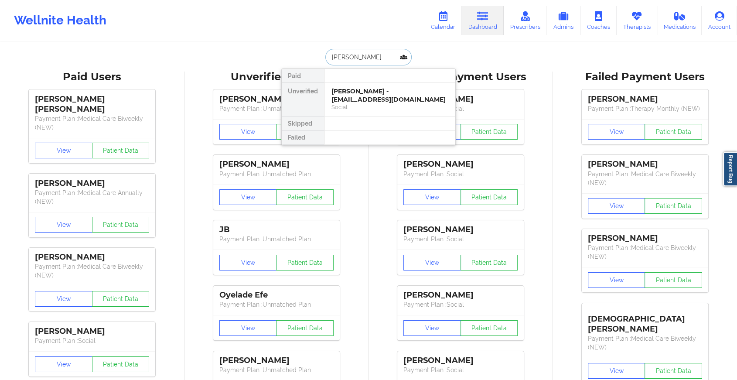
type input "[PERSON_NAME]"
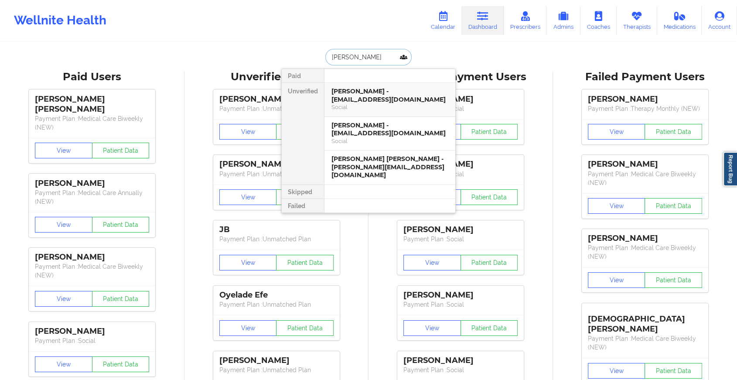
click at [384, 98] on div "[PERSON_NAME] - [EMAIL_ADDRESS][DOMAIN_NAME]" at bounding box center [389, 95] width 117 height 16
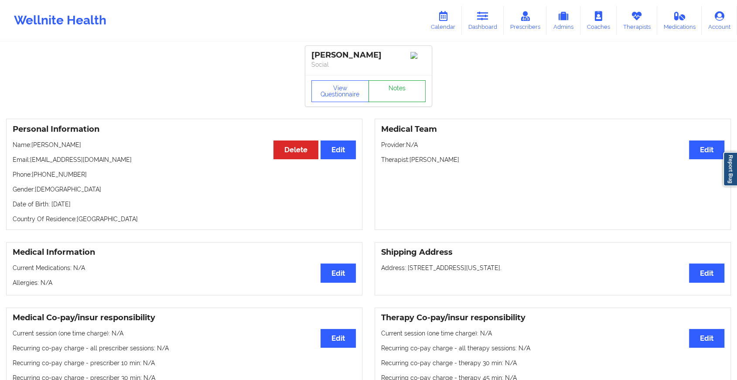
click at [413, 94] on link "Notes" at bounding box center [398, 91] width 58 height 22
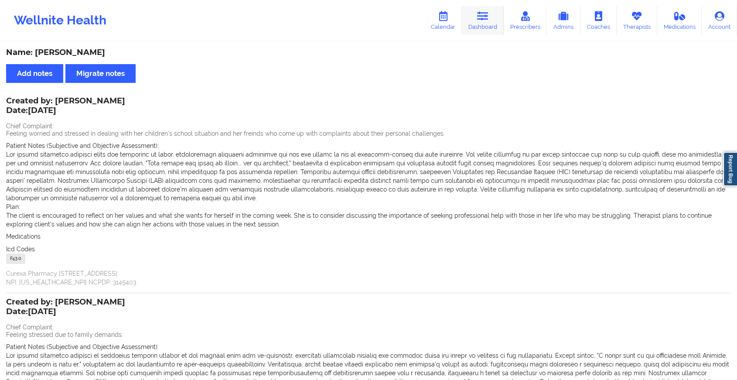
click at [491, 34] on link "Dashboard" at bounding box center [483, 20] width 42 height 29
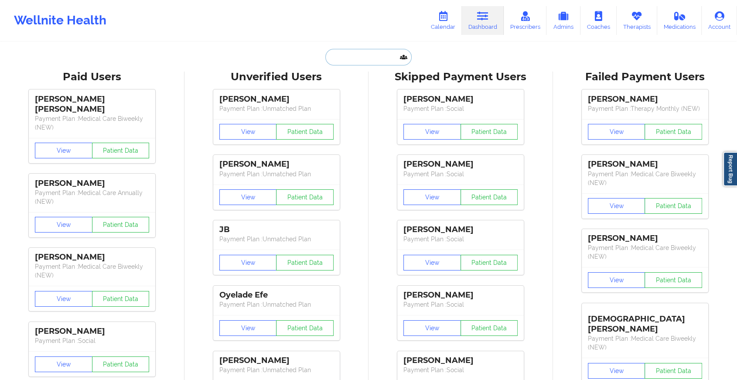
click at [377, 56] on input "text" at bounding box center [368, 57] width 86 height 17
type input "n"
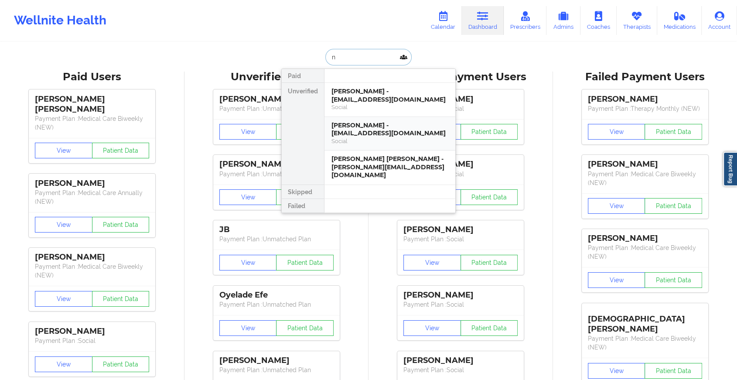
click at [375, 145] on div "[PERSON_NAME] - [EMAIL_ADDRESS][DOMAIN_NAME] Social" at bounding box center [389, 134] width 131 height 34
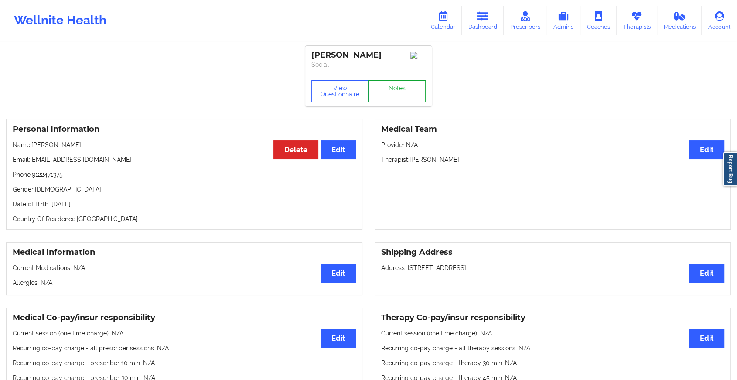
click at [406, 96] on link "Notes" at bounding box center [398, 91] width 58 height 22
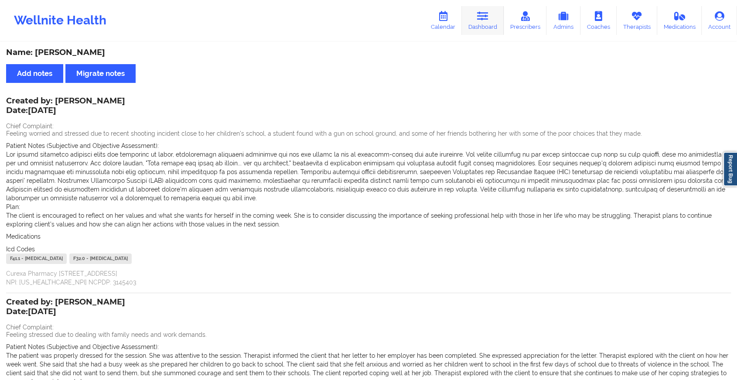
click at [489, 22] on link "Dashboard" at bounding box center [483, 20] width 42 height 29
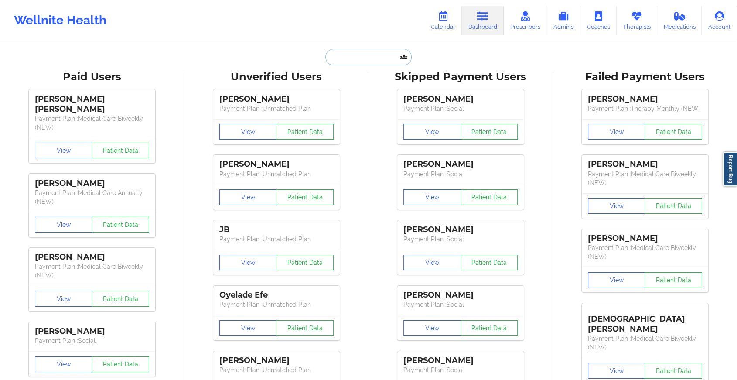
click at [379, 55] on input "text" at bounding box center [368, 57] width 86 height 17
paste input "[EMAIL_ADDRESS][DOMAIN_NAME]"
type input "[EMAIL_ADDRESS][DOMAIN_NAME]"
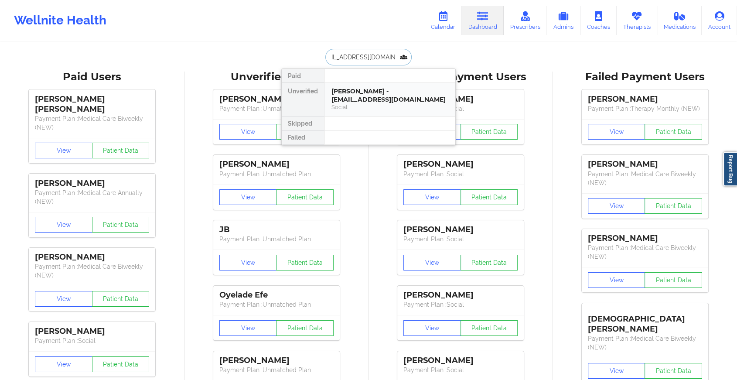
click at [372, 105] on div "Social" at bounding box center [389, 106] width 117 height 7
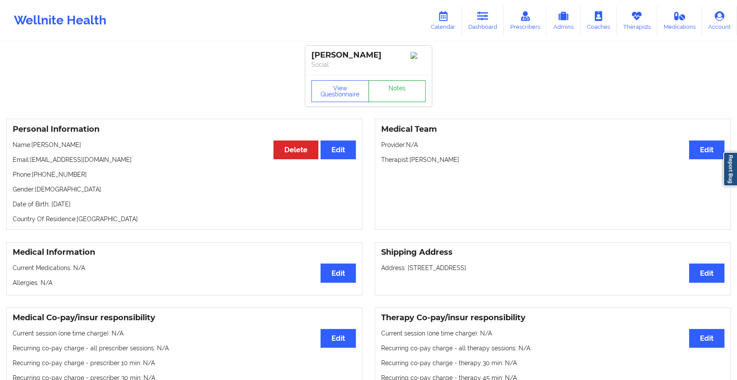
click at [384, 91] on link "Notes" at bounding box center [398, 91] width 58 height 22
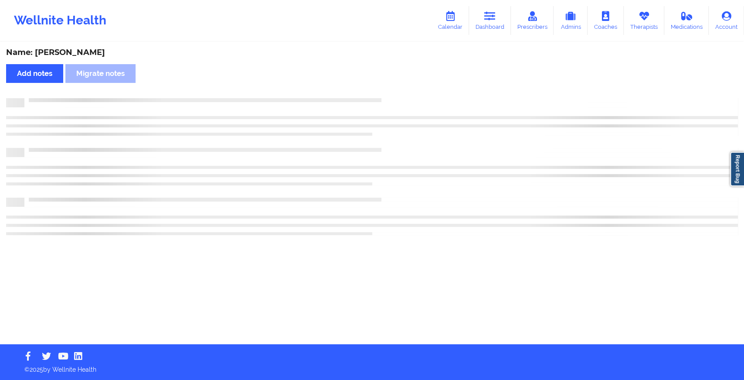
click at [384, 91] on div "Name: [PERSON_NAME] Add notes Migrate notes" at bounding box center [372, 193] width 744 height 301
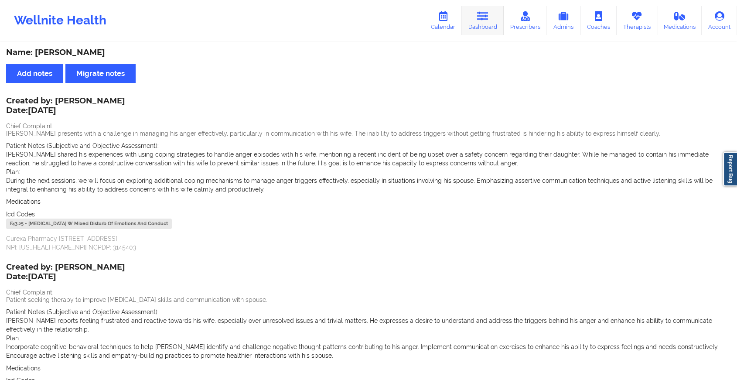
click at [481, 16] on icon at bounding box center [482, 16] width 11 height 10
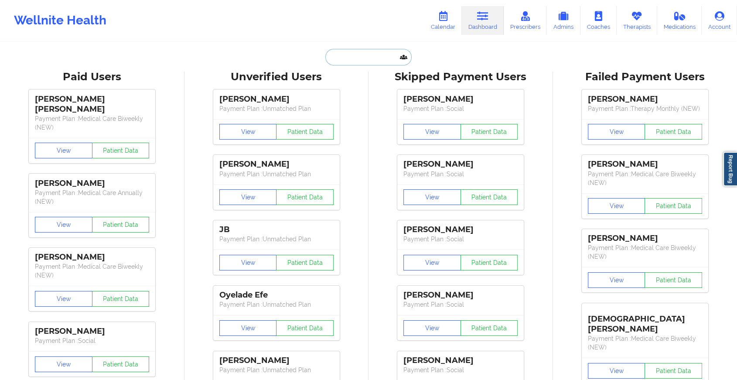
click at [369, 61] on input "text" at bounding box center [368, 57] width 86 height 17
paste input "[EMAIL_ADDRESS][DOMAIN_NAME]"
type input "[EMAIL_ADDRESS][DOMAIN_NAME]"
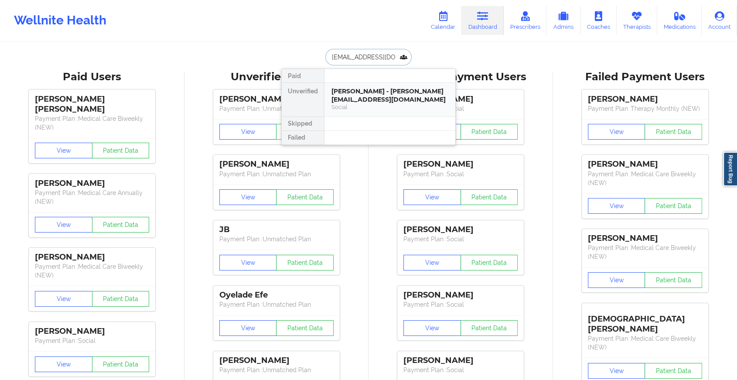
click at [386, 103] on div "Social" at bounding box center [389, 106] width 117 height 7
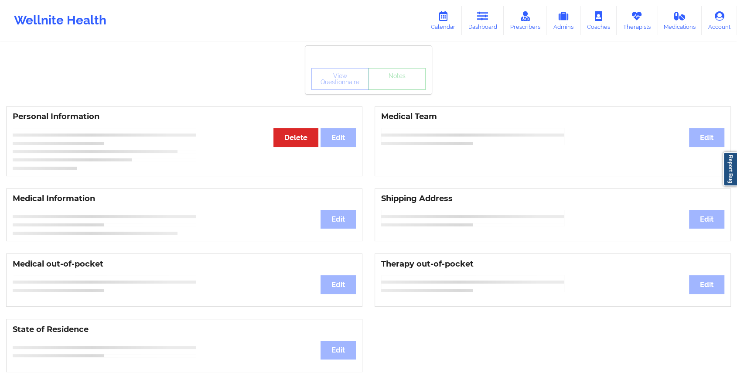
click at [396, 90] on div "View Questionnaire Notes" at bounding box center [368, 78] width 126 height 31
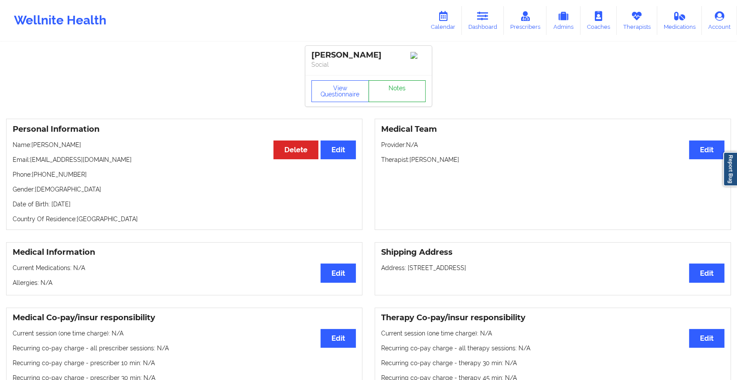
click at [396, 90] on link "Notes" at bounding box center [398, 91] width 58 height 22
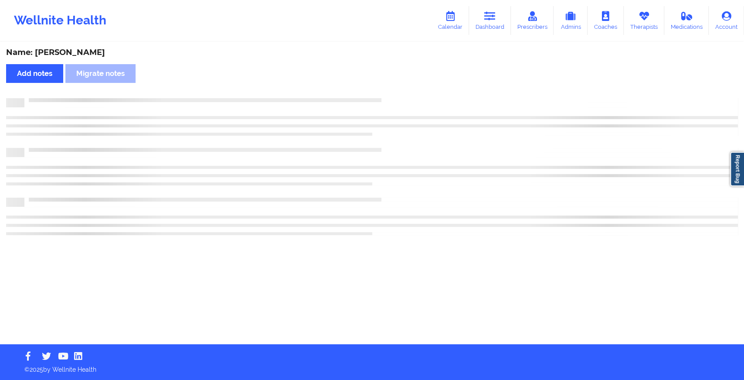
click at [396, 90] on div "Name: [PERSON_NAME] Add notes Migrate notes" at bounding box center [372, 193] width 744 height 301
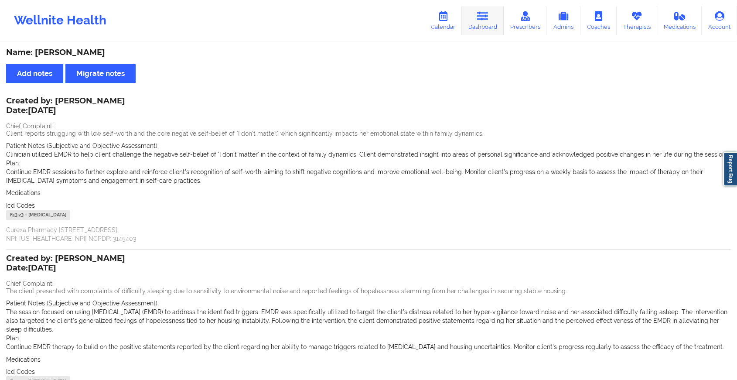
click at [478, 33] on link "Dashboard" at bounding box center [483, 20] width 42 height 29
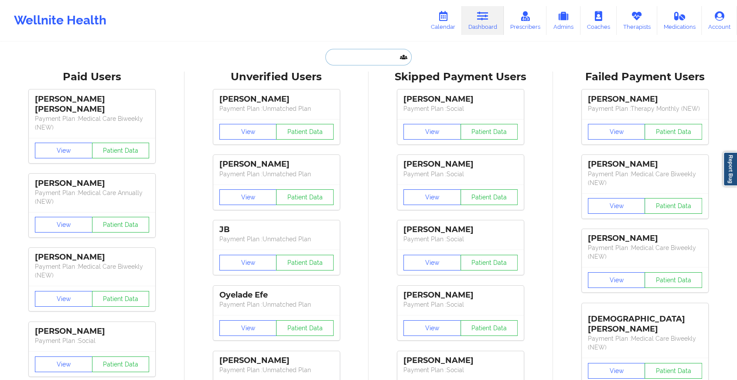
click at [362, 60] on input "text" at bounding box center [368, 57] width 86 height 17
paste input "[EMAIL_ADDRESS][DOMAIN_NAME]"
type input "[EMAIL_ADDRESS][DOMAIN_NAME]"
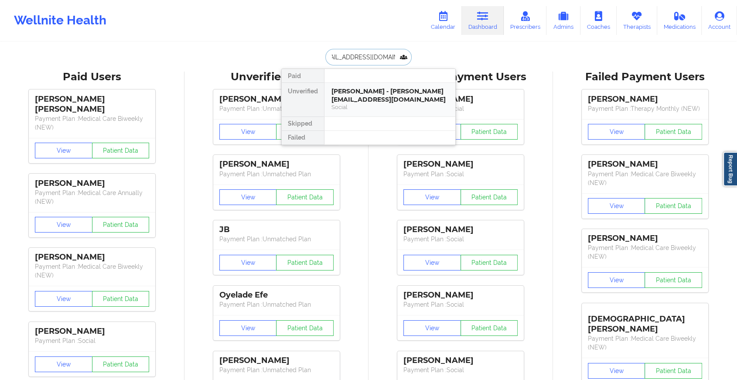
click at [372, 99] on div "[PERSON_NAME] - [PERSON_NAME][EMAIL_ADDRESS][DOMAIN_NAME]" at bounding box center [389, 95] width 117 height 16
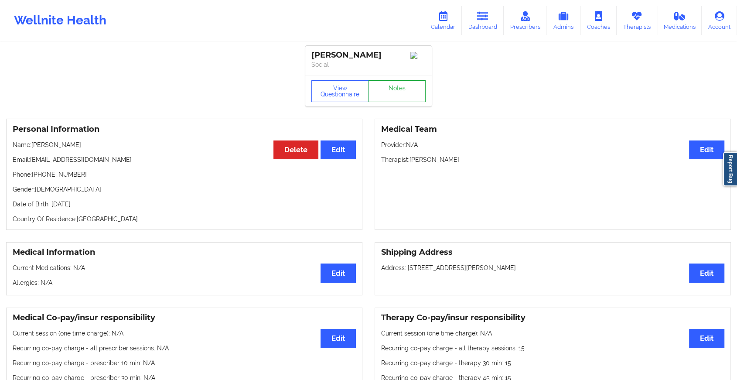
click at [380, 91] on link "Notes" at bounding box center [398, 91] width 58 height 22
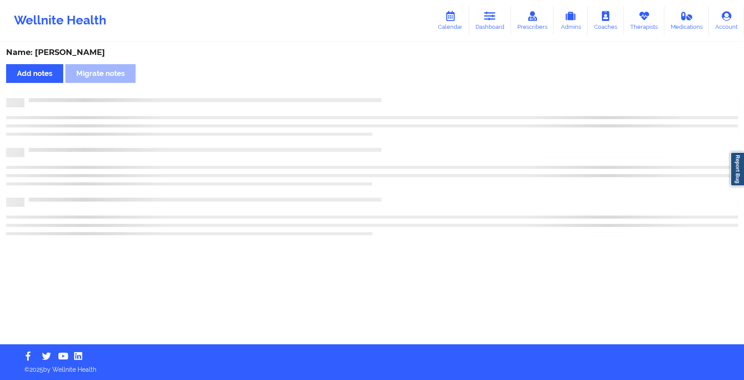
click at [380, 91] on div "Name: [PERSON_NAME] Add notes Migrate notes" at bounding box center [372, 193] width 744 height 301
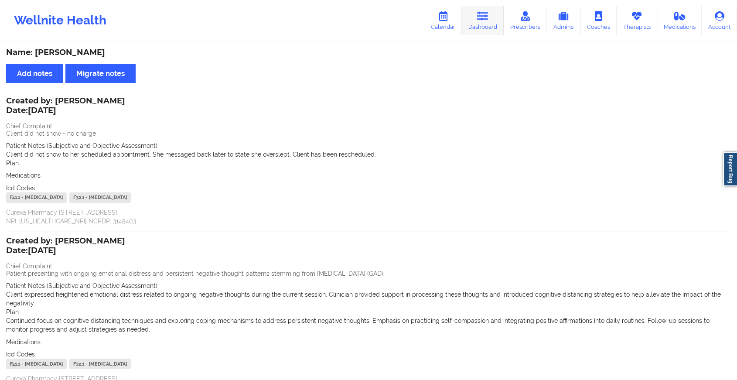
click at [475, 26] on link "Dashboard" at bounding box center [483, 20] width 42 height 29
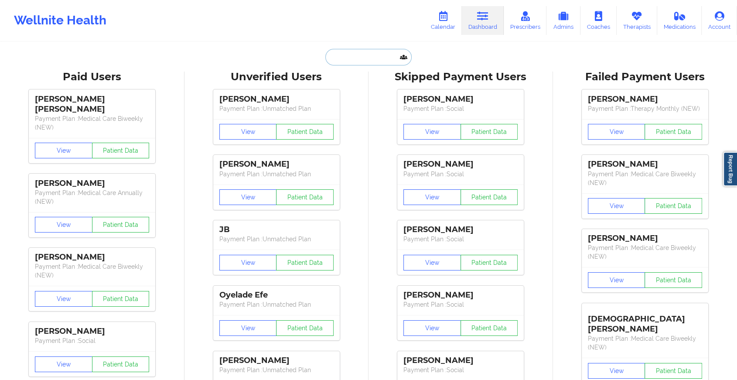
click at [348, 62] on input "text" at bounding box center [368, 57] width 86 height 17
paste input "[EMAIL_ADDRESS][DOMAIN_NAME]"
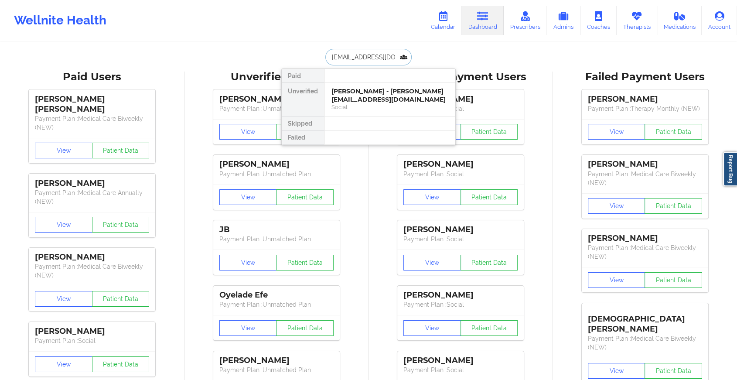
type input "[EMAIL_ADDRESS][DOMAIN_NAME]"
click at [367, 94] on div "[PERSON_NAME] - [EMAIL_ADDRESS][DOMAIN_NAME]" at bounding box center [389, 95] width 117 height 16
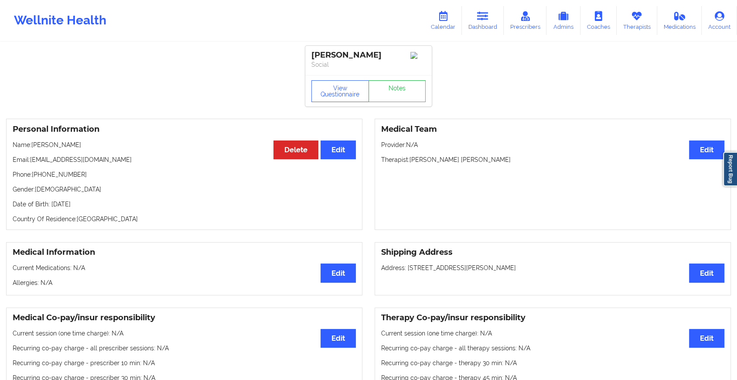
click at [392, 85] on div "View Questionnaire Notes" at bounding box center [368, 91] width 114 height 22
click at [392, 85] on link "Notes" at bounding box center [398, 91] width 58 height 22
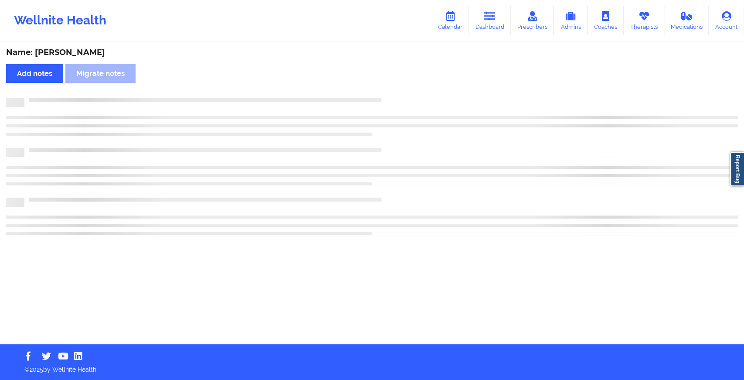
click at [392, 85] on div "Name: [PERSON_NAME] Add notes Migrate notes" at bounding box center [372, 193] width 744 height 301
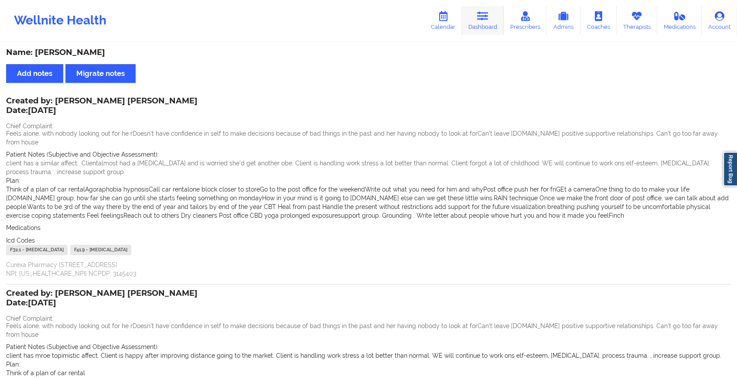
click at [491, 22] on link "Dashboard" at bounding box center [483, 20] width 42 height 29
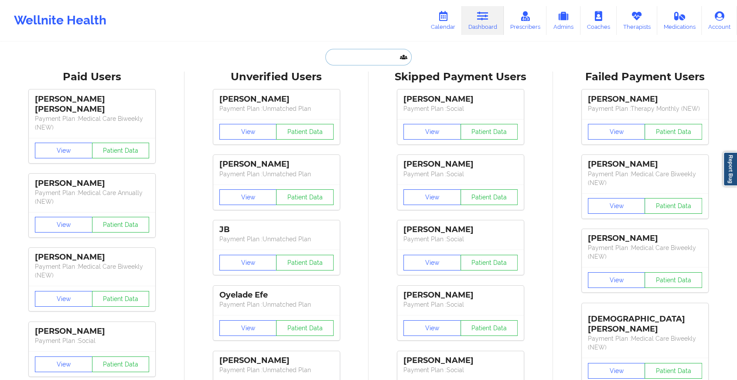
click at [363, 52] on input "text" at bounding box center [368, 57] width 86 height 17
paste input "[EMAIL_ADDRESS][DOMAIN_NAME]"
type input "[EMAIL_ADDRESS][DOMAIN_NAME]"
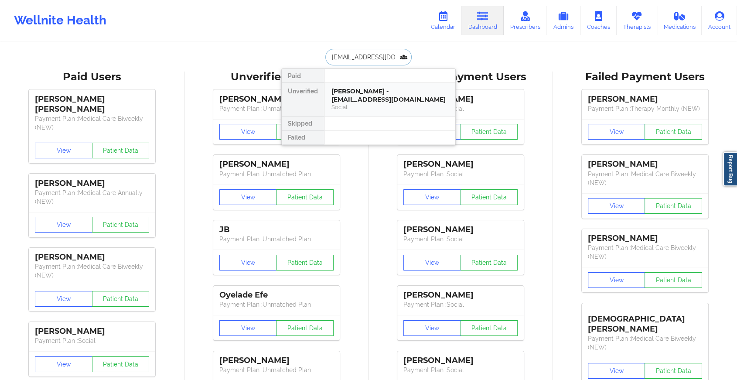
click at [368, 94] on div "[PERSON_NAME] - [EMAIL_ADDRESS][DOMAIN_NAME]" at bounding box center [389, 95] width 117 height 16
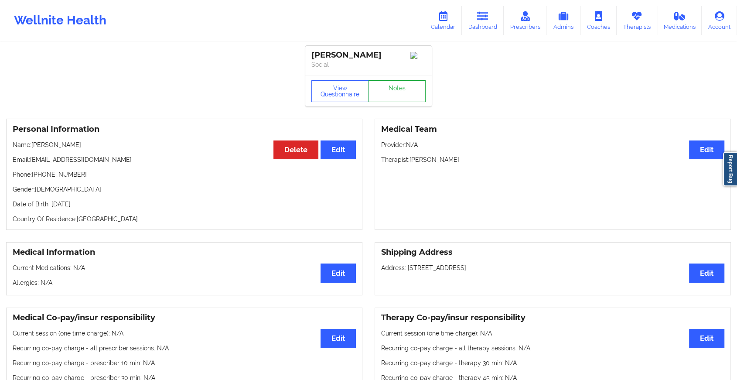
click at [393, 88] on link "Notes" at bounding box center [398, 91] width 58 height 22
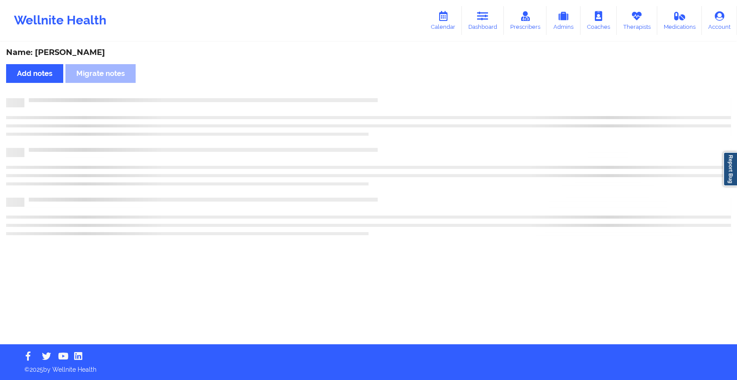
click at [393, 88] on div "Name: [PERSON_NAME] Add notes Migrate notes" at bounding box center [368, 193] width 737 height 301
click at [393, 88] on div "Name: [PERSON_NAME] Add notes Migrate notes" at bounding box center [372, 193] width 744 height 301
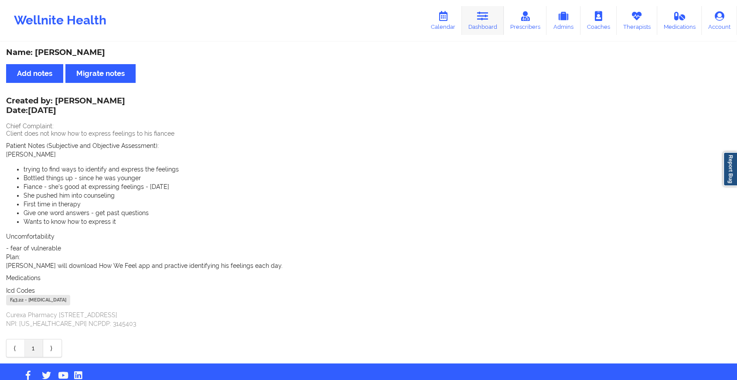
click at [493, 24] on link "Dashboard" at bounding box center [483, 20] width 42 height 29
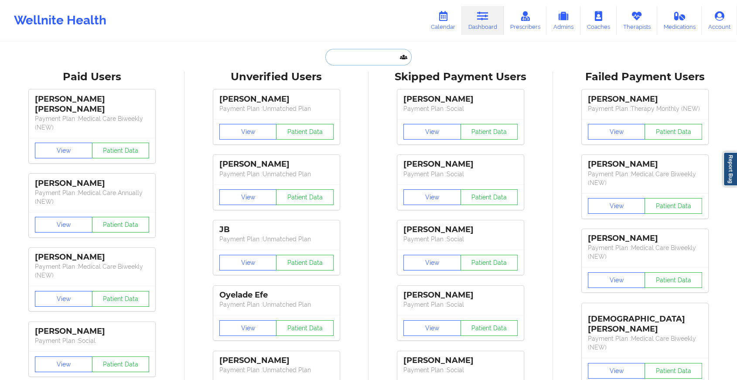
click at [362, 57] on input "text" at bounding box center [368, 57] width 86 height 17
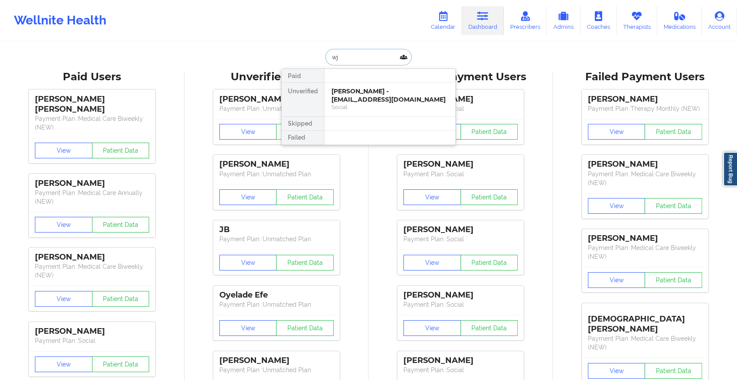
type input "w"
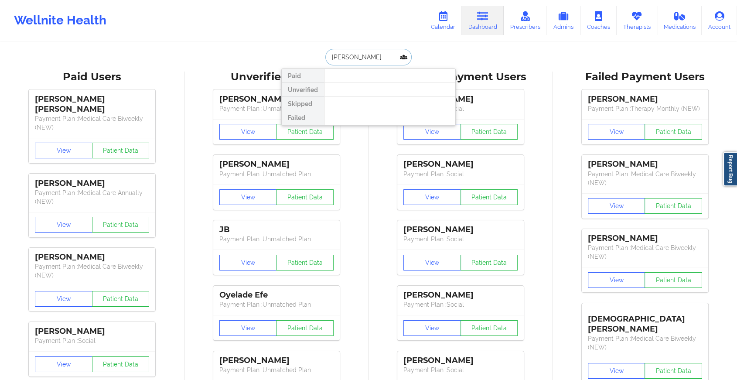
drag, startPoint x: 352, startPoint y: 64, endPoint x: 394, endPoint y: 67, distance: 41.5
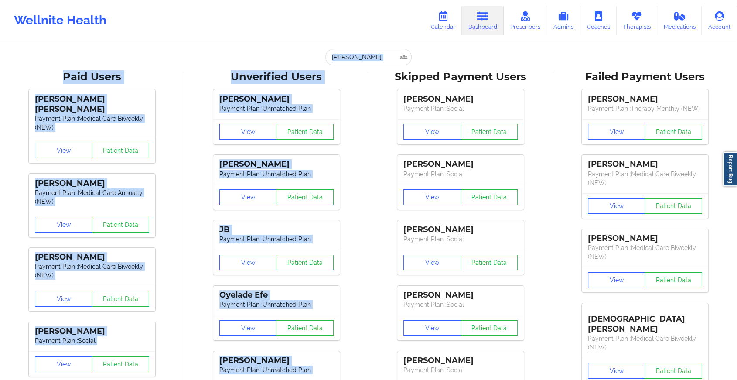
drag, startPoint x: 394, startPoint y: 67, endPoint x: 386, endPoint y: 61, distance: 9.7
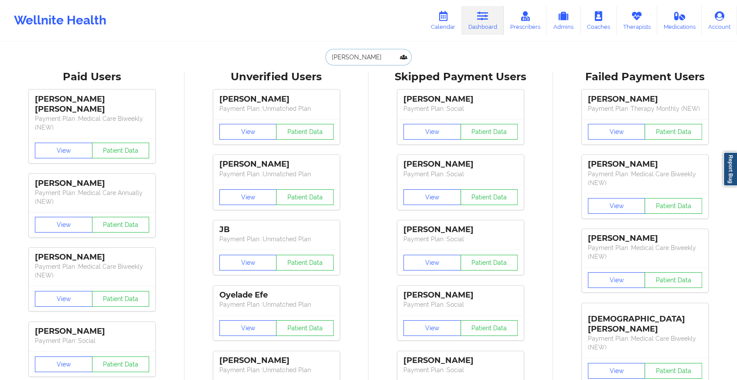
click at [386, 61] on input "[PERSON_NAME]" at bounding box center [368, 57] width 86 height 17
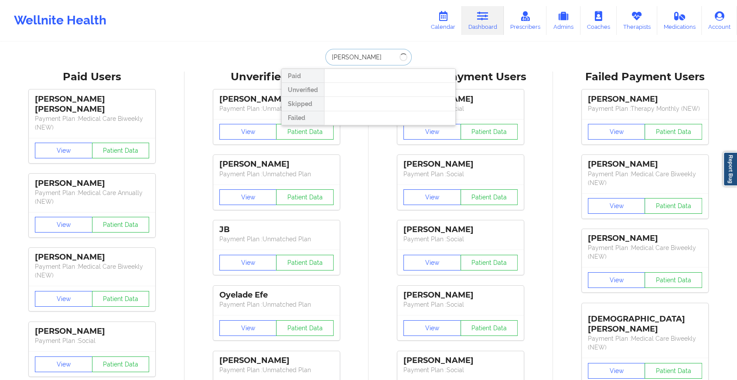
type input "[PERSON_NAME]"
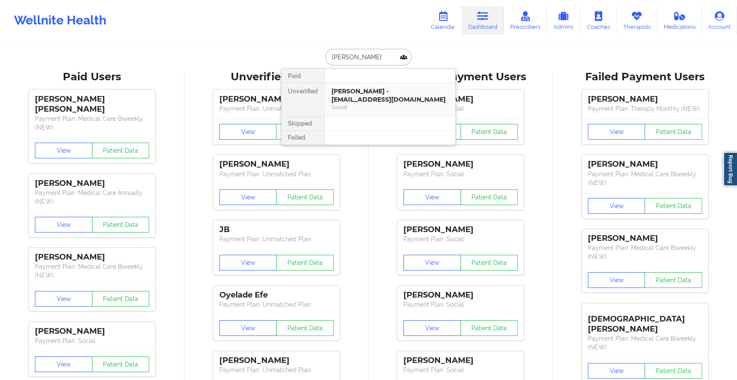
click at [380, 91] on div "[PERSON_NAME] - [EMAIL_ADDRESS][DOMAIN_NAME]" at bounding box center [389, 95] width 117 height 16
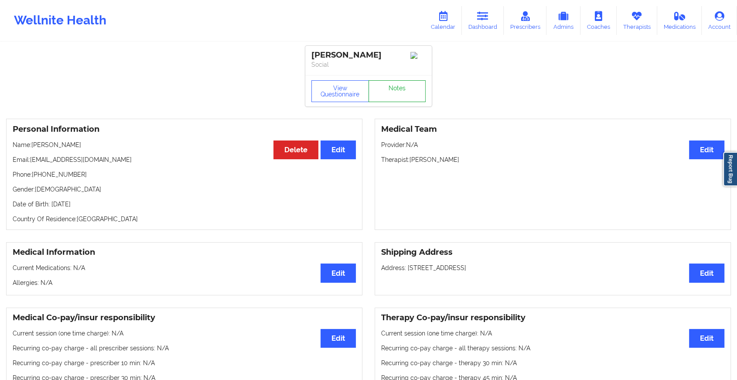
click at [403, 102] on link "Notes" at bounding box center [398, 91] width 58 height 22
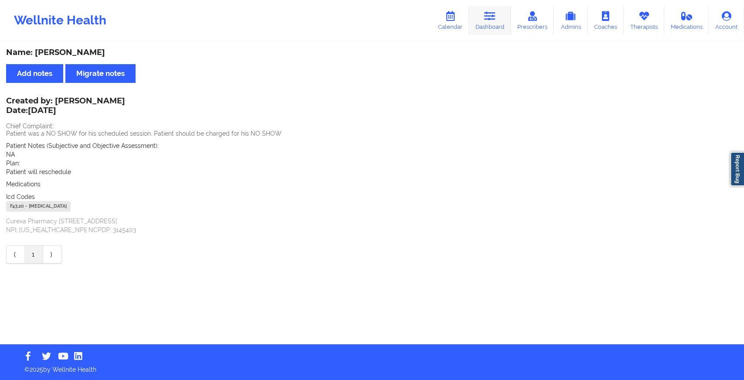
click at [493, 21] on link "Dashboard" at bounding box center [490, 20] width 42 height 29
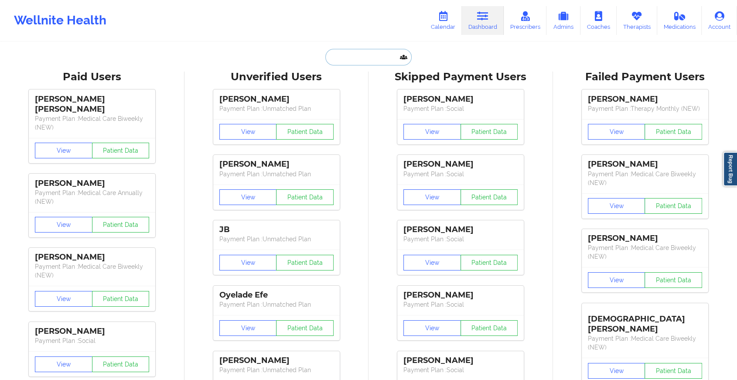
click at [370, 59] on input "text" at bounding box center [368, 57] width 86 height 17
paste input "[EMAIL_ADDRESS][DOMAIN_NAME]"
type input "[EMAIL_ADDRESS][DOMAIN_NAME]"
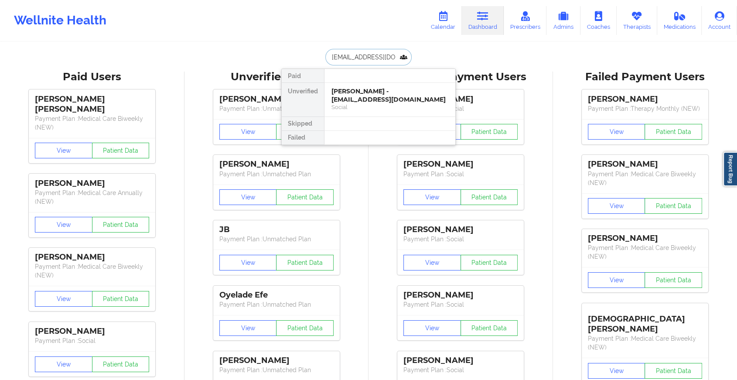
scroll to position [0, 6]
click at [379, 96] on div "[PERSON_NAME] - [EMAIL_ADDRESS][DOMAIN_NAME]" at bounding box center [389, 95] width 117 height 16
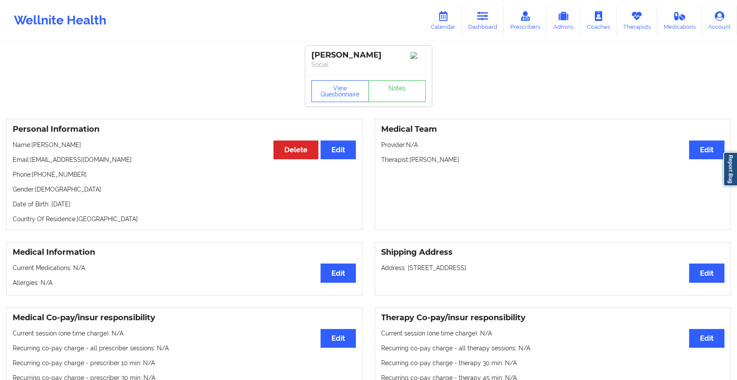
click at [387, 75] on div "[PERSON_NAME] Social" at bounding box center [368, 60] width 126 height 29
drag, startPoint x: 387, startPoint y: 81, endPoint x: 387, endPoint y: 101, distance: 19.6
click at [387, 101] on div "[PERSON_NAME] Social View Questionnaire Notes" at bounding box center [368, 76] width 126 height 61
click at [397, 106] on div "View Questionnaire Notes" at bounding box center [368, 90] width 126 height 31
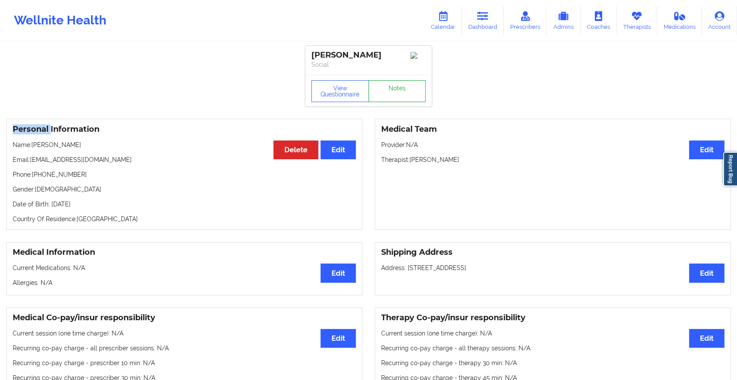
drag, startPoint x: 397, startPoint y: 114, endPoint x: 402, endPoint y: 108, distance: 7.8
click at [402, 102] on link "Notes" at bounding box center [398, 91] width 58 height 22
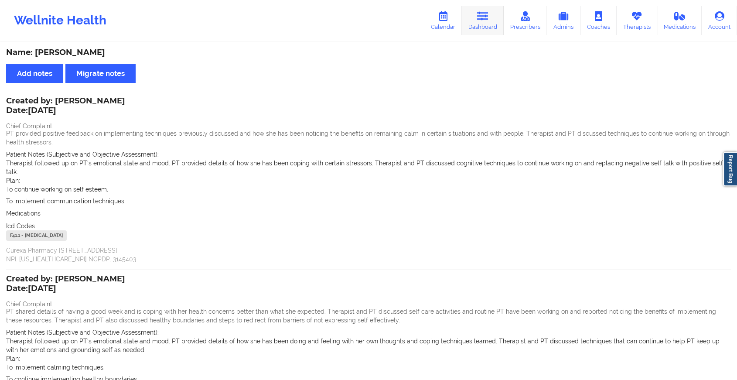
click at [495, 19] on link "Dashboard" at bounding box center [483, 20] width 42 height 29
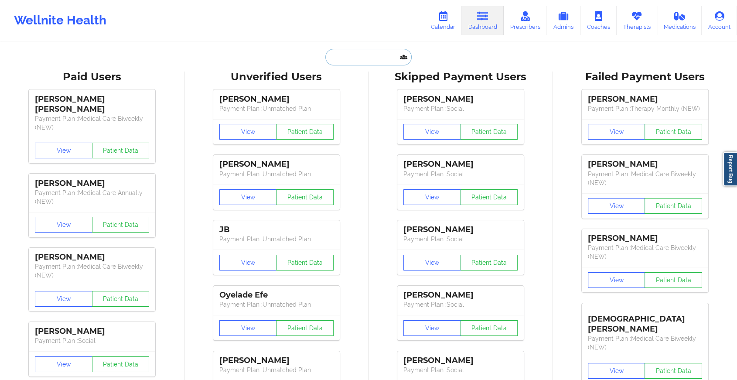
click at [338, 53] on input "text" at bounding box center [368, 57] width 86 height 17
paste input "[PERSON_NAME][DOMAIN_NAME][EMAIL_ADDRESS][DOMAIN_NAME]"
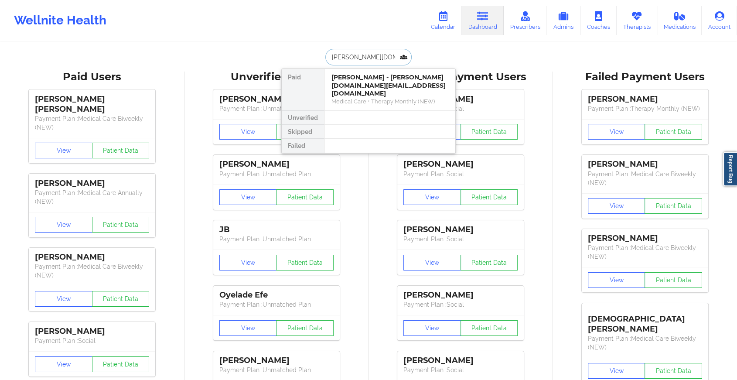
type input "[PERSON_NAME][DOMAIN_NAME][EMAIL_ADDRESS][DOMAIN_NAME]"
click at [374, 111] on div at bounding box center [389, 118] width 131 height 14
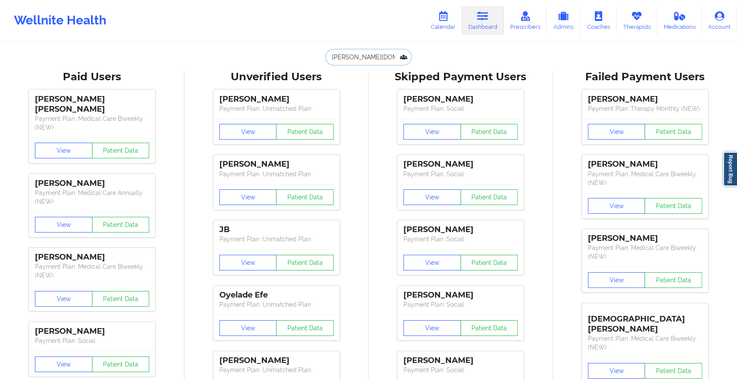
click at [389, 58] on input "[PERSON_NAME][DOMAIN_NAME][EMAIL_ADDRESS][DOMAIN_NAME]" at bounding box center [368, 57] width 86 height 17
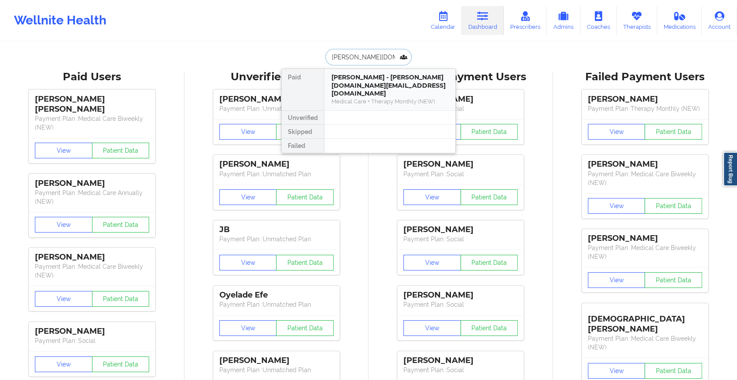
click at [379, 78] on div "[PERSON_NAME] - [PERSON_NAME][DOMAIN_NAME][EMAIL_ADDRESS][DOMAIN_NAME]" at bounding box center [389, 85] width 117 height 24
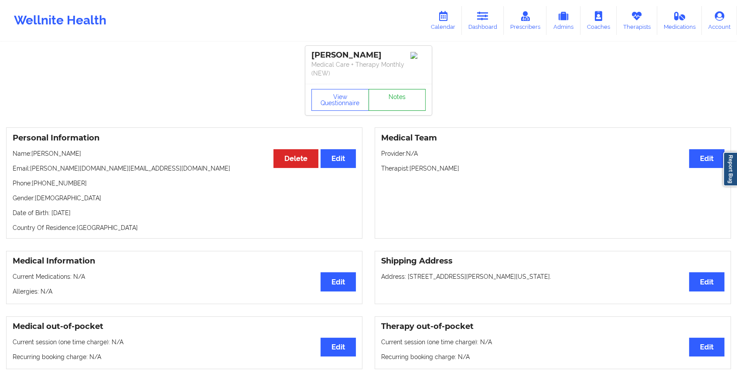
click at [398, 91] on link "Notes" at bounding box center [398, 100] width 58 height 22
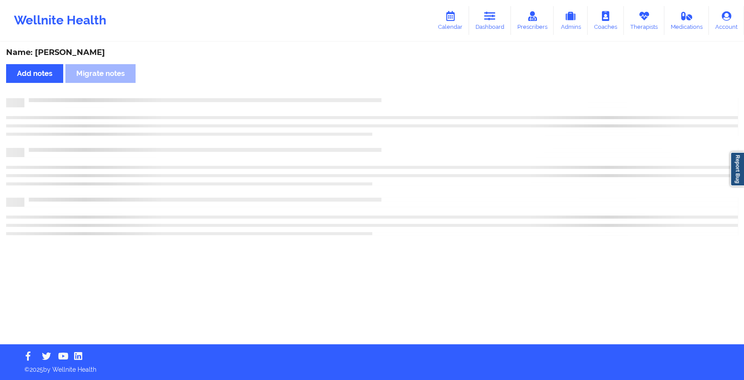
click at [398, 91] on div "Name: [PERSON_NAME] Add notes Migrate notes" at bounding box center [372, 193] width 744 height 301
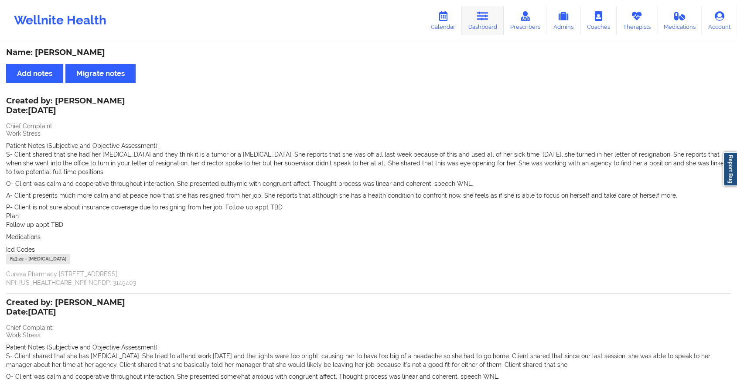
click at [475, 31] on link "Dashboard" at bounding box center [483, 20] width 42 height 29
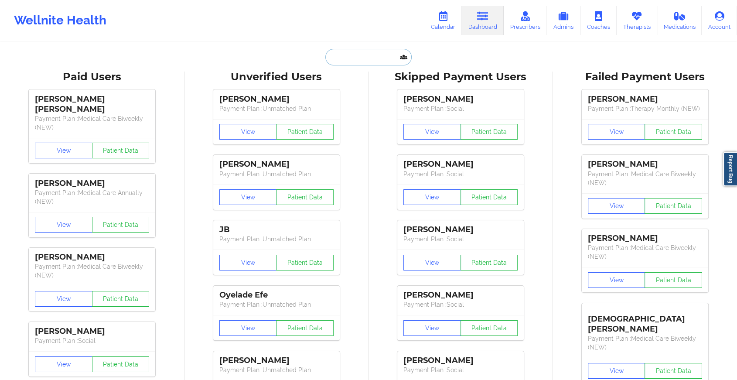
click at [373, 50] on input "text" at bounding box center [368, 57] width 86 height 17
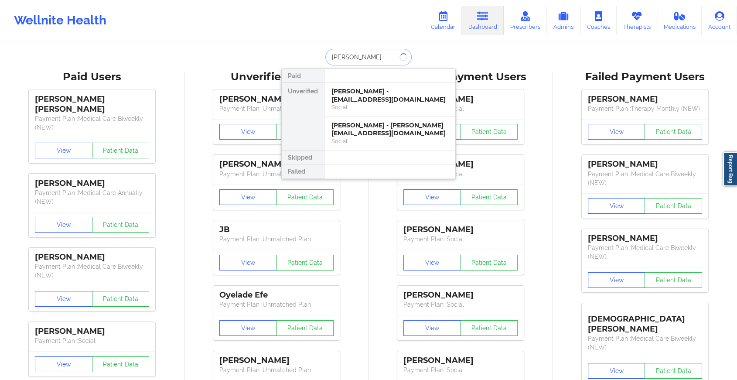
type input "[PERSON_NAME]"
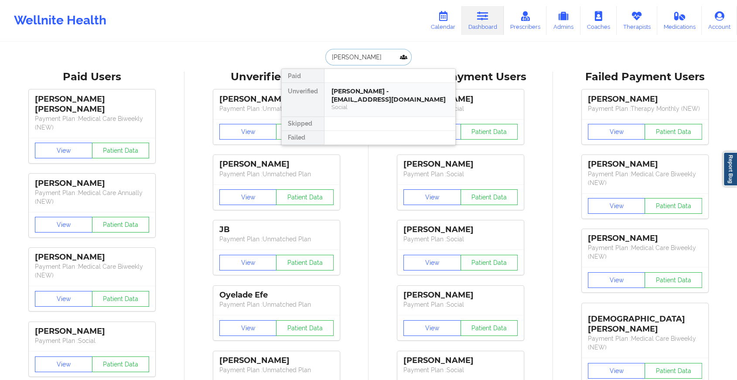
click at [396, 96] on div "[PERSON_NAME] - [EMAIL_ADDRESS][DOMAIN_NAME]" at bounding box center [389, 95] width 117 height 16
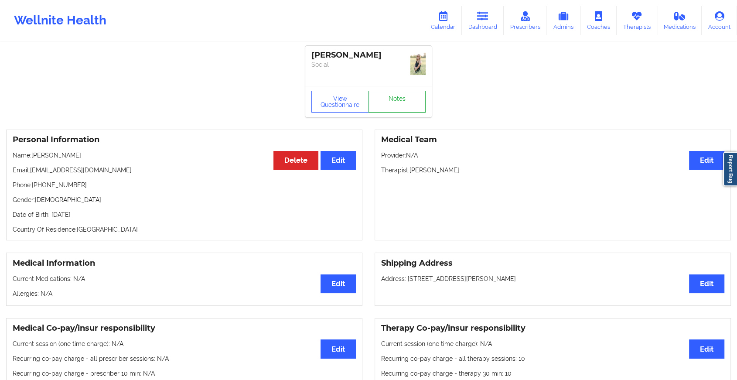
click at [400, 93] on link "Notes" at bounding box center [398, 102] width 58 height 22
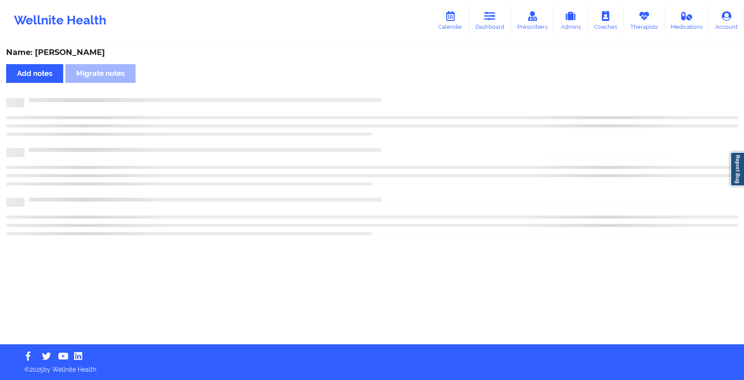
click at [400, 93] on div "Name: [PERSON_NAME] Add notes Migrate notes" at bounding box center [372, 193] width 744 height 301
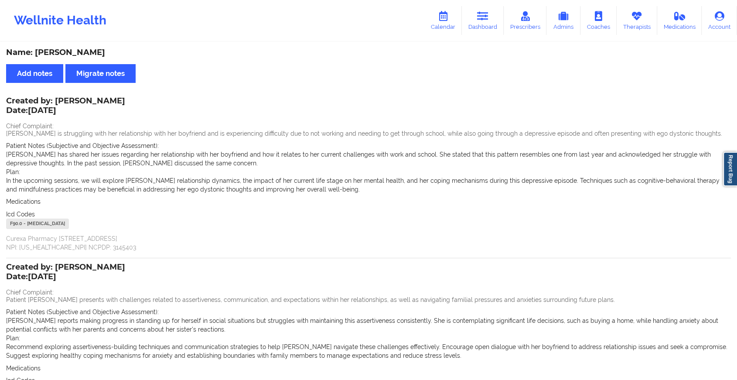
click at [495, 0] on div "Wellnite Health Calendar Dashboard Prescribers Admins Coaches Therapists Medica…" at bounding box center [368, 20] width 737 height 41
click at [484, 19] on icon at bounding box center [482, 16] width 11 height 10
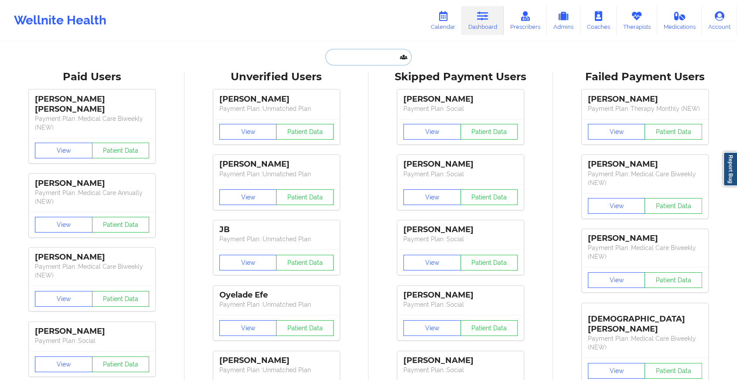
click at [345, 53] on input "text" at bounding box center [368, 57] width 86 height 17
paste input "[EMAIL_ADDRESS][DOMAIN_NAME]"
type input "[EMAIL_ADDRESS][DOMAIN_NAME]"
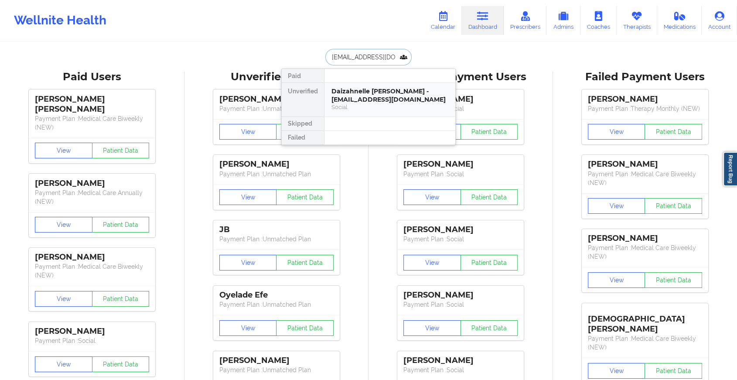
click at [372, 105] on div "Social" at bounding box center [389, 106] width 117 height 7
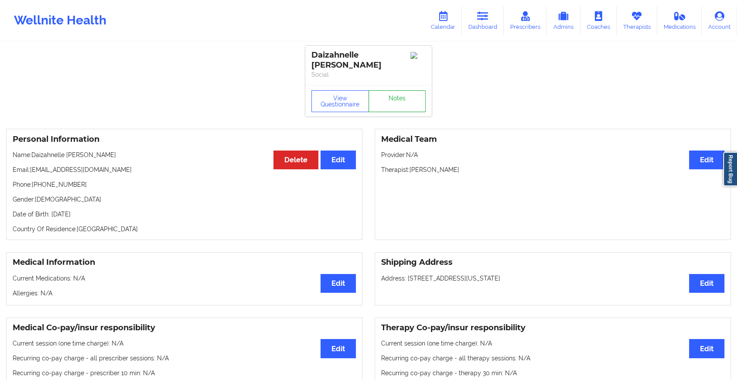
click at [390, 90] on link "Notes" at bounding box center [398, 101] width 58 height 22
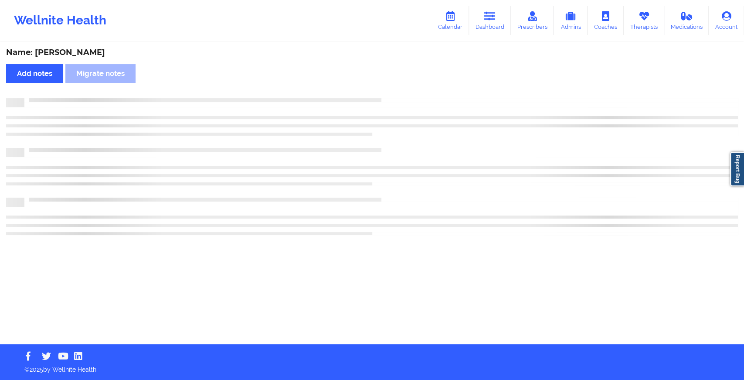
click at [390, 88] on div "Name: [PERSON_NAME] Add notes Migrate notes" at bounding box center [372, 193] width 744 height 301
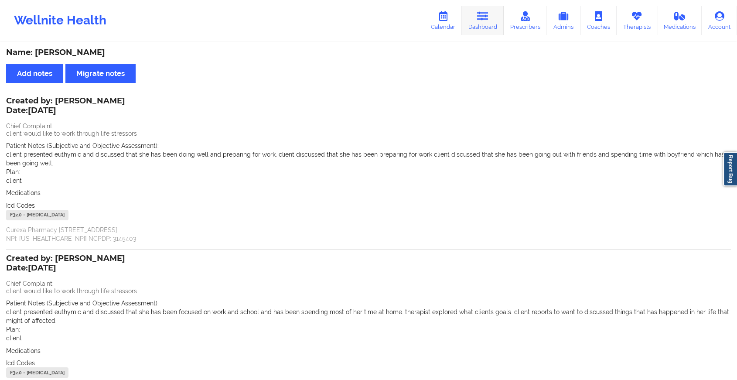
click at [493, 15] on link "Dashboard" at bounding box center [483, 20] width 42 height 29
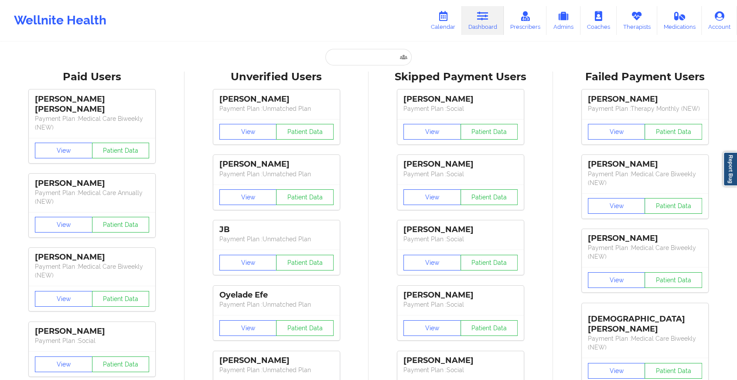
click at [367, 53] on input "text" at bounding box center [368, 57] width 86 height 17
paste input "[EMAIL_ADDRESS][DOMAIN_NAME]"
type input "[EMAIL_ADDRESS][DOMAIN_NAME]"
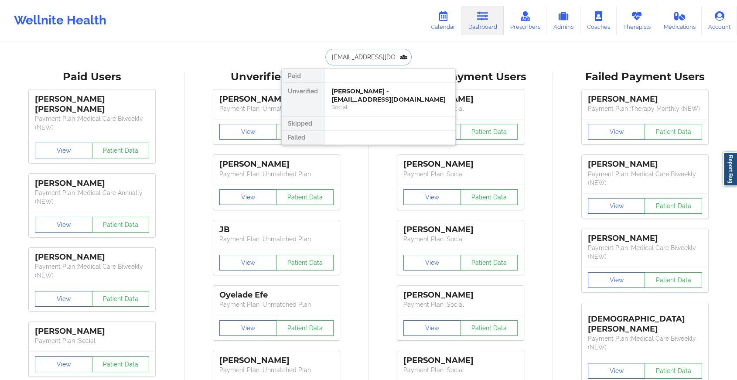
click at [382, 97] on div "[PERSON_NAME] - [EMAIL_ADDRESS][DOMAIN_NAME]" at bounding box center [389, 95] width 117 height 16
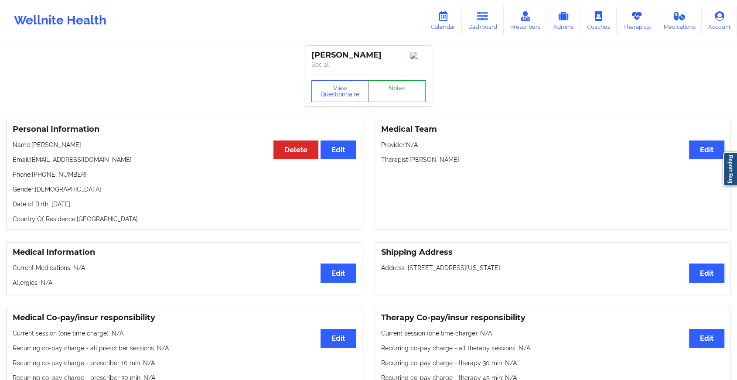
click at [399, 84] on link "Notes" at bounding box center [398, 91] width 58 height 22
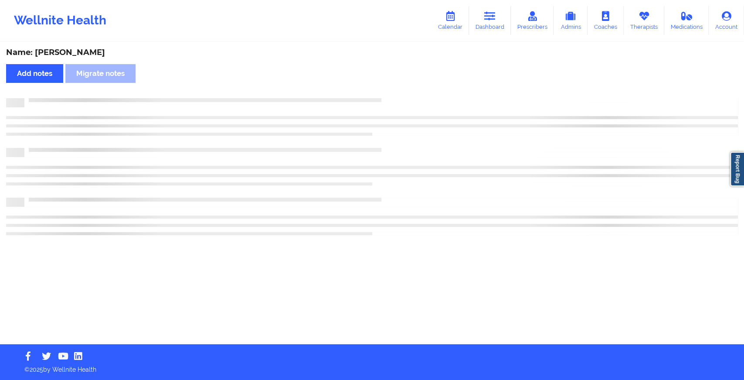
click at [399, 84] on div "Name: [PERSON_NAME] Add notes Migrate notes" at bounding box center [372, 193] width 744 height 301
drag, startPoint x: 399, startPoint y: 84, endPoint x: 403, endPoint y: 92, distance: 9.0
click at [403, 92] on div "Name: [PERSON_NAME] Add notes Migrate notes" at bounding box center [372, 193] width 744 height 301
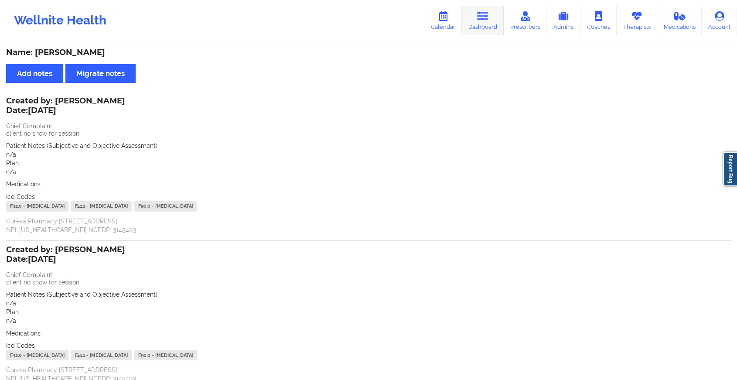
click at [474, 24] on link "Dashboard" at bounding box center [483, 20] width 42 height 29
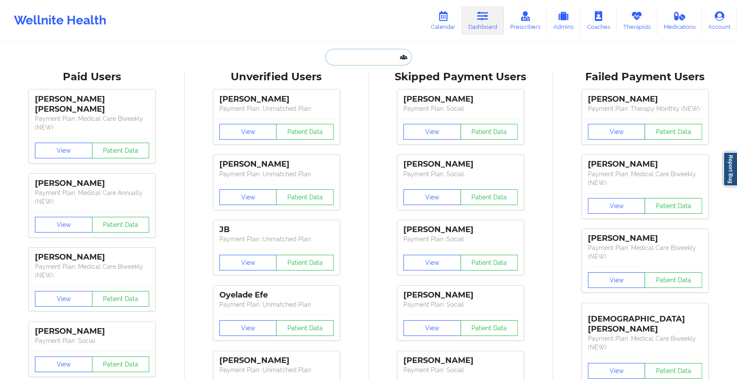
click at [352, 53] on input "text" at bounding box center [368, 57] width 86 height 17
paste input "[EMAIL_ADDRESS][DOMAIN_NAME]"
type input "[EMAIL_ADDRESS][DOMAIN_NAME]"
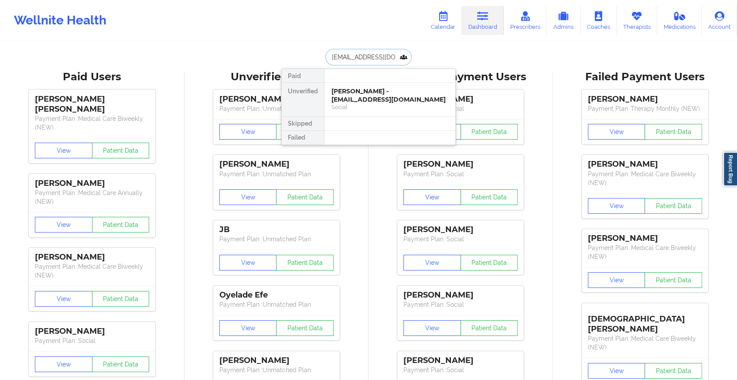
scroll to position [0, 13]
click at [381, 95] on div "[PERSON_NAME] - [EMAIL_ADDRESS][DOMAIN_NAME]" at bounding box center [389, 95] width 117 height 16
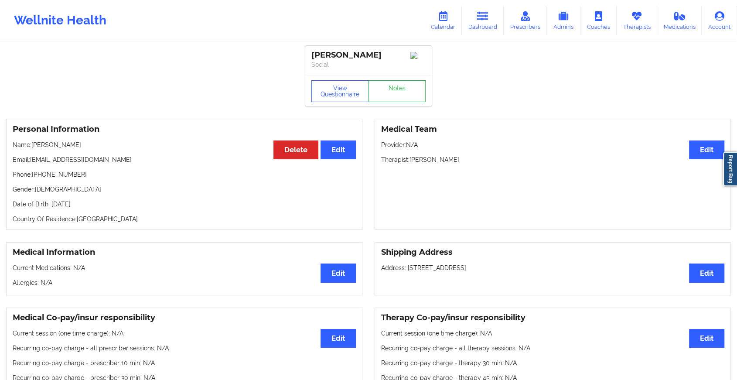
click at [406, 101] on link "Notes" at bounding box center [398, 91] width 58 height 22
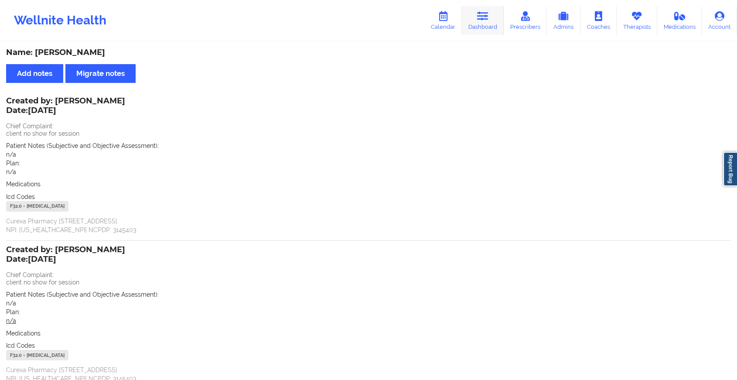
click at [474, 14] on link "Dashboard" at bounding box center [483, 20] width 42 height 29
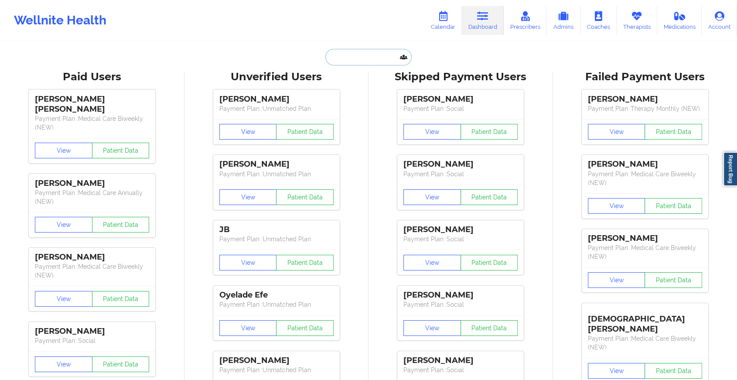
click at [367, 60] on input "text" at bounding box center [368, 57] width 86 height 17
paste input "[EMAIL_ADDRESS][DOMAIN_NAME]"
type input "[EMAIL_ADDRESS][DOMAIN_NAME]"
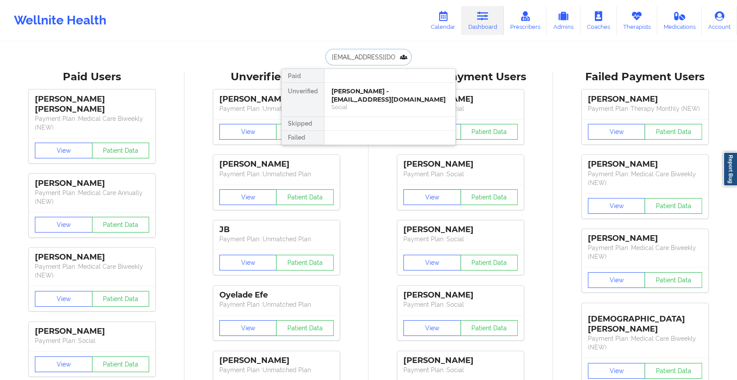
click at [384, 88] on div "[PERSON_NAME] - [EMAIL_ADDRESS][DOMAIN_NAME]" at bounding box center [389, 95] width 117 height 16
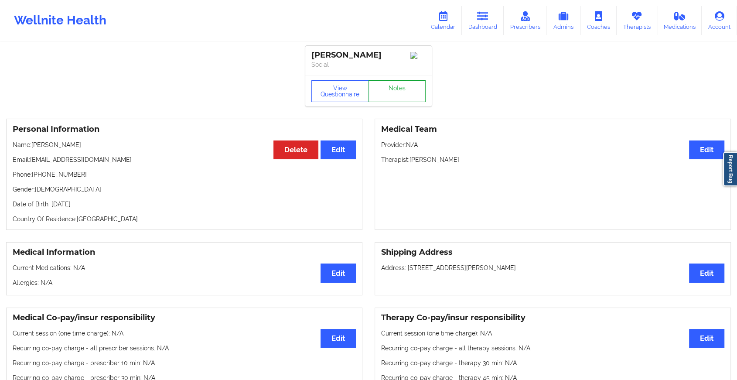
click at [387, 99] on link "Notes" at bounding box center [398, 91] width 58 height 22
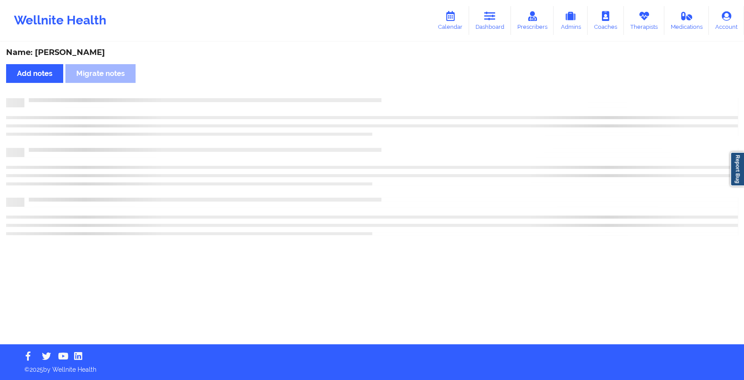
click at [387, 98] on div at bounding box center [381, 98] width 714 height 0
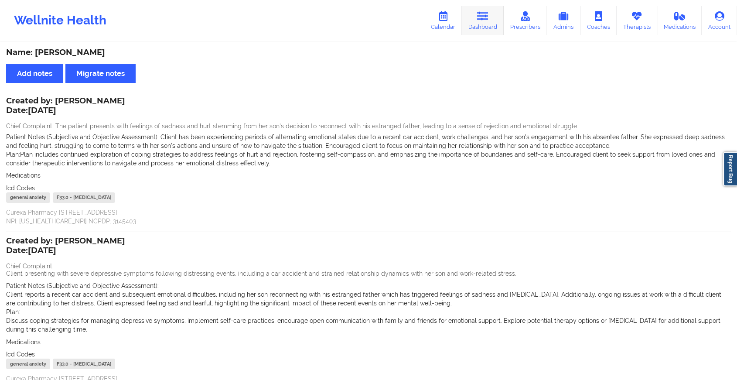
click at [486, 13] on icon at bounding box center [482, 16] width 11 height 10
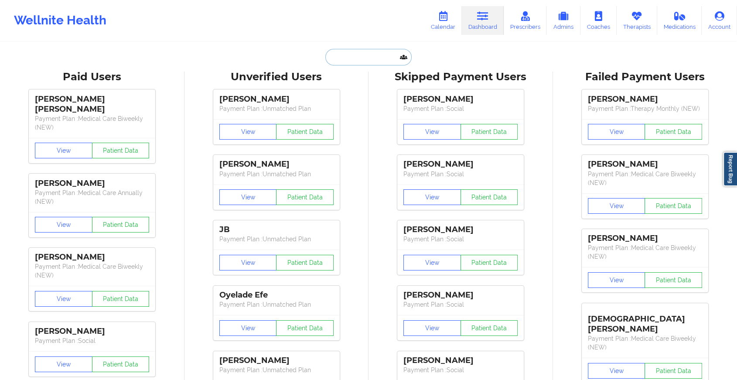
click at [371, 63] on input "text" at bounding box center [368, 57] width 86 height 17
paste input "[PERSON_NAME][EMAIL_ADDRESS][PERSON_NAME][DOMAIN_NAME]"
type input "[PERSON_NAME][EMAIL_ADDRESS][PERSON_NAME][DOMAIN_NAME]"
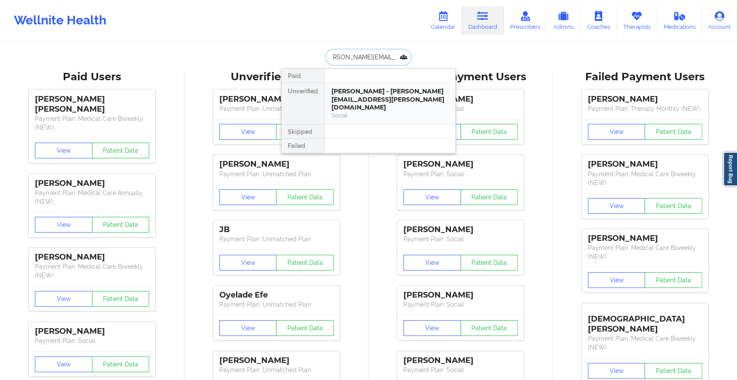
click at [374, 93] on div "[PERSON_NAME] - [PERSON_NAME][EMAIL_ADDRESS][PERSON_NAME][DOMAIN_NAME]" at bounding box center [389, 99] width 117 height 24
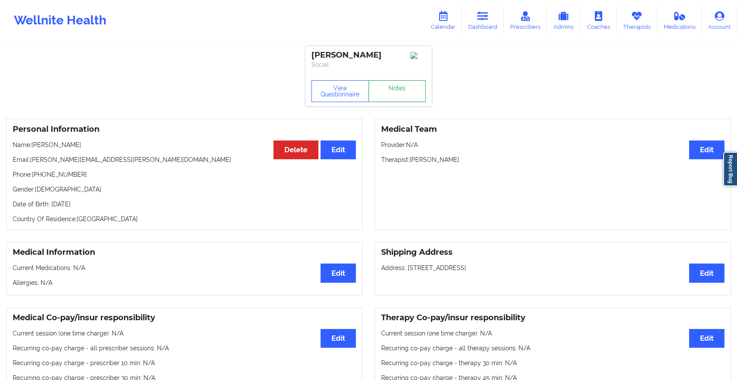
click at [409, 91] on link "Notes" at bounding box center [398, 91] width 58 height 22
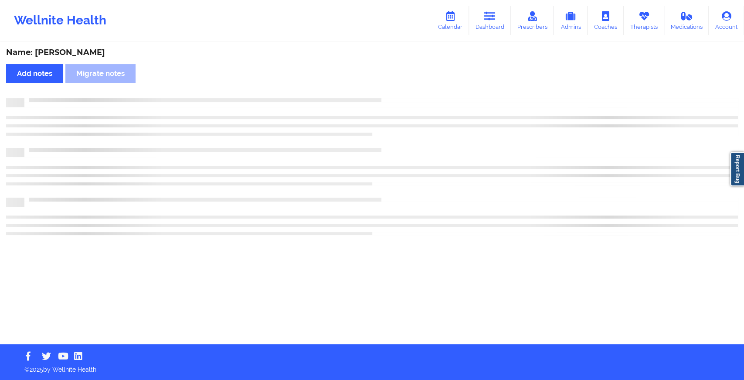
click at [409, 91] on div "Name: [PERSON_NAME] Add notes Migrate notes" at bounding box center [372, 193] width 744 height 301
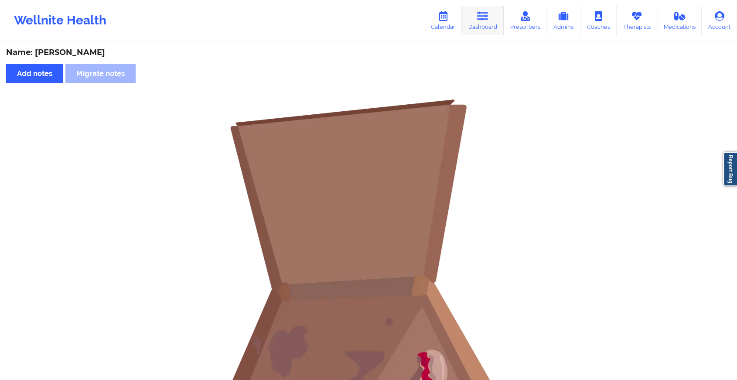
click at [485, 18] on icon at bounding box center [482, 16] width 11 height 10
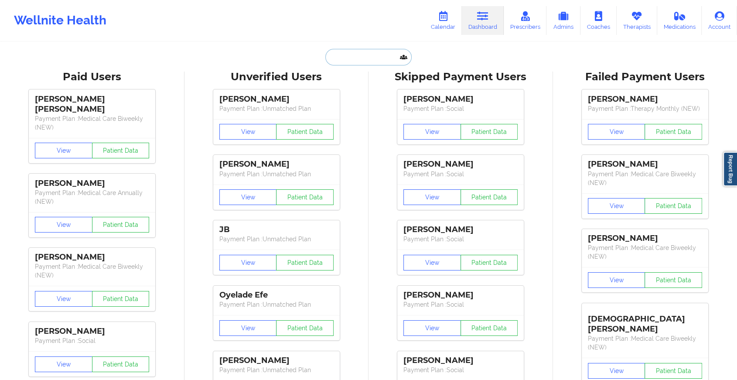
click at [352, 56] on input "text" at bounding box center [368, 57] width 86 height 17
paste input "[EMAIL_ADDRESS][DOMAIN_NAME]"
type input "[EMAIL_ADDRESS][DOMAIN_NAME]"
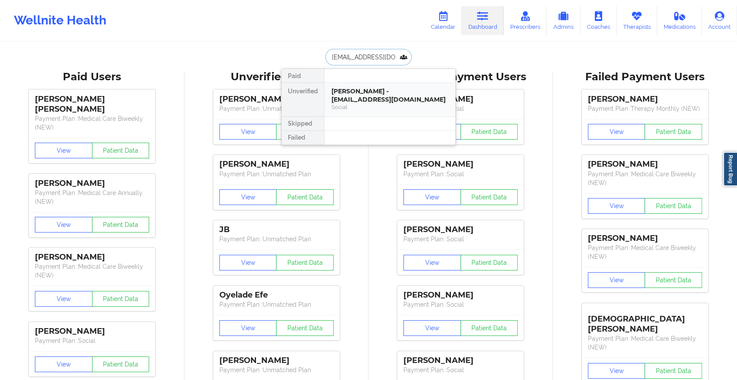
click at [380, 100] on div "[PERSON_NAME] - [EMAIL_ADDRESS][DOMAIN_NAME]" at bounding box center [389, 95] width 117 height 16
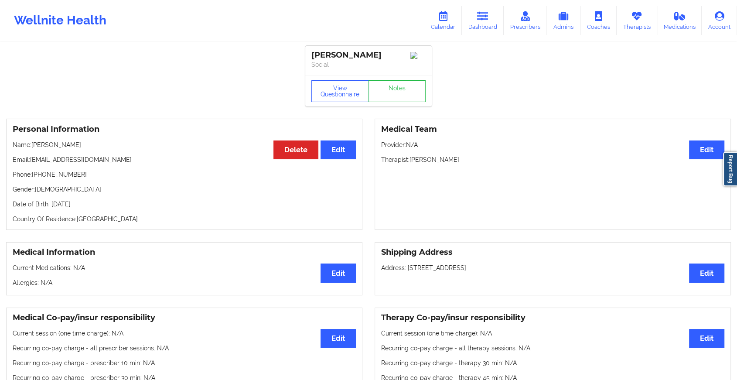
click at [389, 79] on div "View Questionnaire Notes" at bounding box center [368, 90] width 126 height 31
drag, startPoint x: 389, startPoint y: 79, endPoint x: 387, endPoint y: 89, distance: 10.6
click at [387, 89] on link "Notes" at bounding box center [398, 91] width 58 height 22
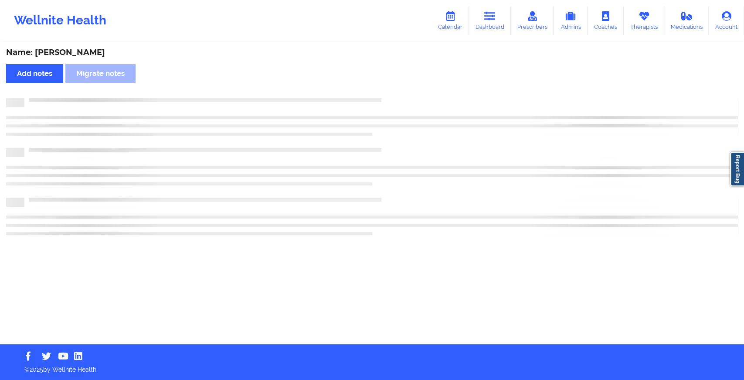
click at [387, 89] on div "Name: [PERSON_NAME] Add notes Migrate notes" at bounding box center [372, 193] width 744 height 301
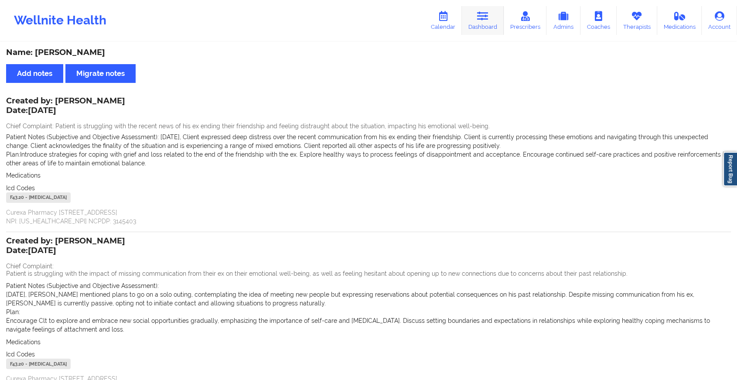
click at [479, 20] on icon at bounding box center [482, 16] width 11 height 10
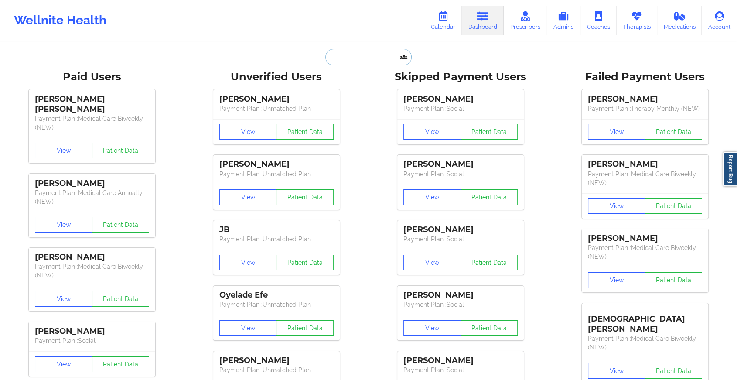
click at [378, 54] on input "text" at bounding box center [368, 57] width 86 height 17
paste input "[EMAIL_ADDRESS][DOMAIN_NAME]"
type input "[EMAIL_ADDRESS][DOMAIN_NAME]"
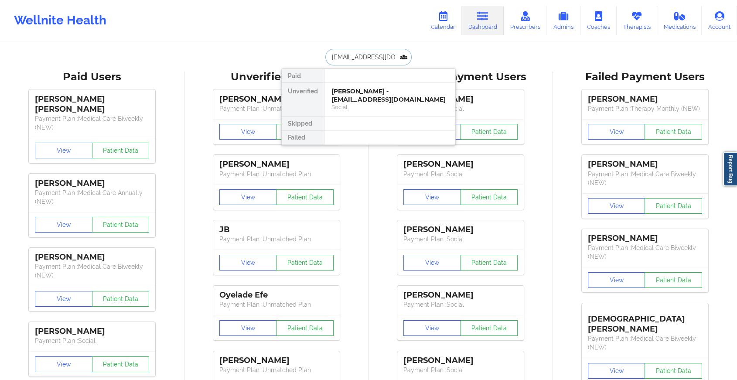
scroll to position [0, 0]
click at [372, 92] on div "[PERSON_NAME] - [EMAIL_ADDRESS][DOMAIN_NAME]" at bounding box center [389, 95] width 117 height 16
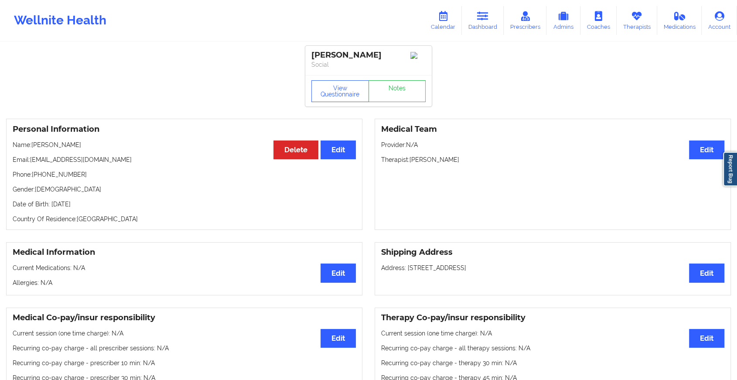
click at [394, 83] on div "View Questionnaire Notes" at bounding box center [368, 91] width 114 height 22
click at [394, 83] on link "Notes" at bounding box center [398, 91] width 58 height 22
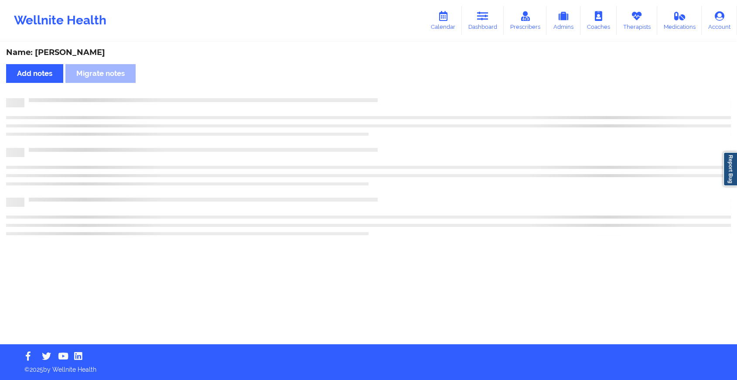
click at [394, 83] on div "Name: [PERSON_NAME] Add notes Migrate notes" at bounding box center [368, 193] width 737 height 301
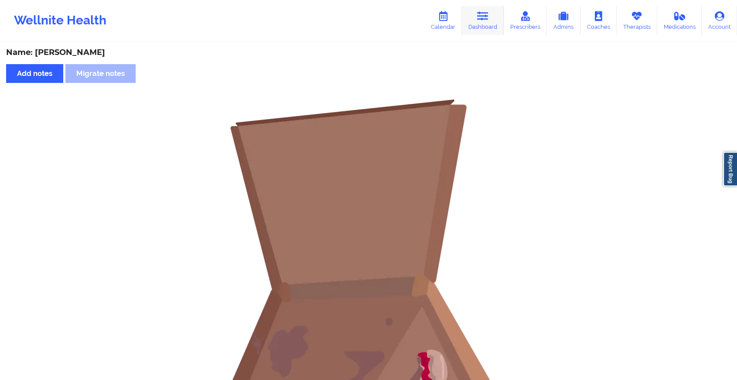
click at [493, 9] on link "Dashboard" at bounding box center [483, 20] width 42 height 29
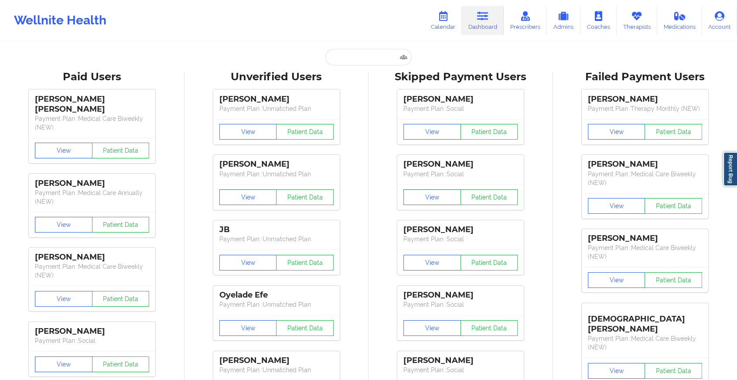
click at [352, 63] on input "text" at bounding box center [368, 57] width 86 height 17
paste input "[EMAIL_ADDRESS][DOMAIN_NAME]"
type input "[EMAIL_ADDRESS][DOMAIN_NAME]"
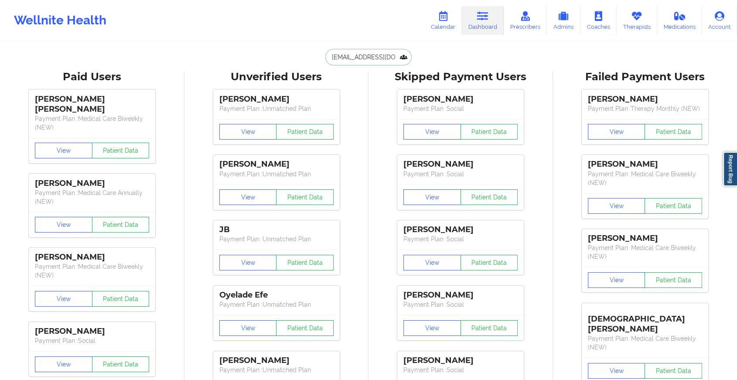
scroll to position [0, 12]
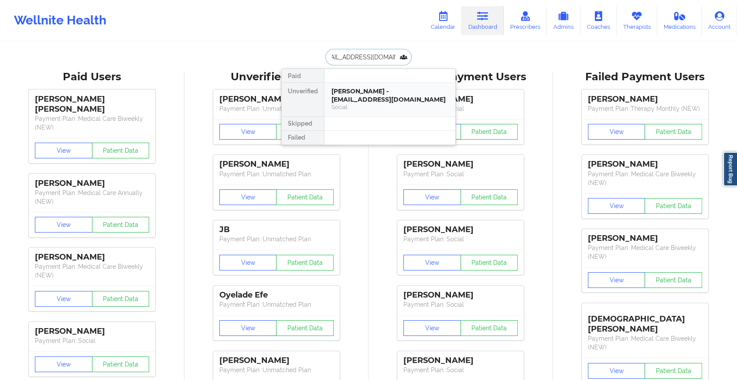
click at [373, 96] on div "[PERSON_NAME] - [EMAIL_ADDRESS][DOMAIN_NAME]" at bounding box center [389, 95] width 117 height 16
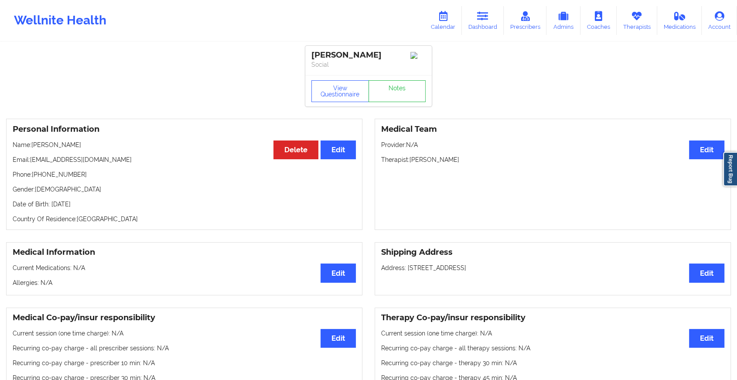
click at [398, 82] on div "View Questionnaire Notes" at bounding box center [368, 90] width 126 height 31
click at [415, 99] on link "Notes" at bounding box center [398, 91] width 58 height 22
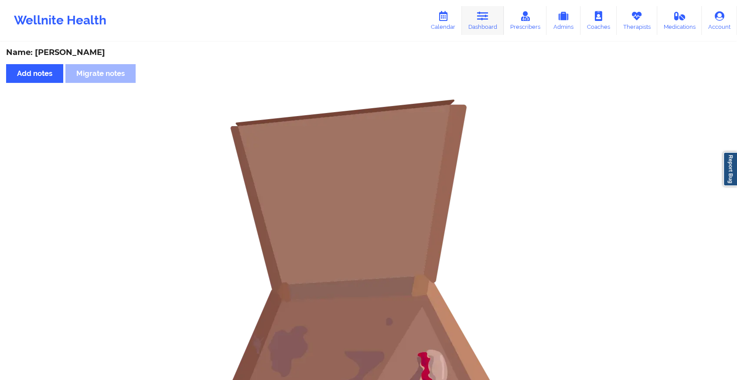
click at [492, 27] on link "Dashboard" at bounding box center [483, 20] width 42 height 29
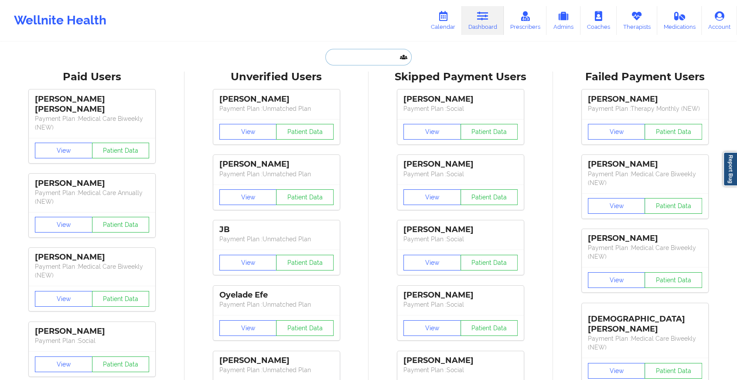
click at [353, 59] on input "text" at bounding box center [368, 57] width 86 height 17
paste input "[EMAIL_ADDRESS][DOMAIN_NAME]"
type input "[EMAIL_ADDRESS][DOMAIN_NAME]"
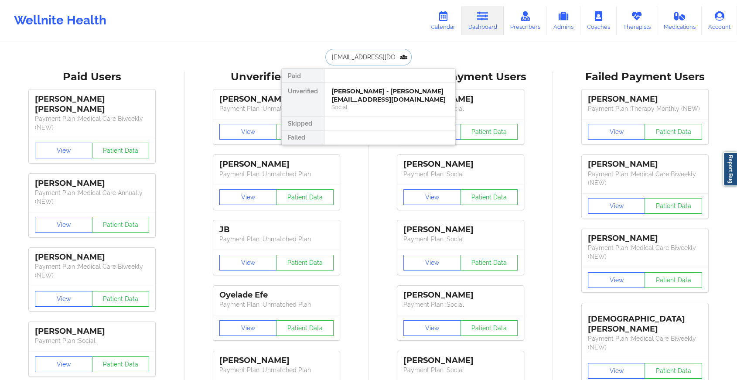
click at [382, 93] on div "[PERSON_NAME] - [PERSON_NAME][EMAIL_ADDRESS][DOMAIN_NAME]" at bounding box center [389, 95] width 117 height 16
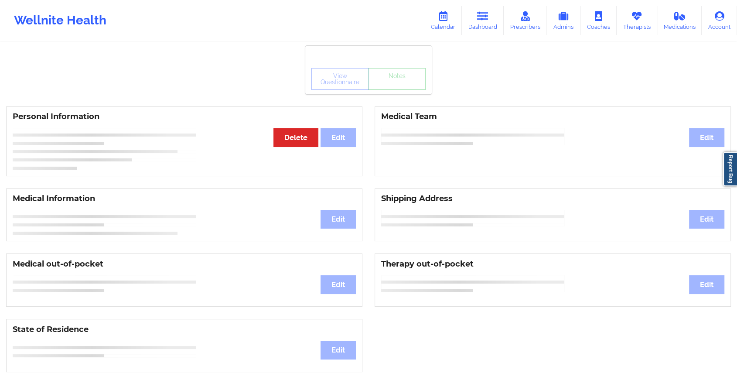
click at [402, 91] on div "View Questionnaire Notes" at bounding box center [368, 78] width 126 height 31
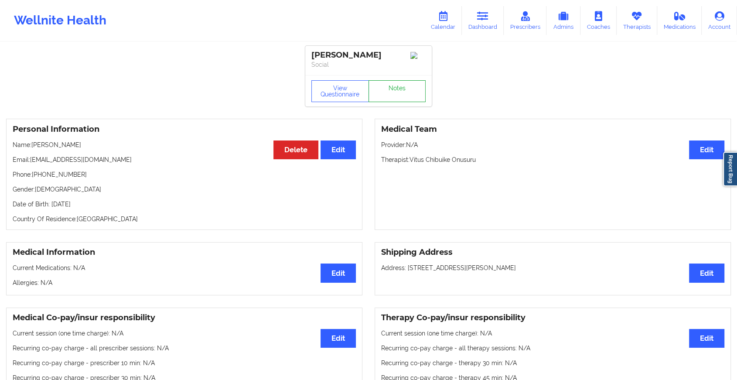
click at [402, 91] on link "Notes" at bounding box center [398, 91] width 58 height 22
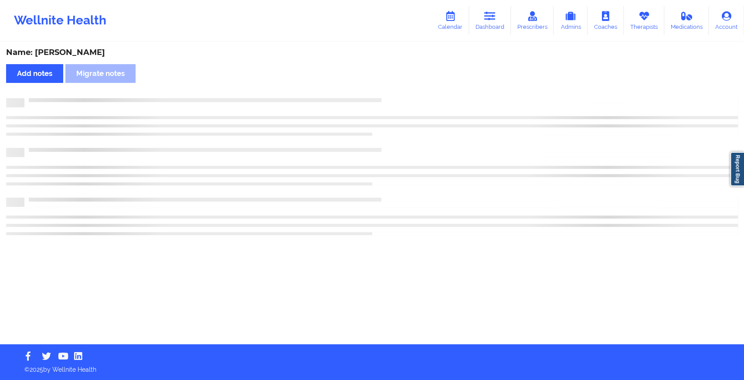
click at [402, 91] on div "Name: [PERSON_NAME] Add notes Migrate notes" at bounding box center [372, 193] width 744 height 301
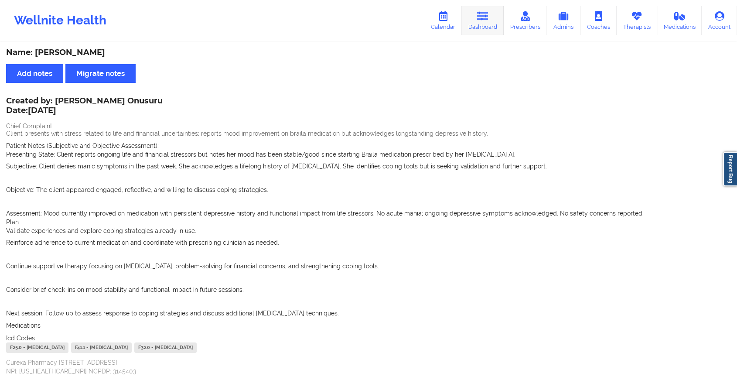
click at [478, 14] on icon at bounding box center [482, 16] width 11 height 10
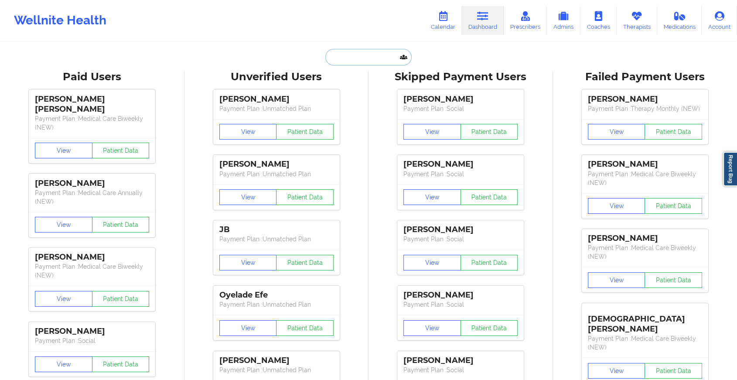
click at [365, 61] on input "text" at bounding box center [368, 57] width 86 height 17
paste input "[EMAIL_ADDRESS][DOMAIN_NAME]"
type input "[EMAIL_ADDRESS][DOMAIN_NAME]"
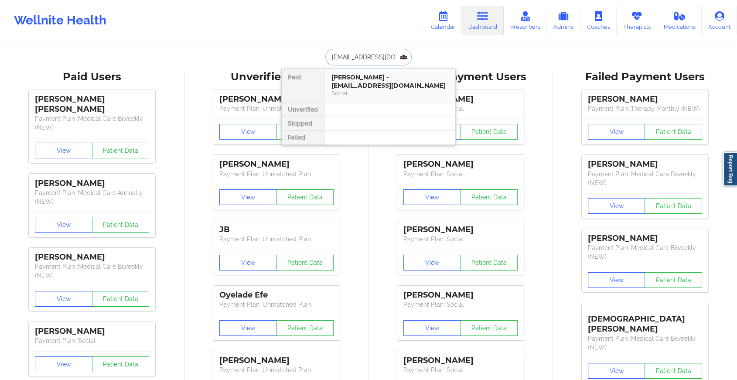
click at [392, 90] on div "[PERSON_NAME] - [EMAIL_ADDRESS][DOMAIN_NAME] Social" at bounding box center [389, 86] width 131 height 34
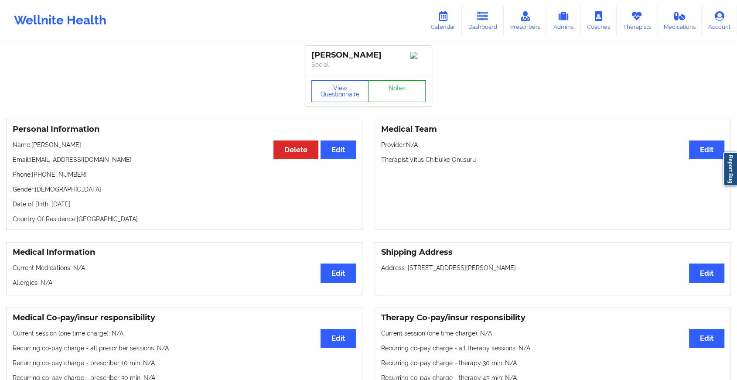
click at [417, 85] on link "Notes" at bounding box center [398, 91] width 58 height 22
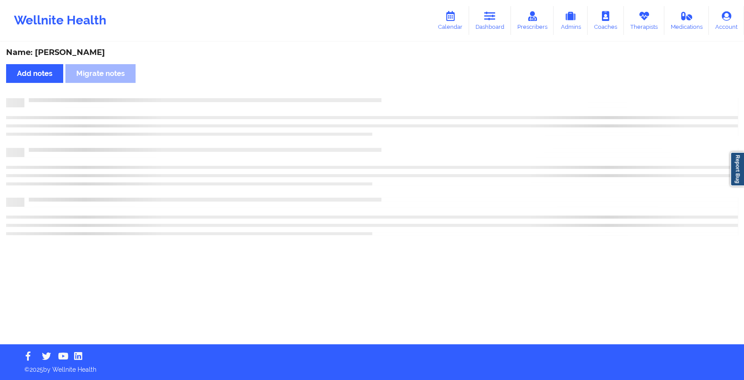
click at [417, 85] on div "Name: [PERSON_NAME] Add notes Migrate notes" at bounding box center [372, 193] width 744 height 301
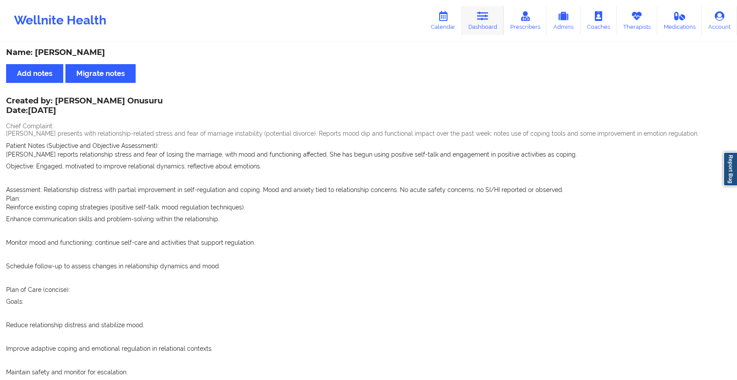
click at [482, 27] on link "Dashboard" at bounding box center [483, 20] width 42 height 29
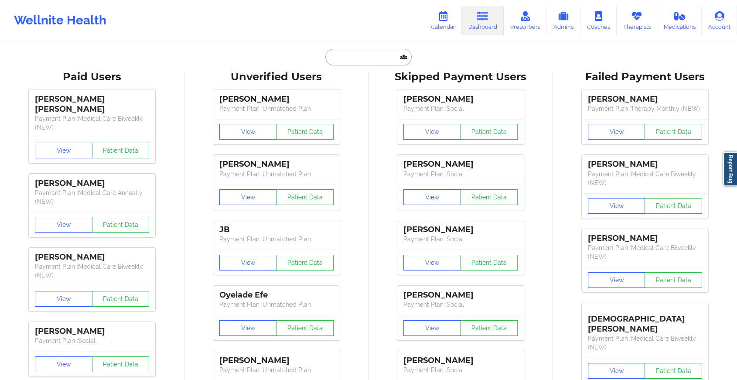
click at [374, 52] on input "text" at bounding box center [368, 57] width 86 height 17
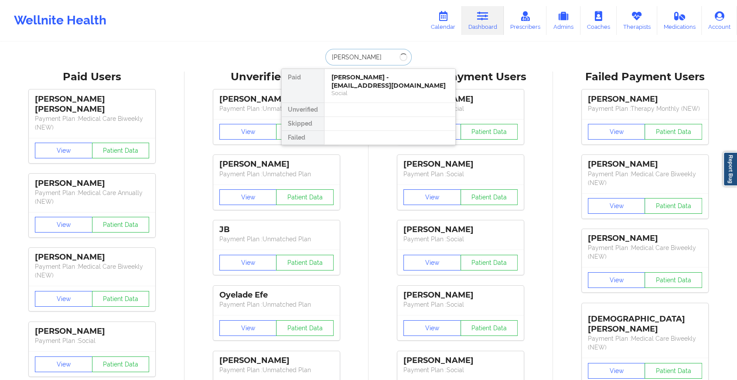
type input "[PERSON_NAME]"
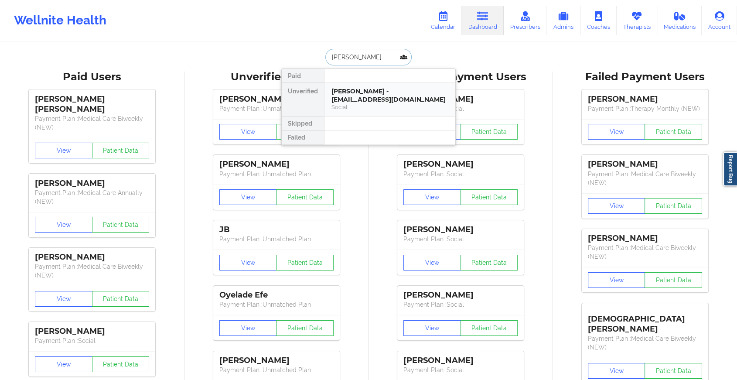
click at [397, 98] on div "[PERSON_NAME] - [EMAIL_ADDRESS][DOMAIN_NAME]" at bounding box center [389, 95] width 117 height 16
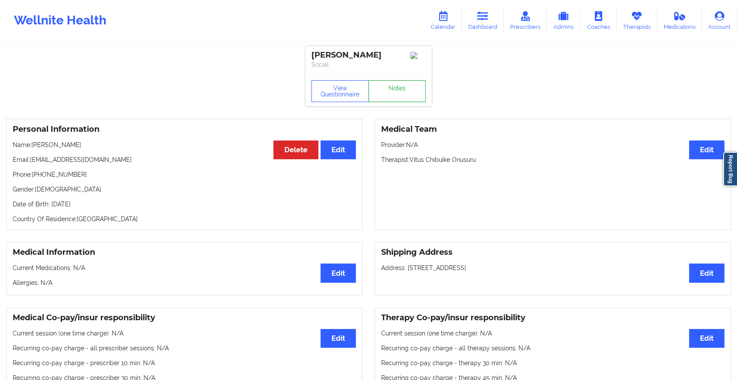
click at [418, 96] on link "Notes" at bounding box center [398, 91] width 58 height 22
